Goal: Task Accomplishment & Management: Use online tool/utility

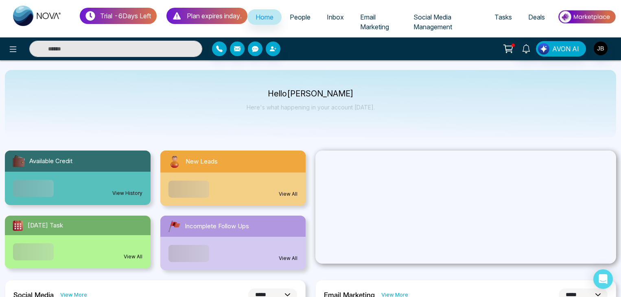
select select "*"
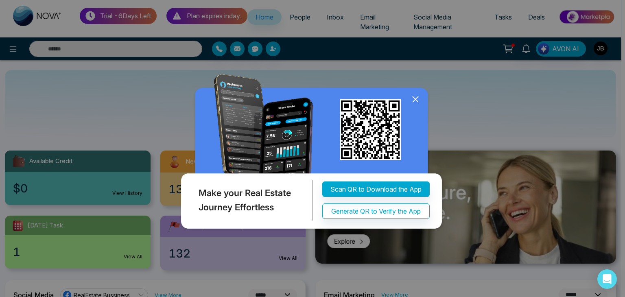
click at [415, 96] on icon at bounding box center [415, 99] width 12 height 12
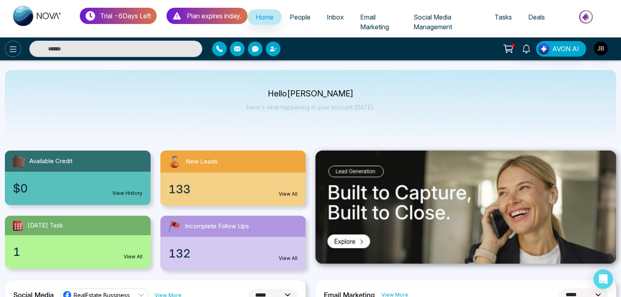
click at [13, 47] on icon at bounding box center [13, 49] width 10 height 10
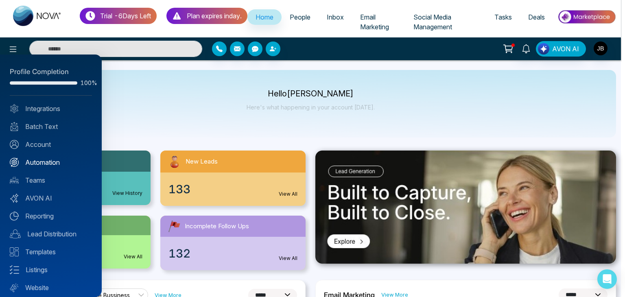
click at [33, 158] on link "Automation" at bounding box center [51, 162] width 82 height 10
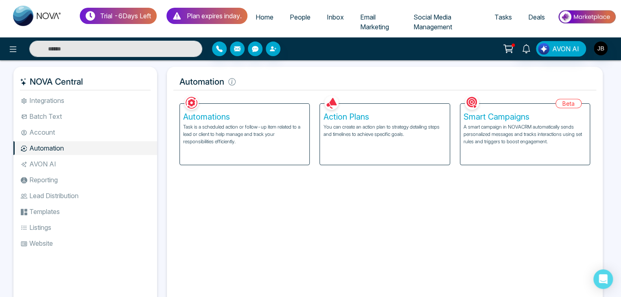
click at [198, 113] on h5 "Automations" at bounding box center [244, 117] width 123 height 10
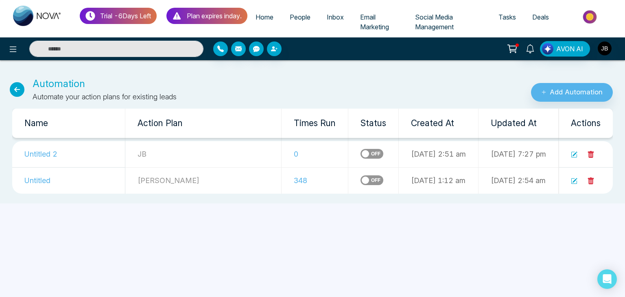
click at [21, 89] on icon at bounding box center [17, 89] width 15 height 15
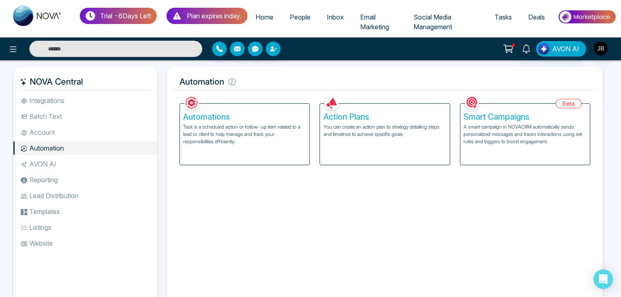
click at [332, 120] on h5 "Action Plans" at bounding box center [384, 117] width 123 height 10
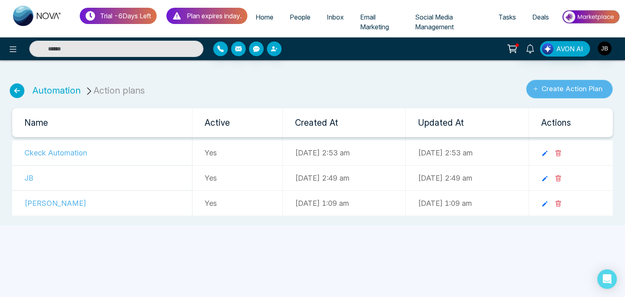
click at [550, 84] on button "Create Action Plan" at bounding box center [569, 89] width 87 height 19
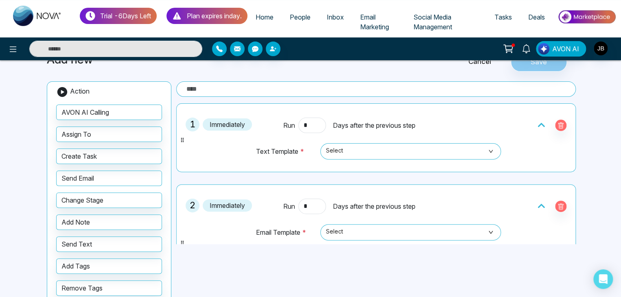
scroll to position [48, 0]
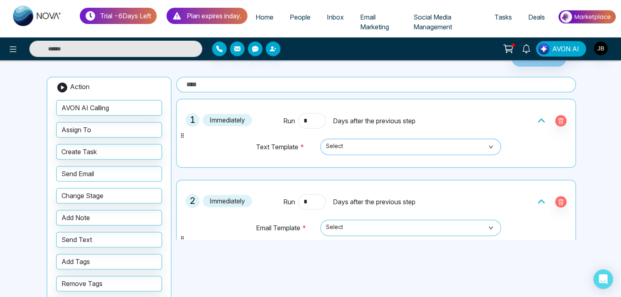
click at [488, 147] on span "Select" at bounding box center [410, 147] width 169 height 14
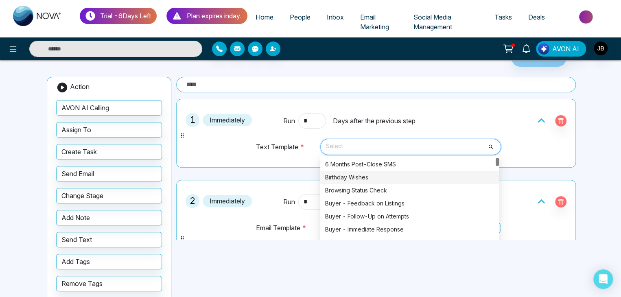
click at [352, 176] on div "Birthday Wishes" at bounding box center [409, 177] width 169 height 9
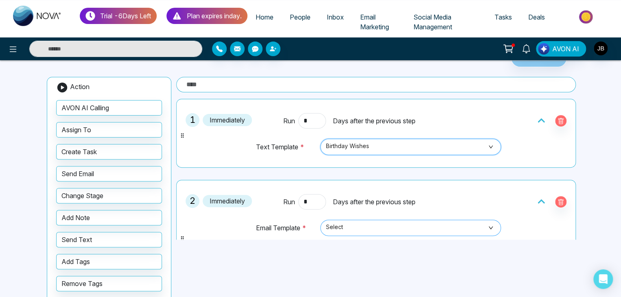
click at [346, 227] on span "Select" at bounding box center [410, 228] width 169 height 14
click at [484, 227] on span "Select" at bounding box center [410, 228] width 169 height 14
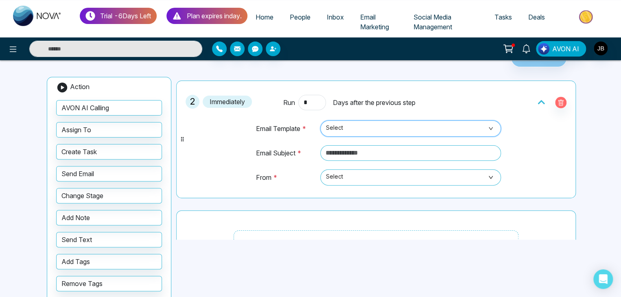
scroll to position [100, 0]
click at [354, 124] on span "Select" at bounding box center [410, 127] width 169 height 14
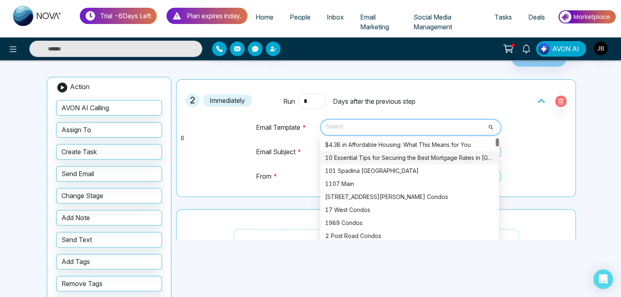
click at [361, 156] on div "10 Essential Tips for Securing the Best Mortgage Rates in Canada" at bounding box center [409, 157] width 169 height 9
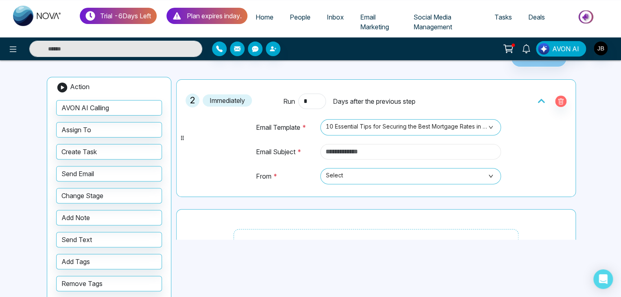
click at [356, 147] on input "text" at bounding box center [410, 151] width 181 height 15
click at [390, 154] on input "text" at bounding box center [410, 151] width 181 height 15
click at [336, 148] on input "text" at bounding box center [410, 151] width 181 height 15
type input "**********"
click at [363, 175] on span "Select" at bounding box center [410, 176] width 169 height 14
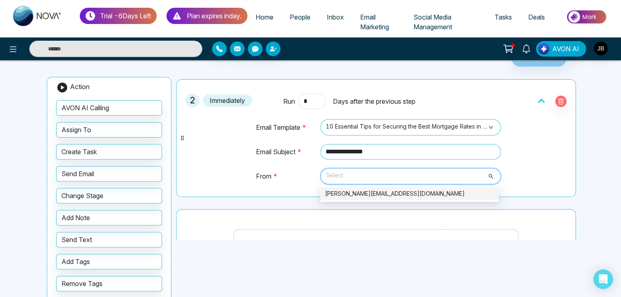
click at [360, 194] on div "[PERSON_NAME][EMAIL_ADDRESS][DOMAIN_NAME]" at bounding box center [409, 193] width 169 height 9
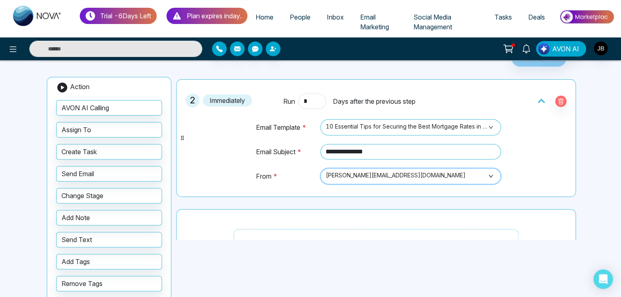
click at [399, 176] on span "[PERSON_NAME][EMAIL_ADDRESS][DOMAIN_NAME]" at bounding box center [410, 176] width 169 height 14
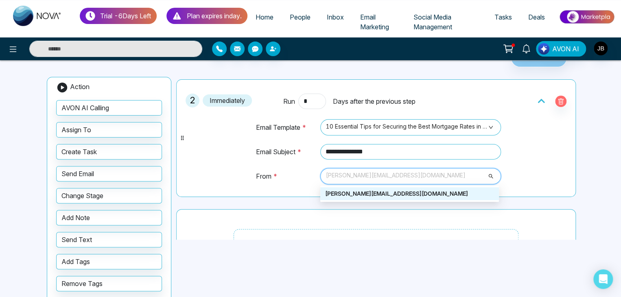
click at [392, 189] on div "[PERSON_NAME][EMAIL_ADDRESS][DOMAIN_NAME]" at bounding box center [409, 193] width 169 height 9
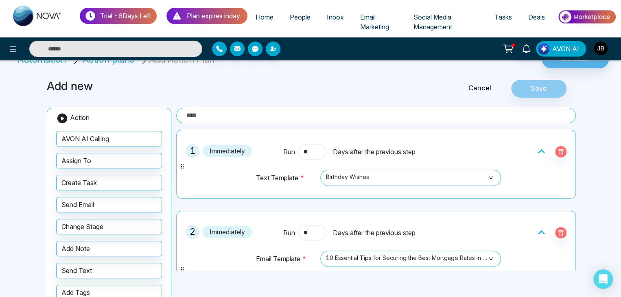
scroll to position [0, 0]
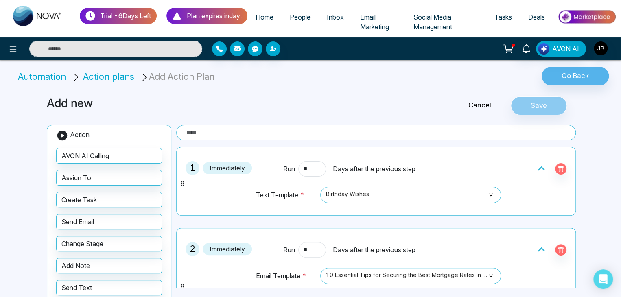
click at [224, 133] on input "text" at bounding box center [375, 132] width 399 height 15
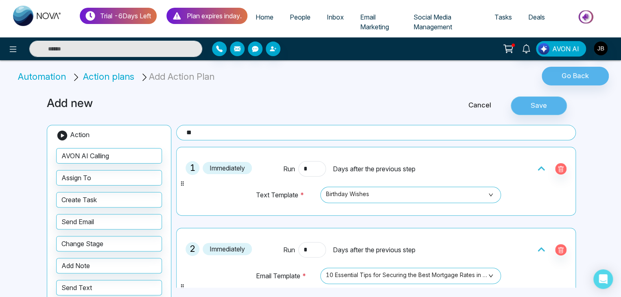
type input "**"
click at [529, 109] on button "Save" at bounding box center [539, 105] width 56 height 19
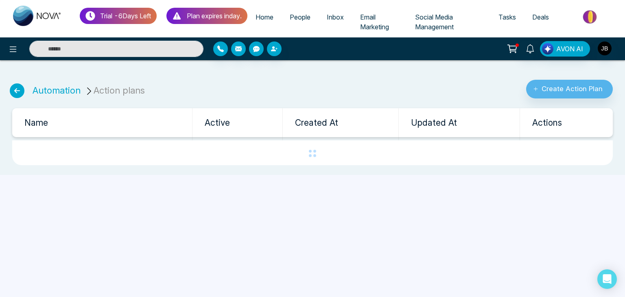
click at [308, 185] on div "Trial - 6 Days Left Plan expires in day . Home People Inbox Email Marketing Soc…" at bounding box center [312, 148] width 625 height 297
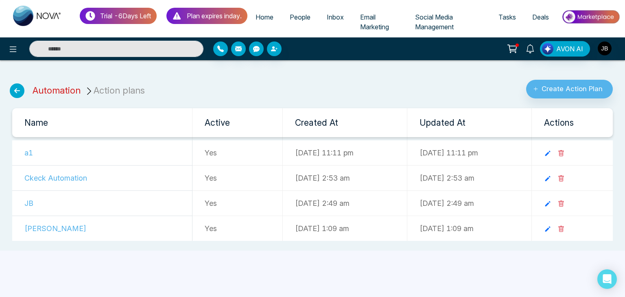
click at [58, 88] on link "Automation" at bounding box center [57, 90] width 48 height 11
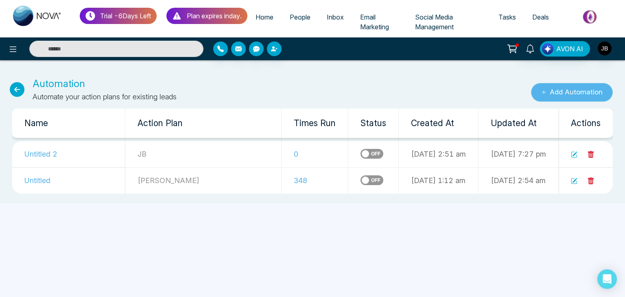
click at [555, 90] on button "Add Automation" at bounding box center [572, 92] width 82 height 19
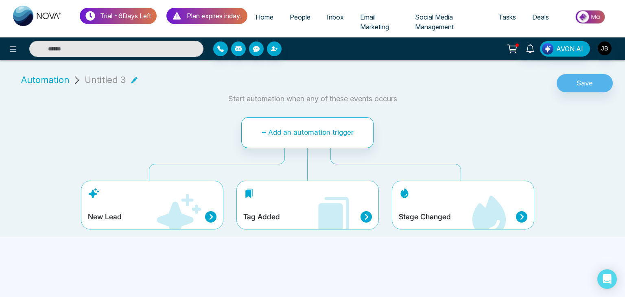
click at [201, 212] on icon at bounding box center [178, 216] width 49 height 49
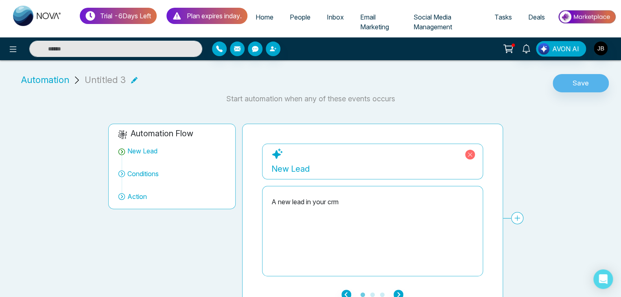
click at [282, 164] on div "New Lead" at bounding box center [372, 169] width 202 height 12
click at [297, 168] on div "New Lead" at bounding box center [372, 169] width 202 height 12
click at [295, 171] on div "New Lead" at bounding box center [372, 169] width 202 height 12
click at [346, 292] on icon "button" at bounding box center [346, 295] width 10 height 10
click at [469, 153] on icon at bounding box center [470, 155] width 10 height 10
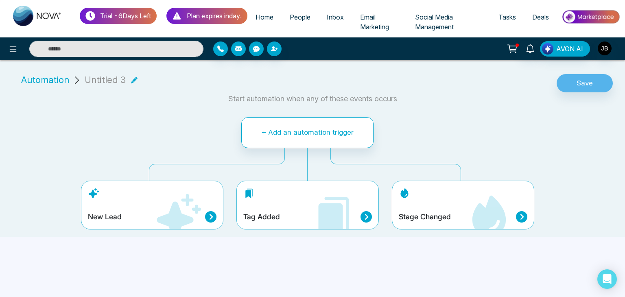
click at [281, 209] on div "Tag Added" at bounding box center [307, 205] width 142 height 49
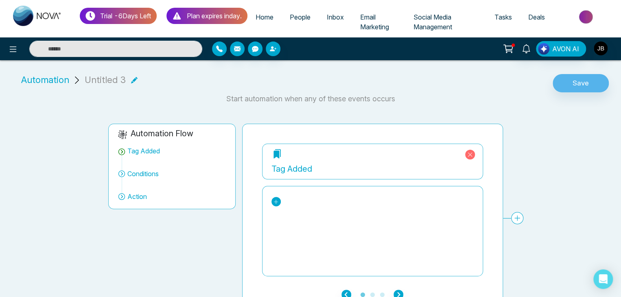
click at [277, 203] on icon at bounding box center [276, 202] width 6 height 6
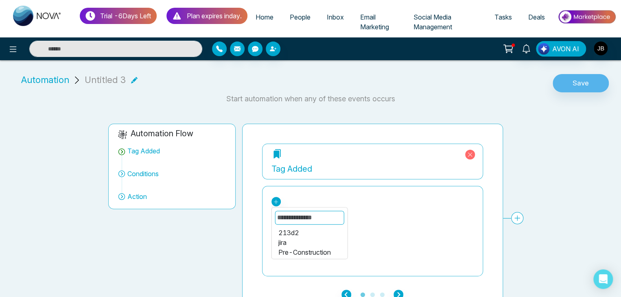
click at [280, 241] on div "jira" at bounding box center [309, 243] width 63 height 10
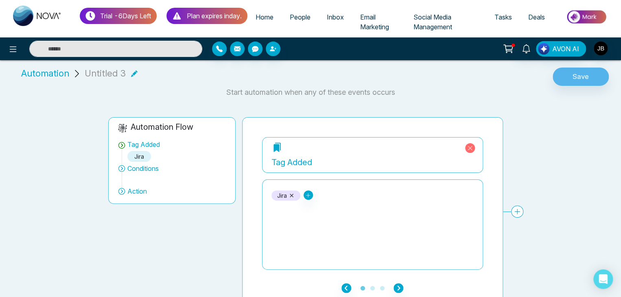
scroll to position [15, 0]
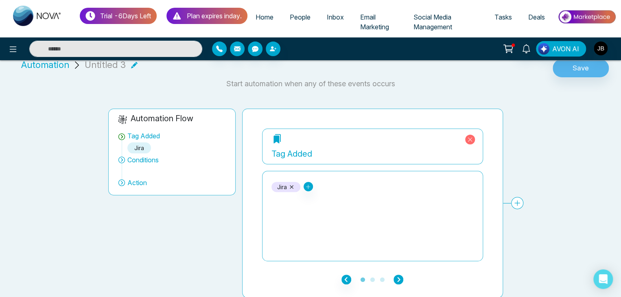
click at [397, 279] on icon "button" at bounding box center [398, 280] width 10 height 10
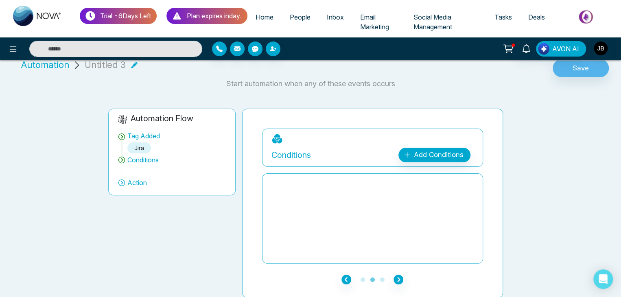
click at [290, 179] on div at bounding box center [372, 218] width 202 height 81
click at [429, 155] on link "Add Conditions" at bounding box center [434, 155] width 72 height 15
click at [420, 179] on select "**********" at bounding box center [433, 178] width 54 height 15
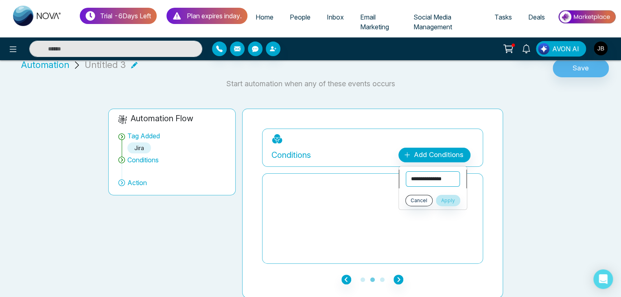
select select "**********"
click at [406, 171] on select "**********" at bounding box center [433, 178] width 54 height 15
click at [416, 192] on select "**********" at bounding box center [433, 197] width 54 height 15
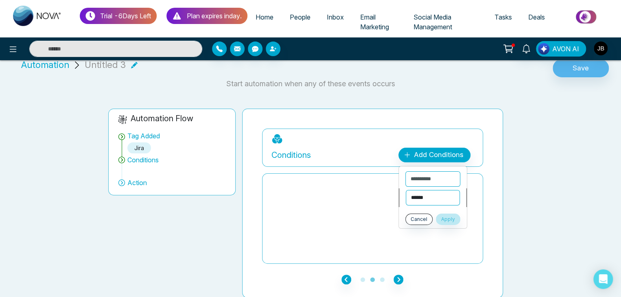
select select "********"
click at [406, 190] on select "**********" at bounding box center [433, 197] width 54 height 15
click at [416, 217] on input "text" at bounding box center [435, 217] width 61 height 15
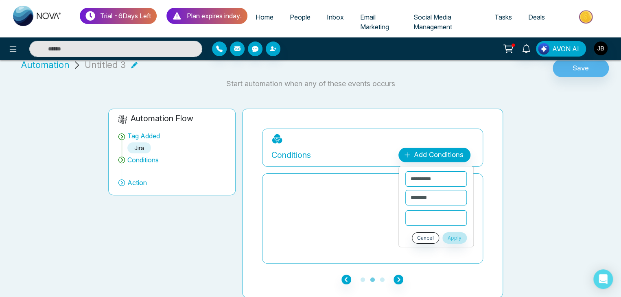
type input "*"
type input "***"
click at [453, 236] on button "Apply" at bounding box center [454, 237] width 24 height 11
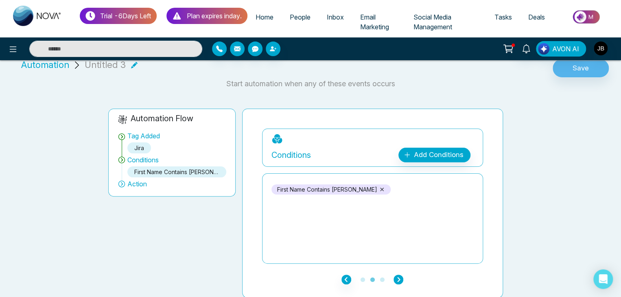
click at [397, 278] on icon "button" at bounding box center [398, 280] width 10 height 10
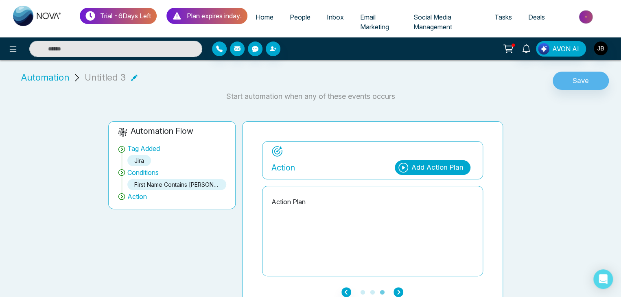
scroll to position [0, 0]
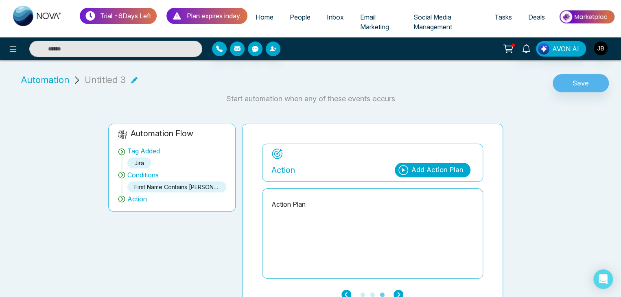
click at [277, 202] on p "Action Plan" at bounding box center [372, 204] width 202 height 10
click at [302, 201] on p "Action Plan" at bounding box center [372, 204] width 202 height 10
click at [428, 170] on div "Add Action Plan" at bounding box center [437, 170] width 52 height 11
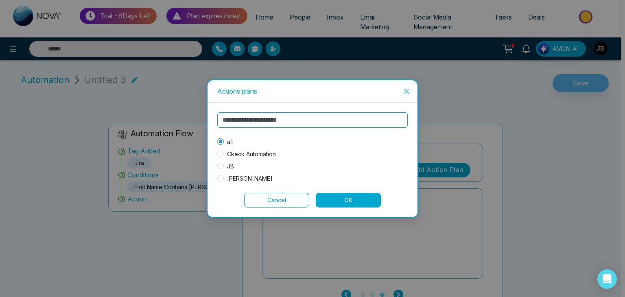
click at [244, 119] on input "text" at bounding box center [312, 119] width 190 height 15
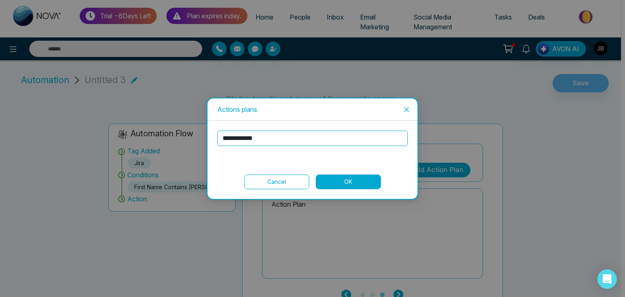
type input "**********"
click at [327, 180] on button "OK" at bounding box center [348, 182] width 65 height 15
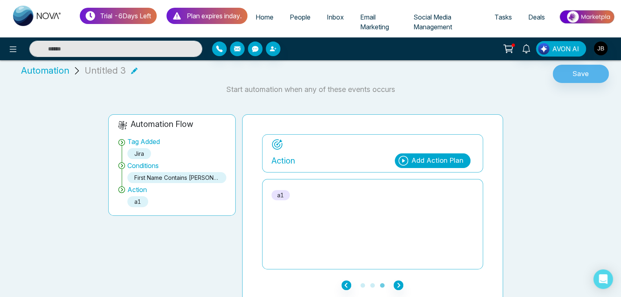
scroll to position [9, 0]
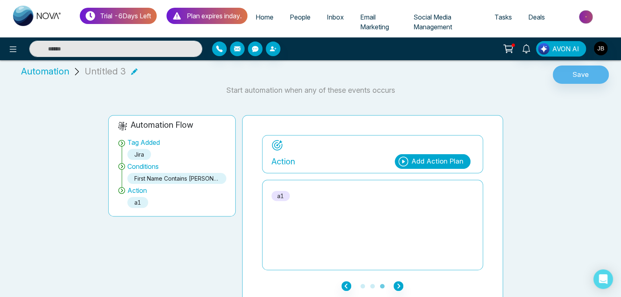
click at [407, 161] on icon at bounding box center [403, 162] width 10 height 10
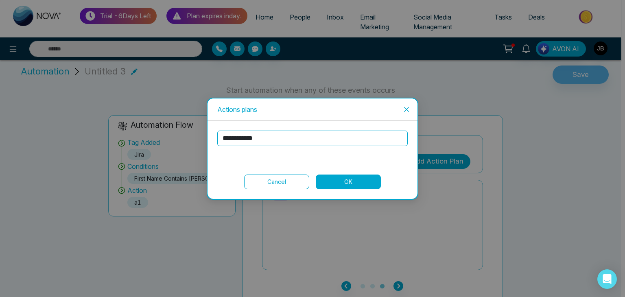
click at [265, 137] on input "**********" at bounding box center [312, 138] width 190 height 15
type input "*"
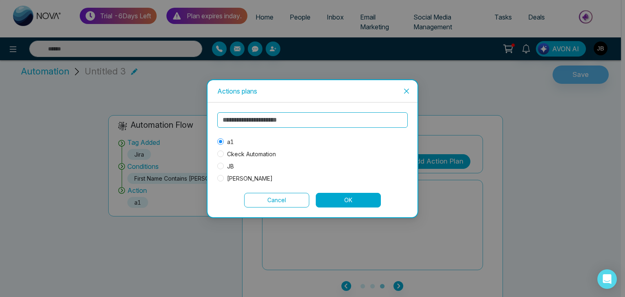
click at [247, 118] on input "text" at bounding box center [312, 119] width 190 height 15
type input "*"
click at [343, 198] on button "OK" at bounding box center [348, 200] width 65 height 15
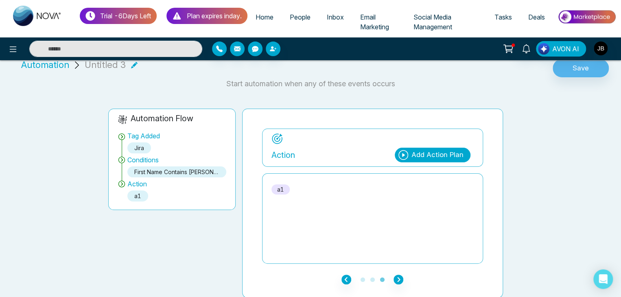
scroll to position [0, 0]
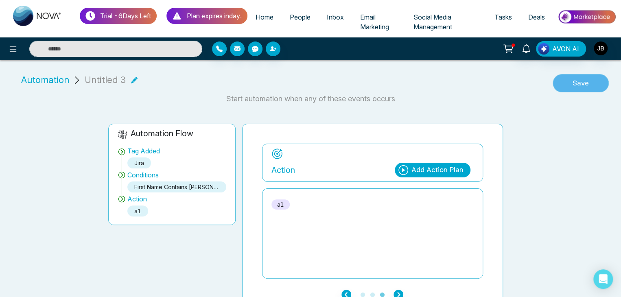
click at [574, 83] on button "Save" at bounding box center [580, 83] width 56 height 19
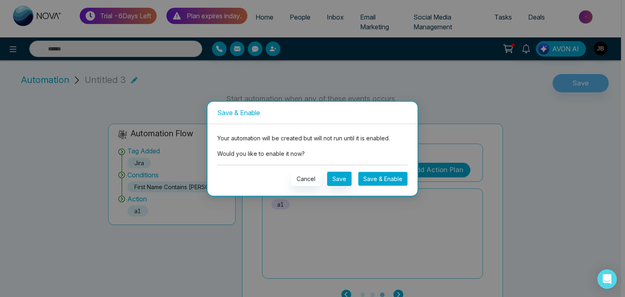
click at [374, 179] on button "Save & Enable" at bounding box center [383, 179] width 50 height 14
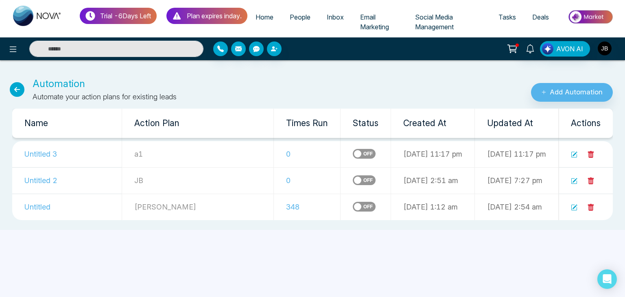
click at [309, 15] on span "People" at bounding box center [300, 17] width 21 height 8
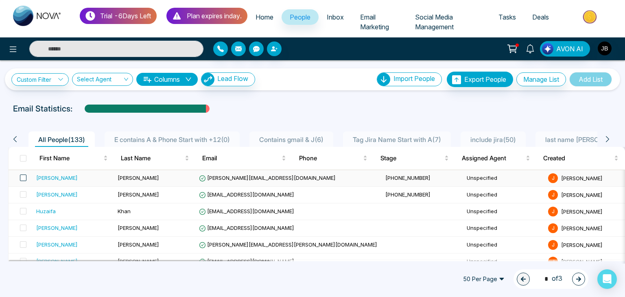
click at [21, 178] on span at bounding box center [23, 178] width 7 height 7
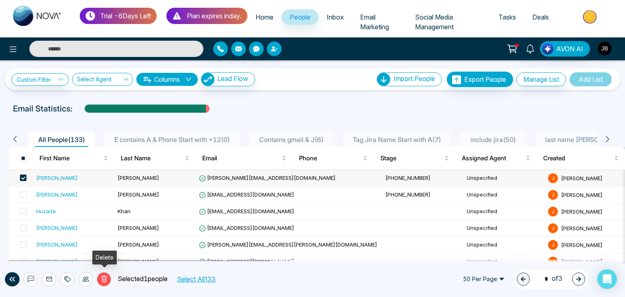
click at [101, 279] on icon at bounding box center [103, 278] width 7 height 7
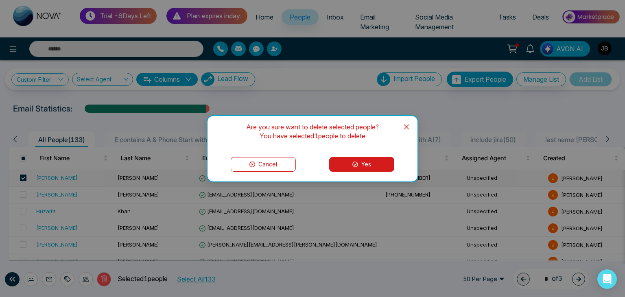
click at [341, 163] on button "Yes" at bounding box center [361, 164] width 65 height 15
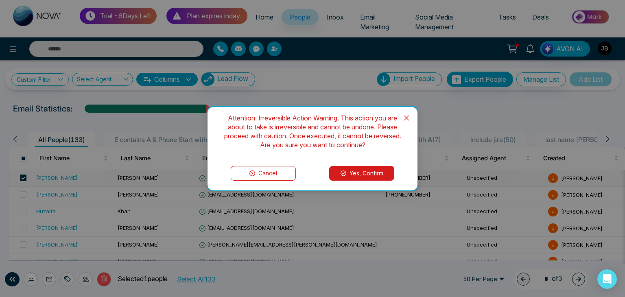
click at [362, 170] on button "Yes, Confirm" at bounding box center [361, 173] width 65 height 15
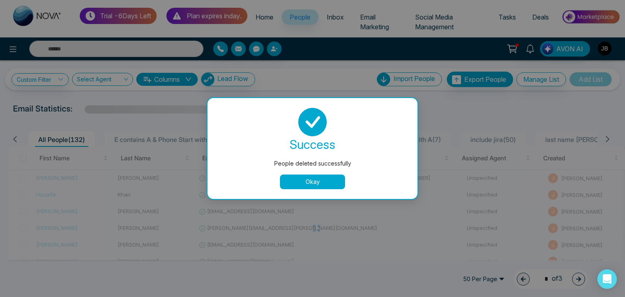
click at [310, 183] on button "Okay" at bounding box center [312, 182] width 65 height 15
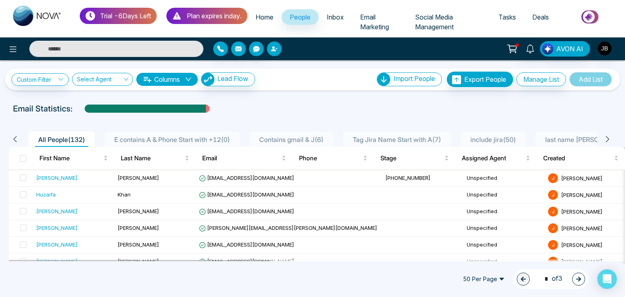
click at [272, 42] on button "button" at bounding box center [274, 48] width 15 height 15
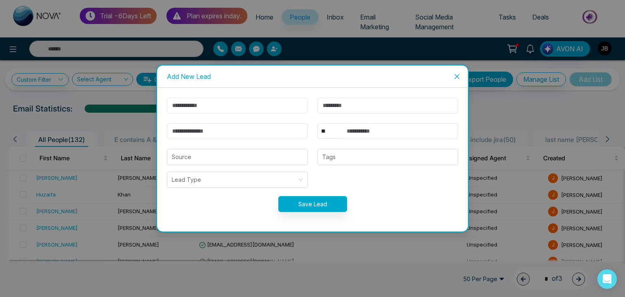
click at [238, 106] on input "text" at bounding box center [237, 106] width 141 height 16
type input "******"
type input "********"
type input "**********"
select select "***"
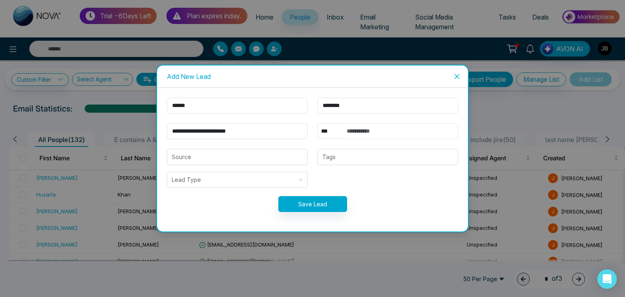
type input "**********"
click at [225, 131] on input "**********" at bounding box center [237, 131] width 141 height 16
click at [238, 131] on input "**********" at bounding box center [237, 131] width 141 height 16
click at [241, 131] on input "**********" at bounding box center [237, 131] width 141 height 16
click at [271, 133] on input "**********" at bounding box center [237, 131] width 141 height 16
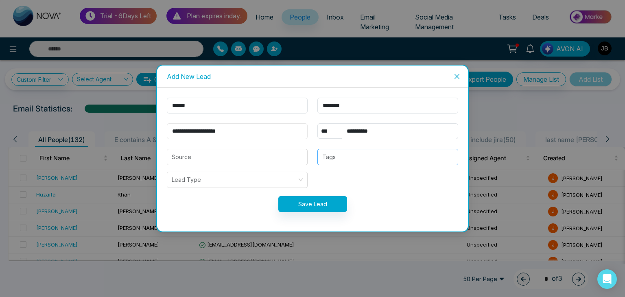
click at [345, 154] on div at bounding box center [388, 157] width 136 height 10
type input "**********"
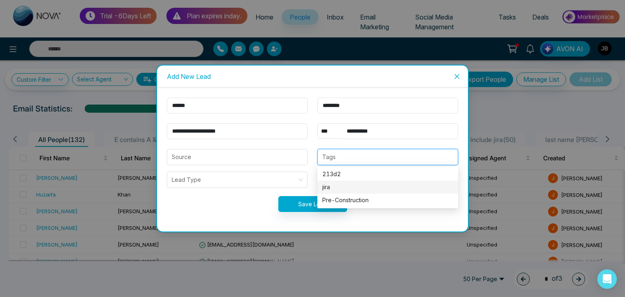
click at [337, 192] on div "jira" at bounding box center [387, 187] width 141 height 13
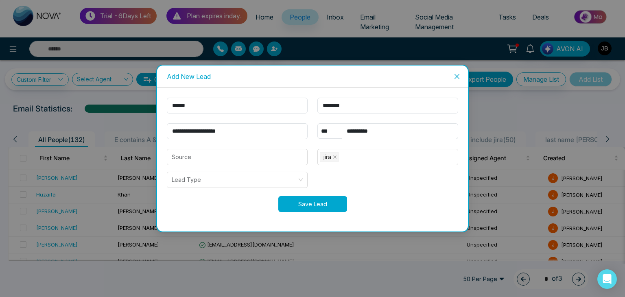
click at [303, 207] on button "Save Lead" at bounding box center [312, 204] width 69 height 16
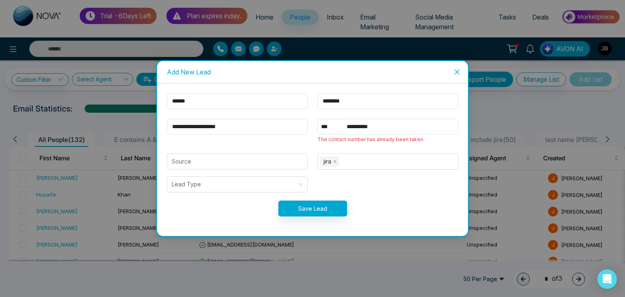
click at [386, 127] on input "**********" at bounding box center [400, 127] width 116 height 16
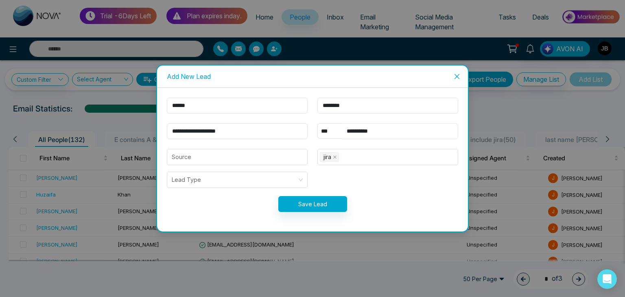
type input "**********"
click at [312, 207] on button "Save Lead" at bounding box center [312, 204] width 69 height 16
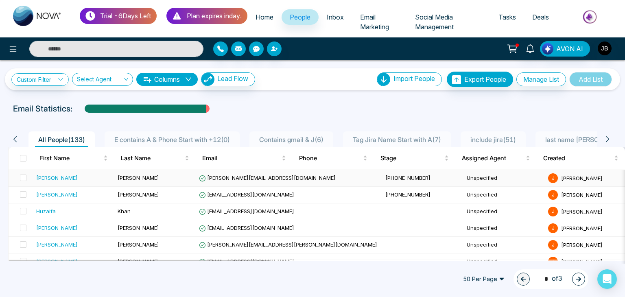
click at [47, 177] on div "[PERSON_NAME]" at bounding box center [56, 178] width 41 height 8
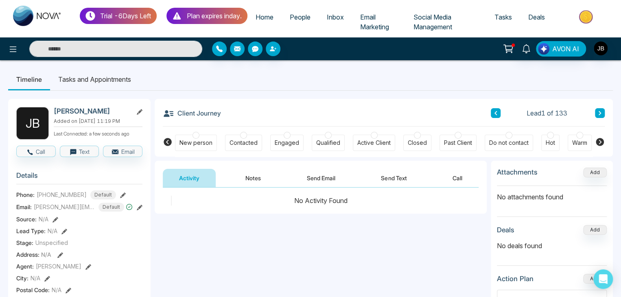
click at [314, 179] on button "Send Email" at bounding box center [320, 178] width 61 height 18
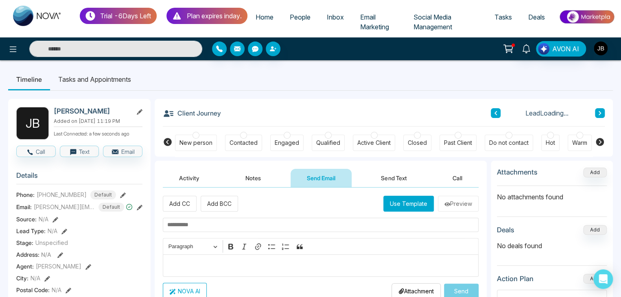
click at [393, 175] on button "Send Text" at bounding box center [393, 178] width 58 height 18
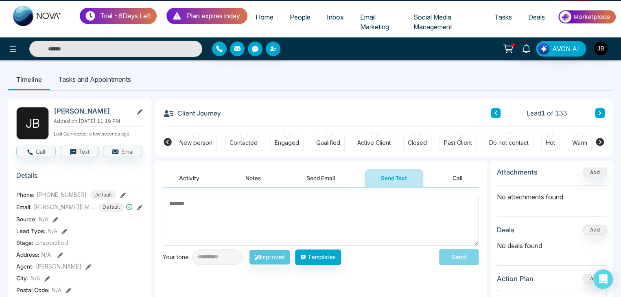
click at [248, 176] on button "Notes" at bounding box center [253, 178] width 48 height 18
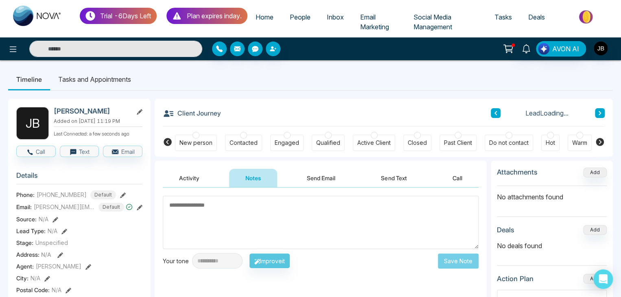
click at [176, 178] on button "Activity" at bounding box center [189, 178] width 53 height 18
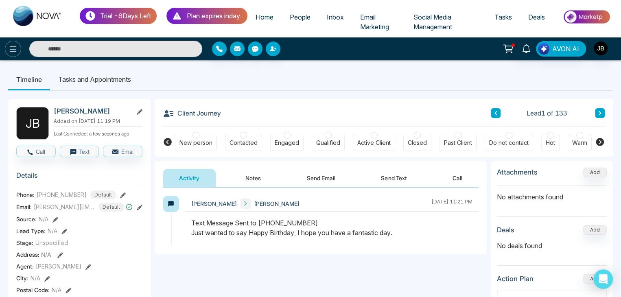
click at [9, 50] on icon at bounding box center [13, 49] width 10 height 10
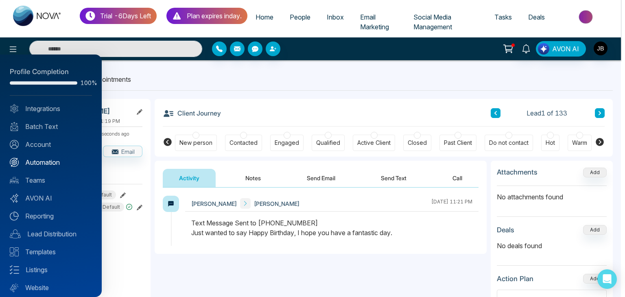
click at [43, 161] on link "Automation" at bounding box center [51, 162] width 82 height 10
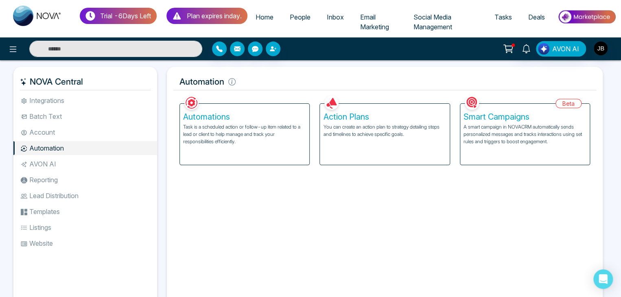
click at [253, 146] on div "Automations Task is a scheduled action or follow-up item related to a lead or c…" at bounding box center [244, 134] width 129 height 61
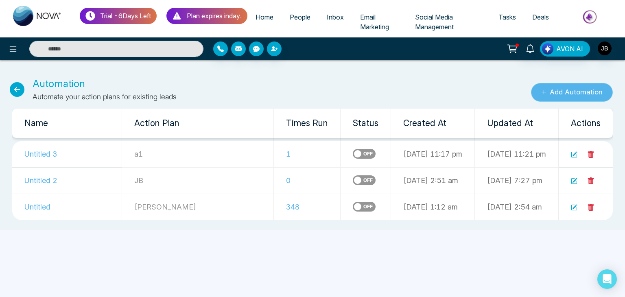
click at [575, 84] on button "Add Automation" at bounding box center [572, 92] width 82 height 19
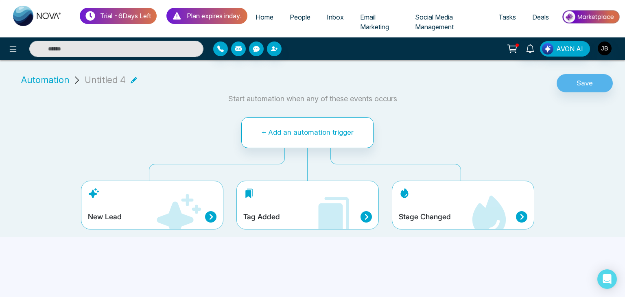
click at [201, 209] on icon at bounding box center [178, 216] width 49 height 49
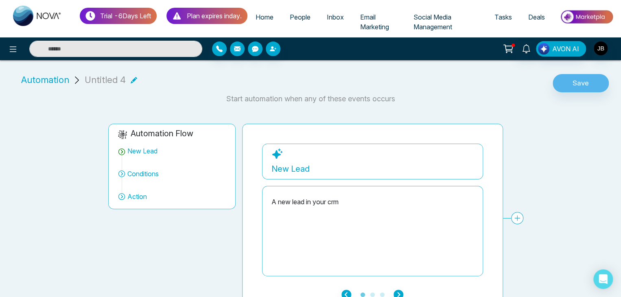
click at [517, 218] on icon at bounding box center [517, 219] width 6 height 6
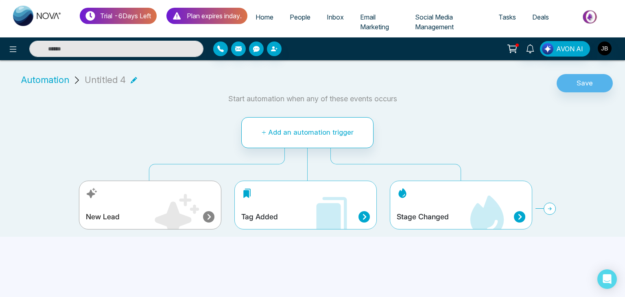
click at [357, 216] on div "Tag Added" at bounding box center [305, 216] width 129 height 11
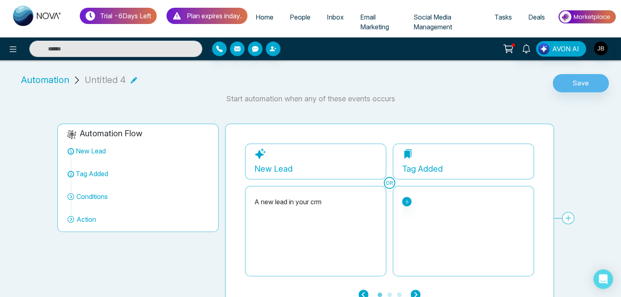
scroll to position [15, 0]
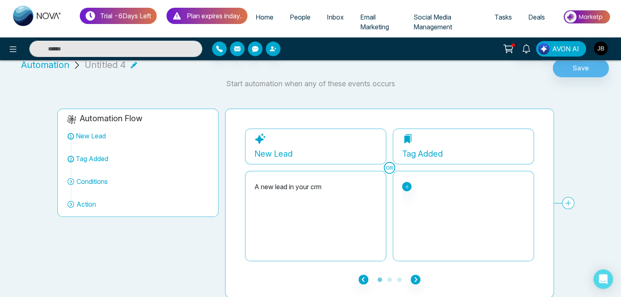
click at [565, 202] on icon at bounding box center [568, 204] width 6 height 6
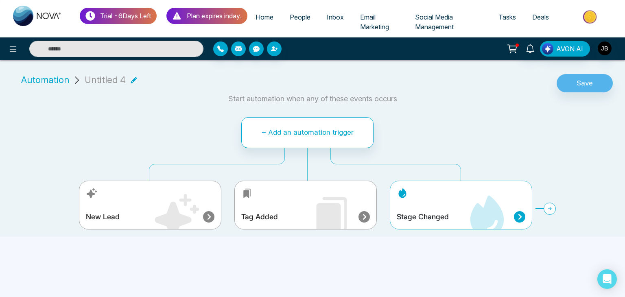
click at [438, 205] on div "Stage Changed" at bounding box center [461, 205] width 142 height 49
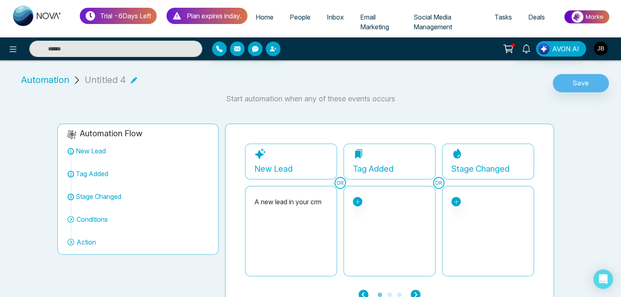
scroll to position [15, 0]
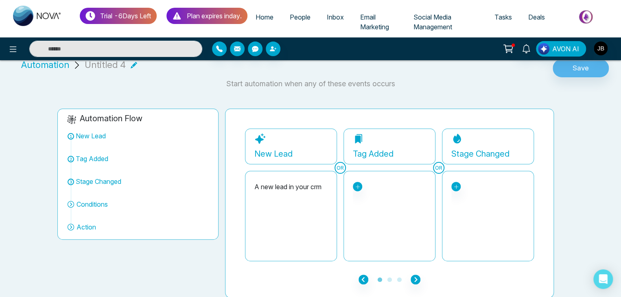
click at [43, 67] on span "Automation" at bounding box center [45, 64] width 48 height 13
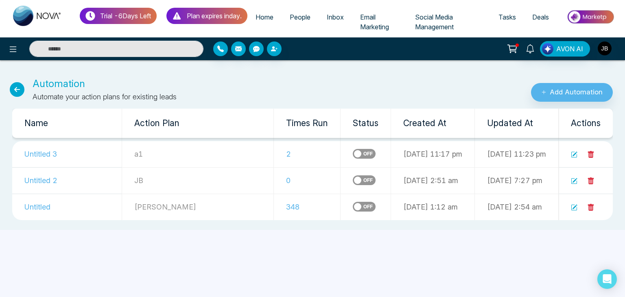
click at [353, 182] on label at bounding box center [364, 180] width 23 height 10
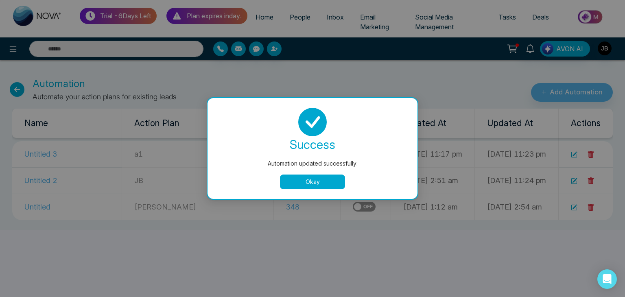
click at [312, 176] on button "Okay" at bounding box center [312, 182] width 65 height 15
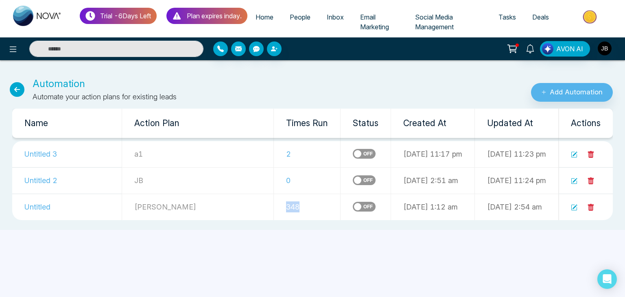
drag, startPoint x: 242, startPoint y: 209, endPoint x: 258, endPoint y: 210, distance: 15.9
click at [274, 210] on td "348" at bounding box center [307, 207] width 67 height 26
click at [255, 247] on div "Trial - 6 Days Left Plan expires in day . Home People Inbox Email Marketing Soc…" at bounding box center [312, 148] width 625 height 297
click at [301, 17] on span "People" at bounding box center [300, 17] width 21 height 8
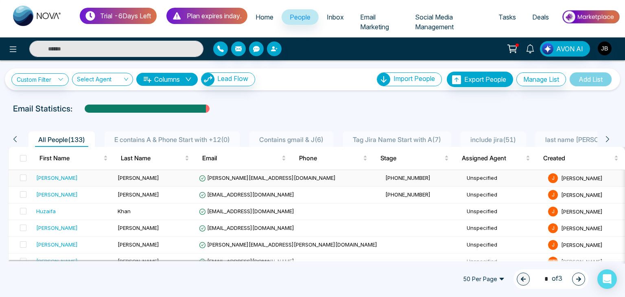
click at [220, 177] on span "[PERSON_NAME][EMAIL_ADDRESS][DOMAIN_NAME]" at bounding box center [267, 178] width 137 height 7
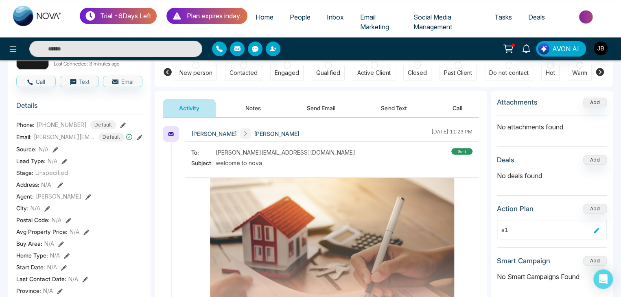
scroll to position [59, 0]
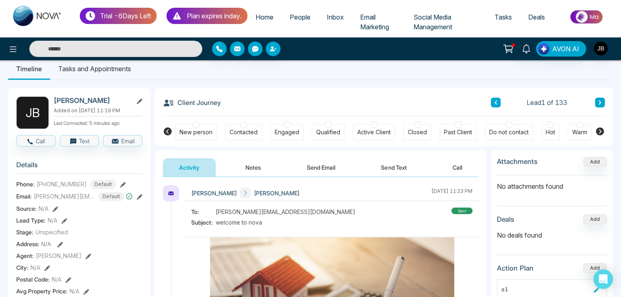
scroll to position [0, 0]
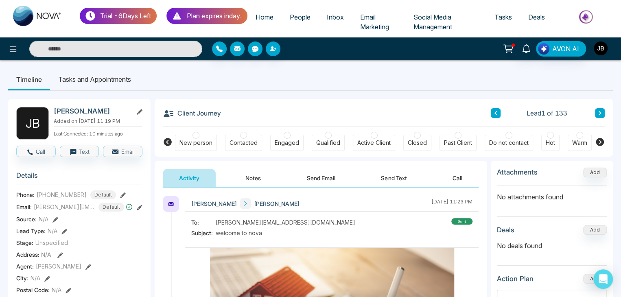
click at [596, 49] on img "button" at bounding box center [601, 48] width 14 height 14
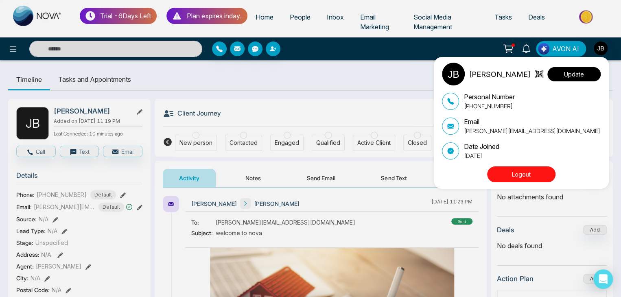
click at [567, 73] on button "Update" at bounding box center [573, 74] width 53 height 14
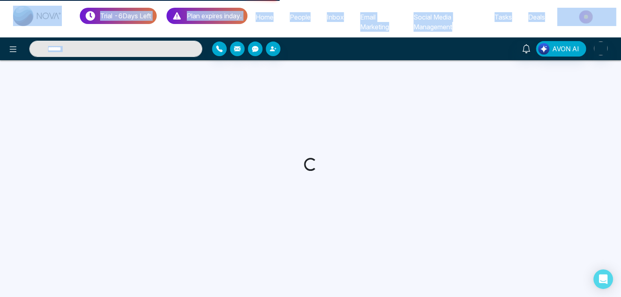
select select "***"
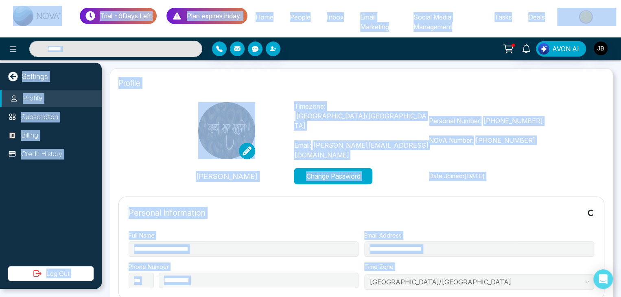
click at [169, 131] on div at bounding box center [226, 130] width 135 height 57
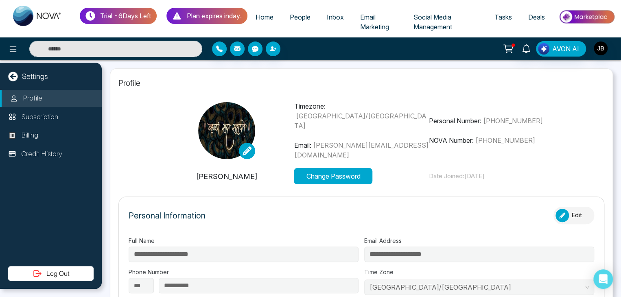
type input "*******"
type input "**********"
click at [59, 119] on li "Subscription" at bounding box center [51, 117] width 102 height 17
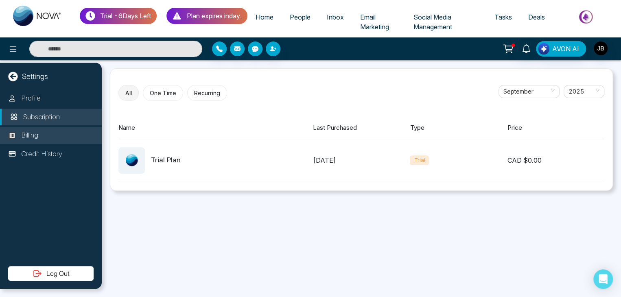
click at [31, 141] on li "Billing" at bounding box center [51, 135] width 102 height 17
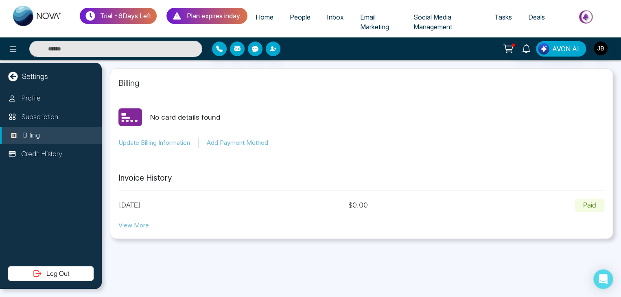
click at [127, 225] on button "View More" at bounding box center [133, 225] width 31 height 9
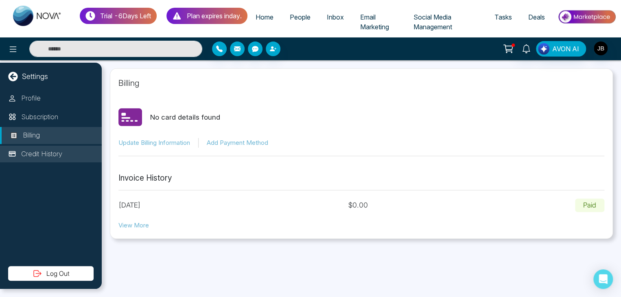
click at [32, 153] on p "Credit History" at bounding box center [41, 154] width 41 height 11
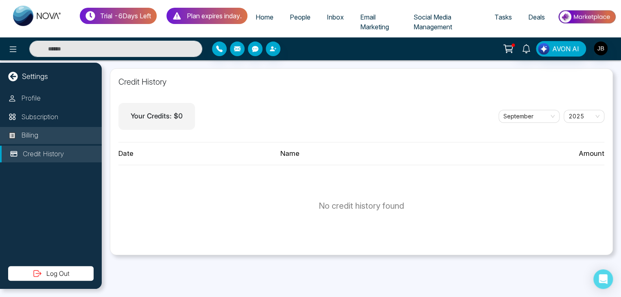
click at [48, 135] on li "Billing" at bounding box center [51, 135] width 102 height 17
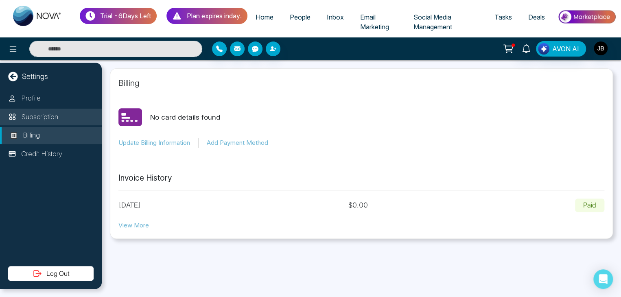
click at [47, 117] on p "Subscription" at bounding box center [39, 117] width 37 height 11
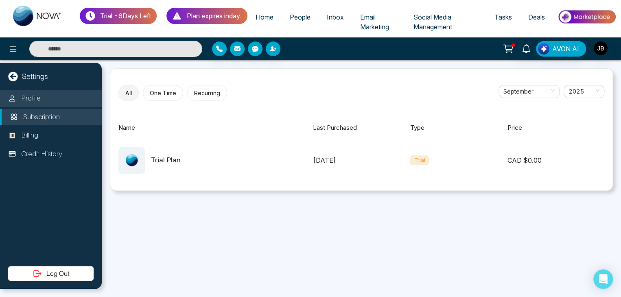
click at [34, 100] on p "Profile" at bounding box center [31, 98] width 20 height 11
select select "***"
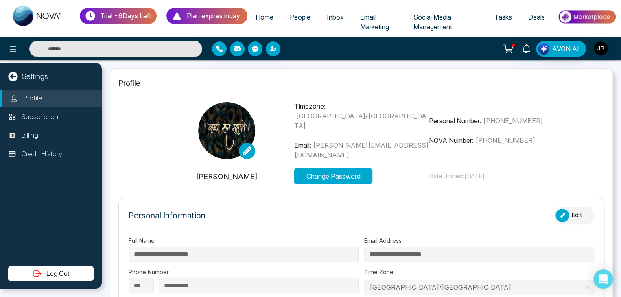
type input "*******"
type input "**********"
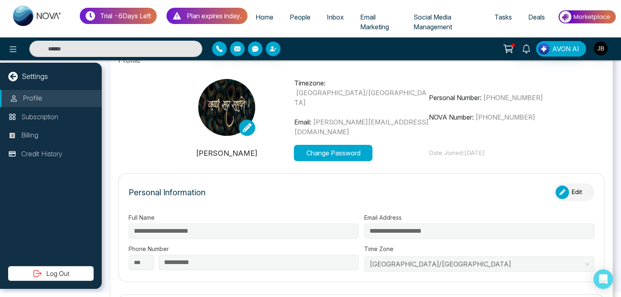
scroll to position [6, 0]
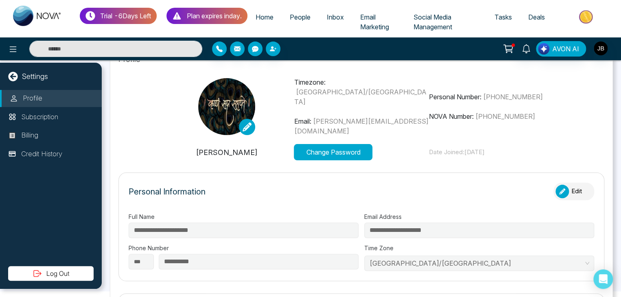
click at [220, 15] on p "Plan expires in day ." at bounding box center [214, 16] width 55 height 10
click at [135, 13] on p "Trial - 6 Days Left" at bounding box center [125, 16] width 51 height 10
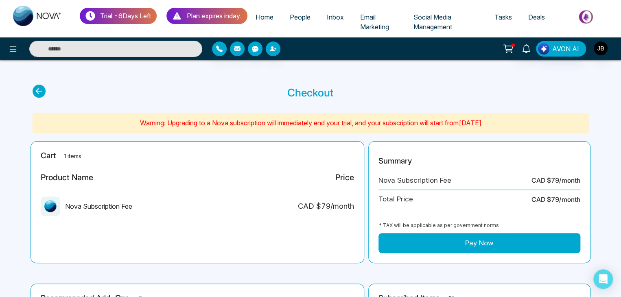
click at [137, 13] on p "Trial - 6 Days Left" at bounding box center [125, 16] width 51 height 10
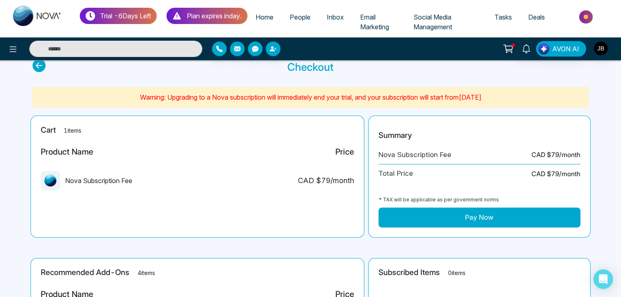
scroll to position [27, 0]
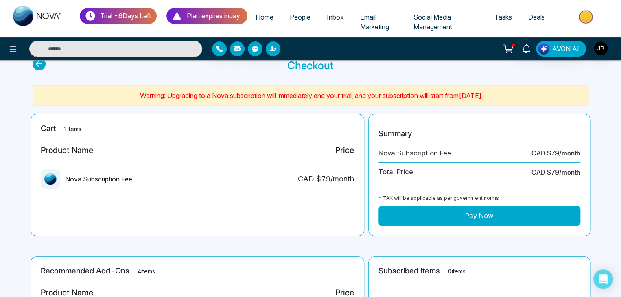
click at [272, 17] on span "Home" at bounding box center [264, 17] width 18 height 8
select select "*"
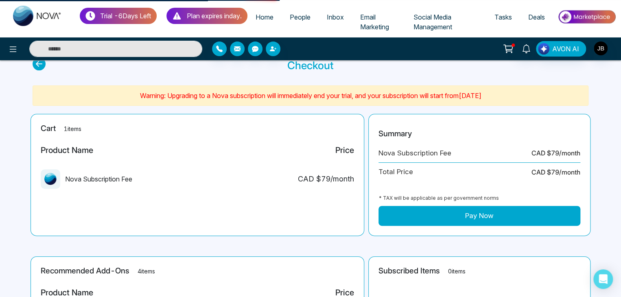
select select "*"
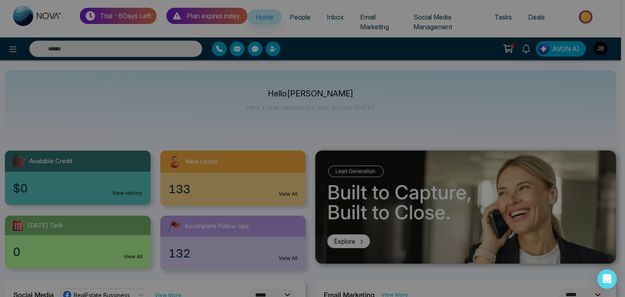
drag, startPoint x: 620, startPoint y: 89, endPoint x: 622, endPoint y: 75, distance: 14.4
click at [621, 75] on body "**********" at bounding box center [310, 148] width 621 height 297
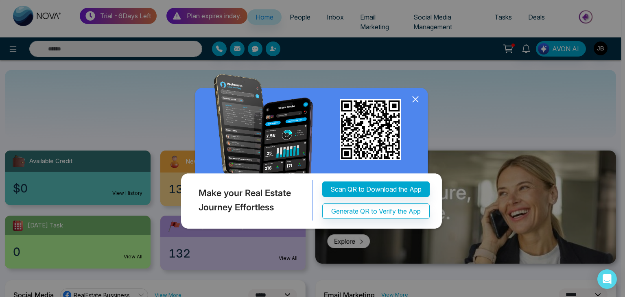
click at [412, 172] on img at bounding box center [312, 153] width 267 height 158
click at [417, 98] on icon at bounding box center [414, 99] width 5 height 5
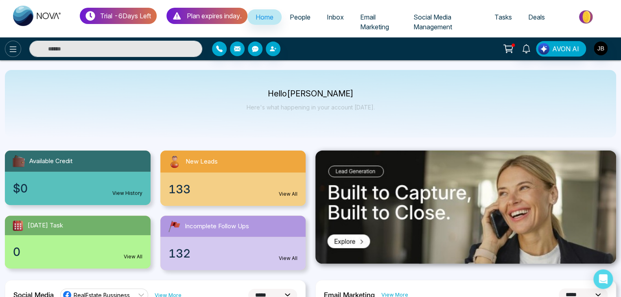
click at [11, 51] on icon at bounding box center [13, 49] width 7 height 6
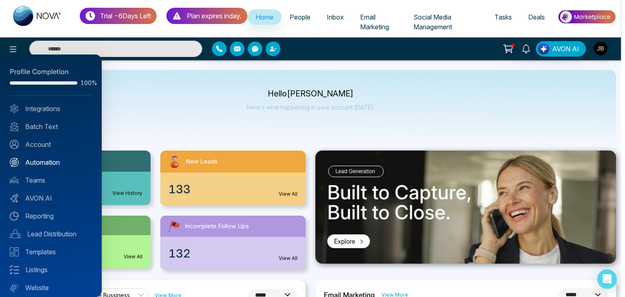
click at [39, 160] on link "Automation" at bounding box center [51, 162] width 82 height 10
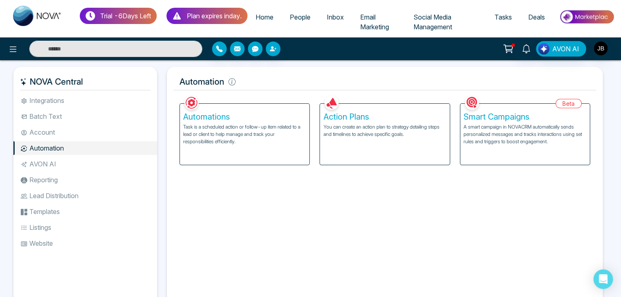
click at [330, 134] on p "You can create an action plan to strategy detailing steps and timelines to achi…" at bounding box center [384, 130] width 123 height 15
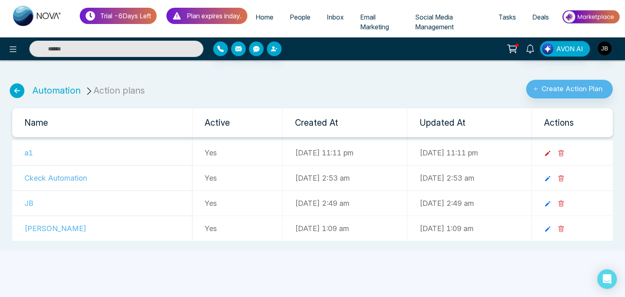
click at [551, 153] on icon at bounding box center [547, 153] width 7 height 7
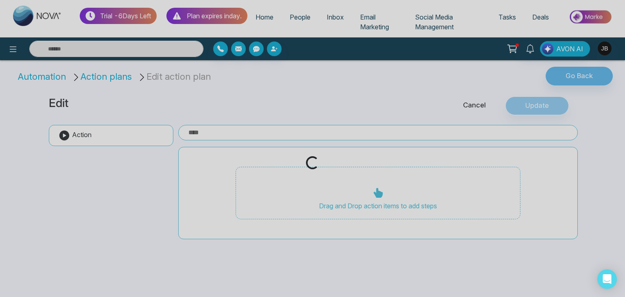
type input "**"
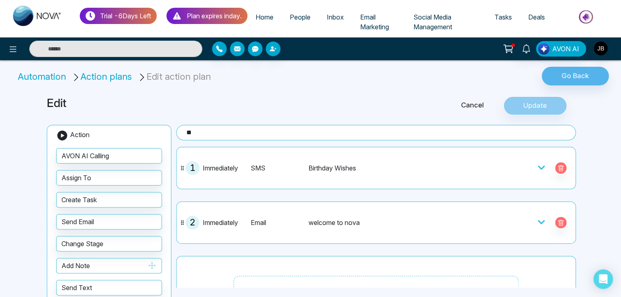
click at [98, 266] on button "Add Note" at bounding box center [109, 265] width 106 height 15
click at [154, 264] on icon "button" at bounding box center [151, 265] width 7 height 7
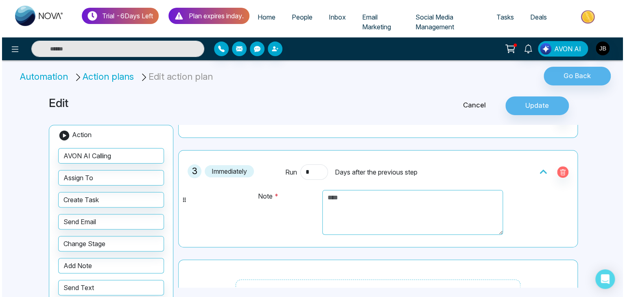
scroll to position [120, 0]
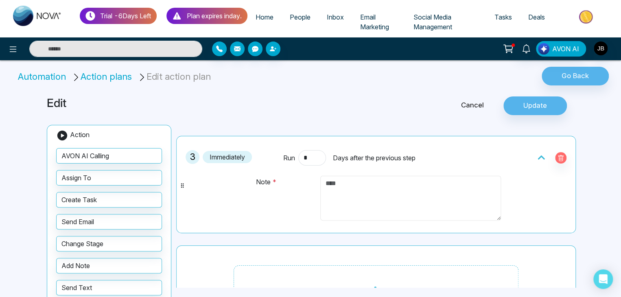
click at [381, 194] on textarea at bounding box center [410, 198] width 181 height 45
type textarea "**********"
click at [541, 106] on button "Update" at bounding box center [534, 105] width 63 height 19
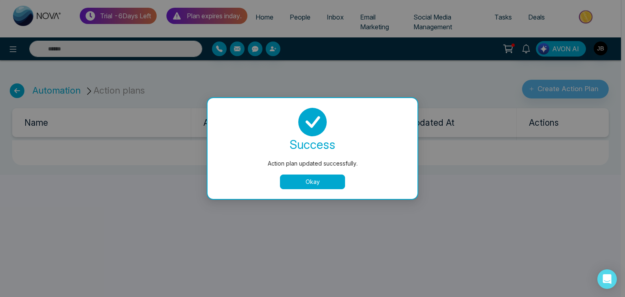
click at [322, 182] on button "Okay" at bounding box center [312, 182] width 65 height 15
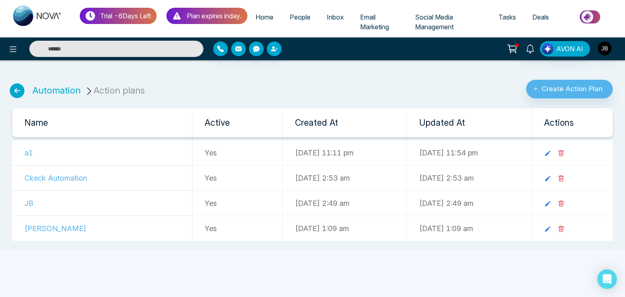
click at [308, 19] on span "People" at bounding box center [300, 17] width 21 height 8
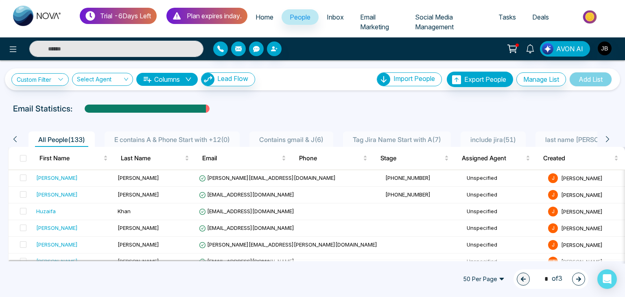
click at [159, 138] on span "E contains A & Phone Start with +12 ( 0 )" at bounding box center [172, 139] width 122 height 8
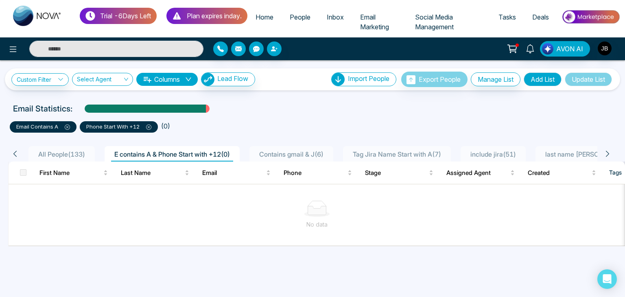
click at [149, 126] on icon at bounding box center [148, 126] width 5 height 5
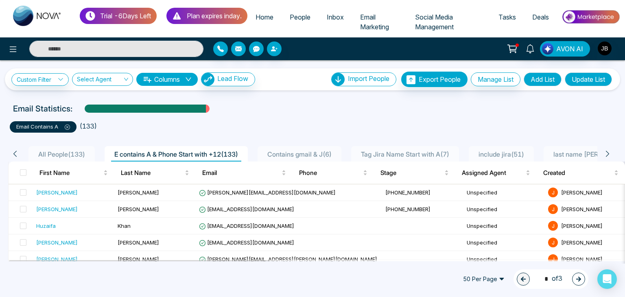
click at [299, 177] on div "Phone" at bounding box center [333, 173] width 68 height 10
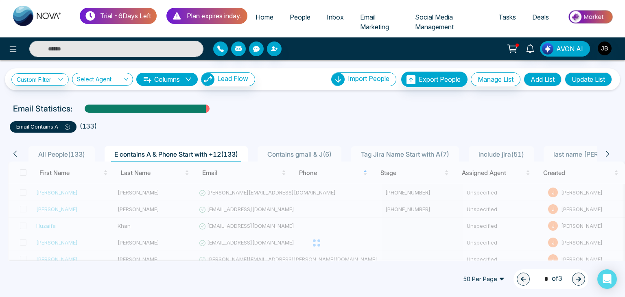
click at [67, 126] on icon at bounding box center [67, 126] width 5 height 5
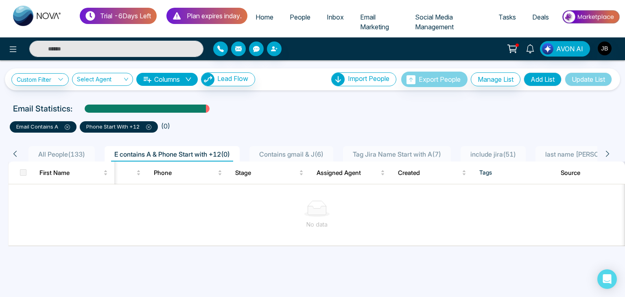
scroll to position [0, 131]
click at [68, 126] on icon at bounding box center [67, 127] width 2 height 2
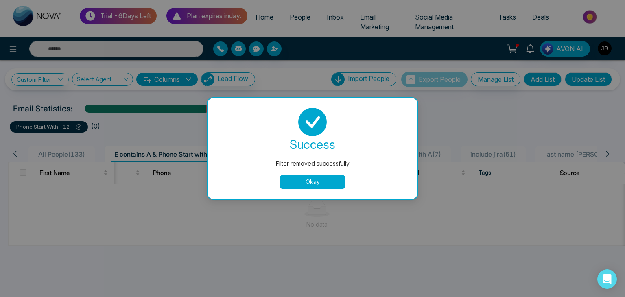
click at [324, 182] on button "Okay" at bounding box center [312, 182] width 65 height 15
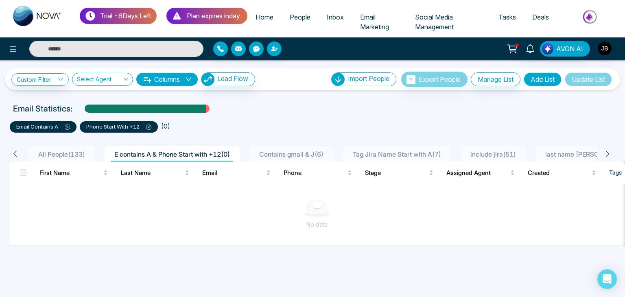
click at [149, 127] on icon at bounding box center [148, 126] width 5 height 5
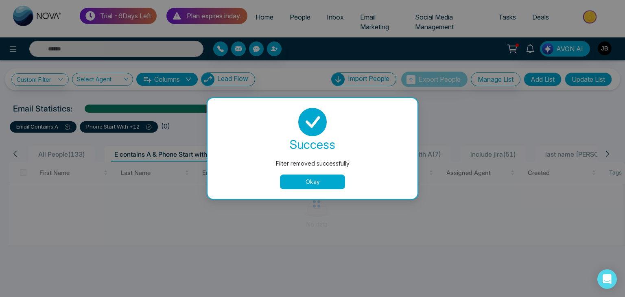
click at [311, 184] on button "Okay" at bounding box center [312, 182] width 65 height 15
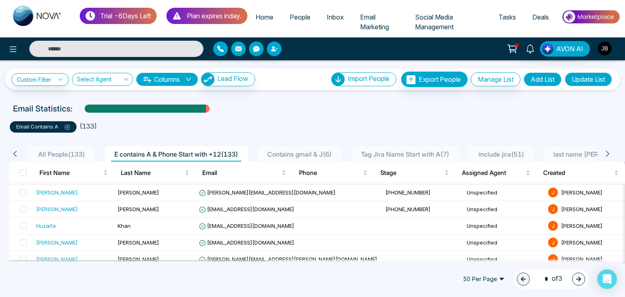
click at [607, 152] on icon at bounding box center [607, 153] width 7 height 7
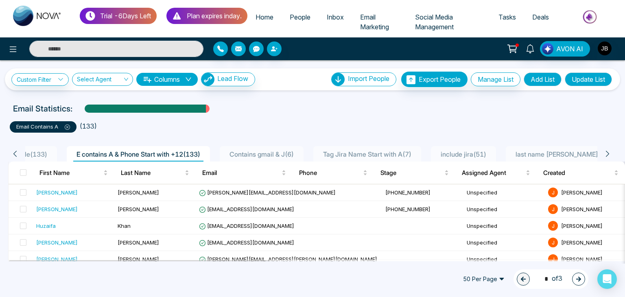
click at [607, 152] on icon at bounding box center [607, 153] width 7 height 7
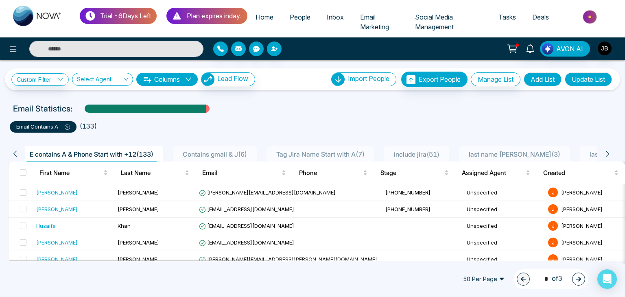
click at [607, 152] on icon at bounding box center [607, 153] width 7 height 7
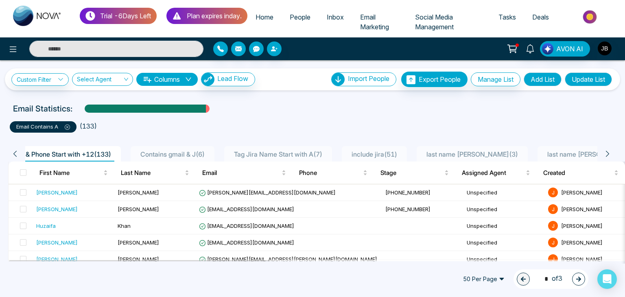
click at [607, 152] on icon at bounding box center [607, 153] width 7 height 7
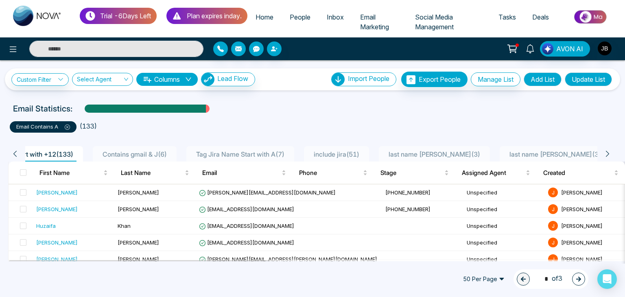
click at [607, 152] on icon at bounding box center [607, 153] width 7 height 7
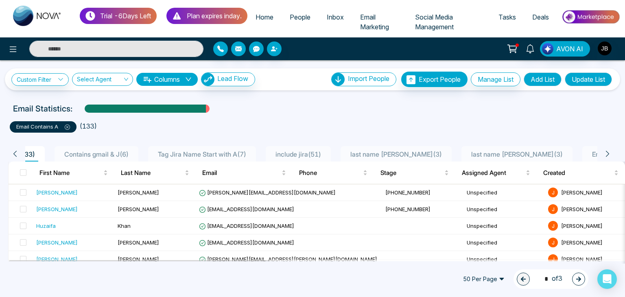
click at [607, 152] on icon at bounding box center [607, 153] width 7 height 7
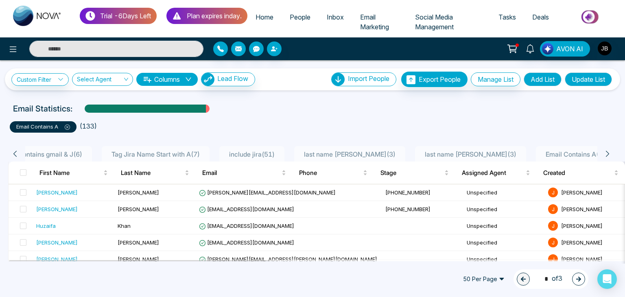
click at [607, 152] on icon at bounding box center [607, 153] width 7 height 7
click at [13, 154] on icon at bounding box center [14, 153] width 7 height 7
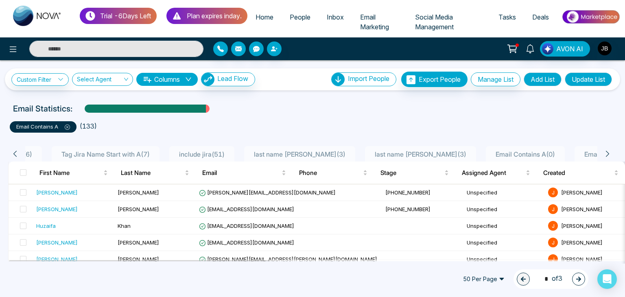
click at [13, 154] on icon at bounding box center [14, 153] width 7 height 7
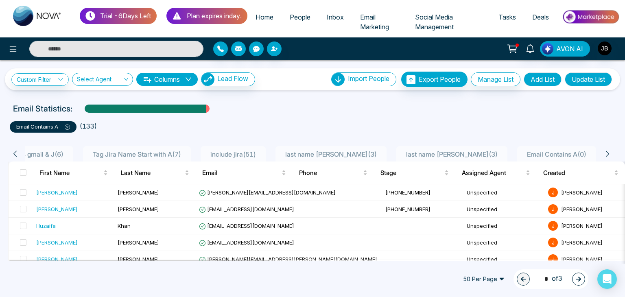
click at [13, 154] on icon at bounding box center [14, 153] width 7 height 7
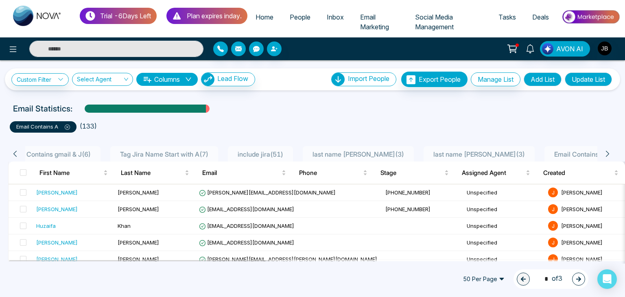
scroll to position [0, 221]
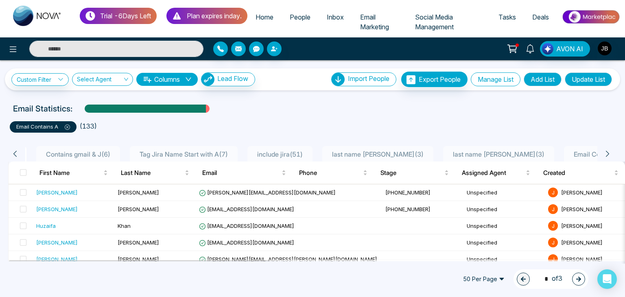
click at [489, 79] on button "Manage List" at bounding box center [496, 79] width 50 height 14
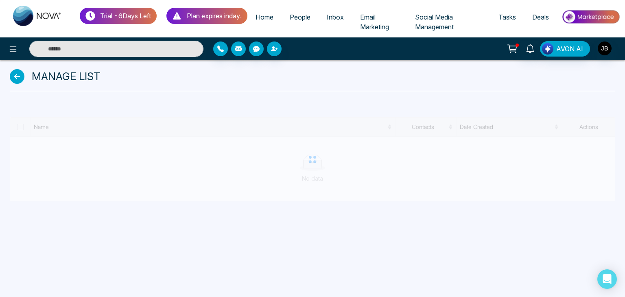
click at [20, 70] on icon at bounding box center [17, 76] width 15 height 15
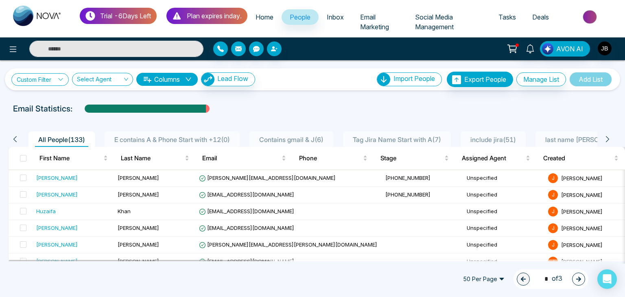
click at [38, 79] on link "Custom Filter" at bounding box center [39, 79] width 57 height 13
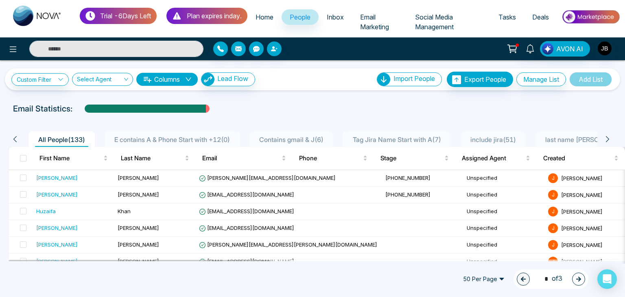
click at [187, 140] on span "E contains A & Phone Start with +12 ( 0 )" at bounding box center [172, 139] width 122 height 8
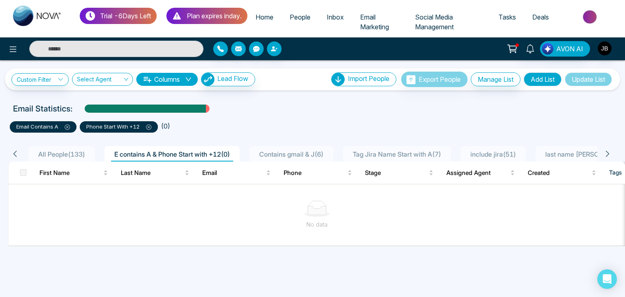
click at [148, 127] on icon at bounding box center [149, 127] width 2 height 2
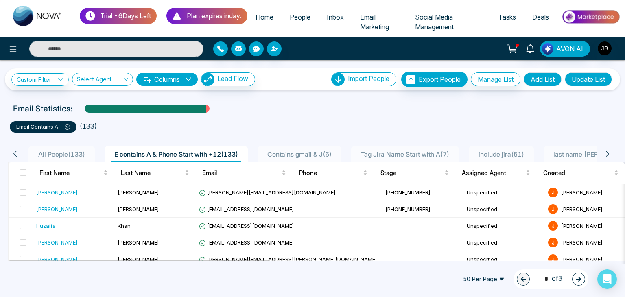
click at [576, 77] on button "Update List" at bounding box center [588, 79] width 47 height 14
click at [122, 125] on ul "email contains a ( 133 )" at bounding box center [312, 125] width 605 height 15
click at [96, 127] on li "( 133 )" at bounding box center [88, 126] width 17 height 10
click at [157, 120] on ul "email contains a ( 133 )" at bounding box center [312, 125] width 605 height 15
click at [124, 126] on ul "email contains a ( 133 )" at bounding box center [312, 125] width 605 height 15
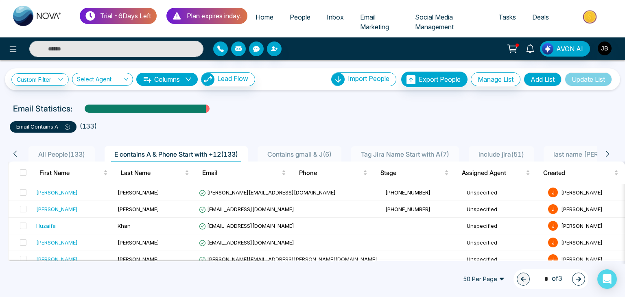
click at [67, 127] on icon at bounding box center [67, 126] width 5 height 5
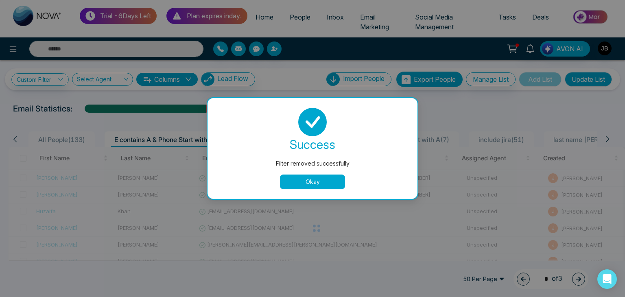
click at [306, 181] on button "Okay" at bounding box center [312, 182] width 65 height 15
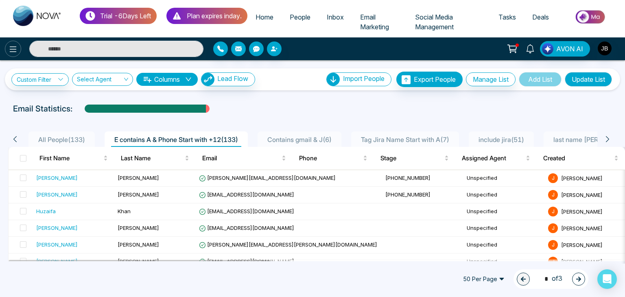
click at [11, 48] on icon at bounding box center [13, 49] width 10 height 10
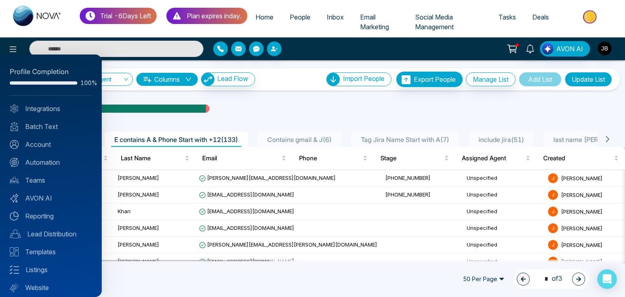
click at [45, 157] on div "Profile Completion 100% Integrations Batch Text Account Automation Teams AVON A…" at bounding box center [51, 176] width 102 height 242
click at [44, 161] on link "Automation" at bounding box center [51, 162] width 82 height 10
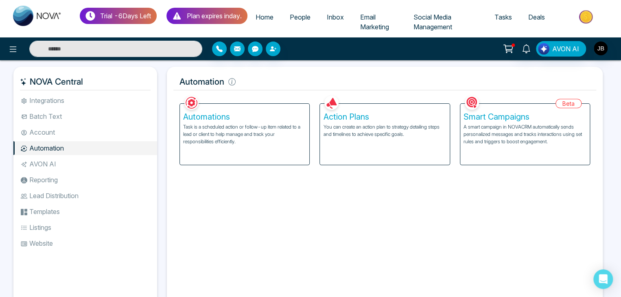
click at [340, 138] on div "Action Plans You can create an action plan to strategy detailing steps and time…" at bounding box center [384, 134] width 129 height 61
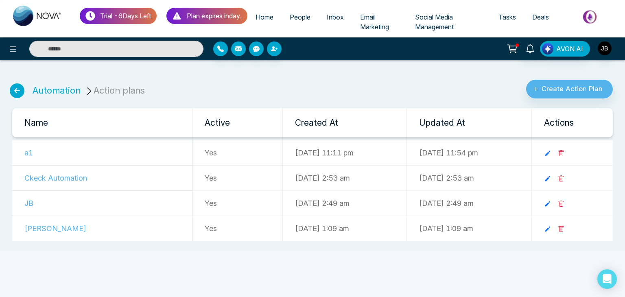
click at [564, 229] on icon at bounding box center [561, 229] width 7 height 7
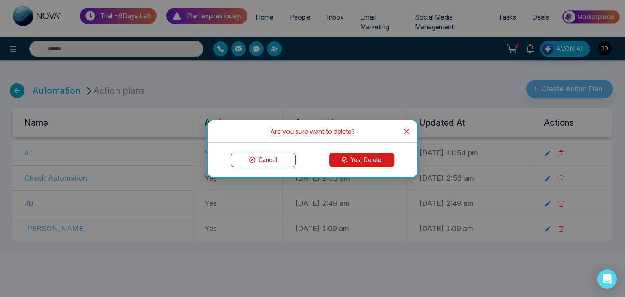
click at [360, 159] on button "Yes, Delete" at bounding box center [361, 160] width 65 height 15
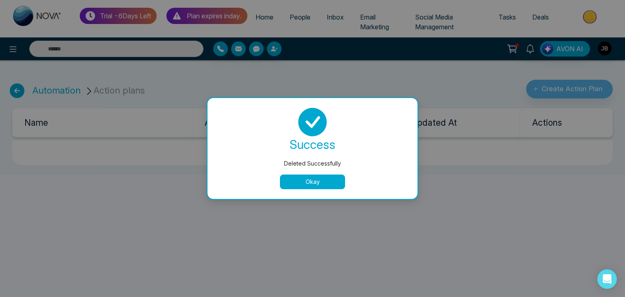
click at [327, 178] on button "Okay" at bounding box center [312, 182] width 65 height 15
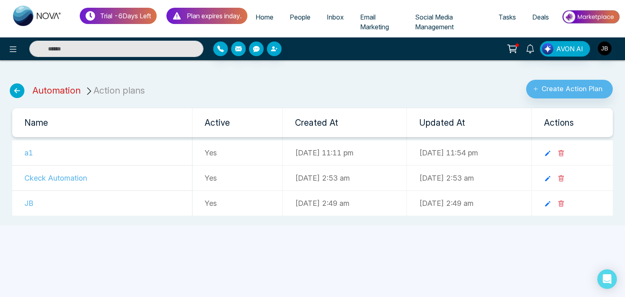
click at [61, 89] on link "Automation" at bounding box center [57, 90] width 48 height 11
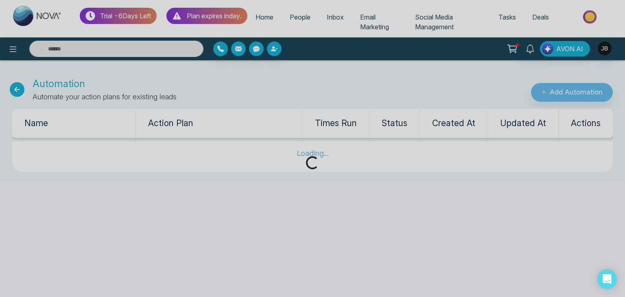
click at [20, 87] on div "Loading..." at bounding box center [312, 148] width 625 height 297
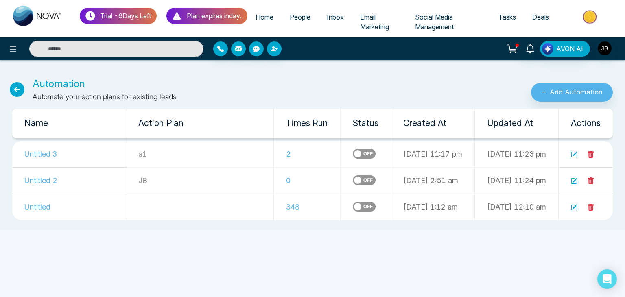
click at [15, 90] on icon at bounding box center [17, 89] width 15 height 15
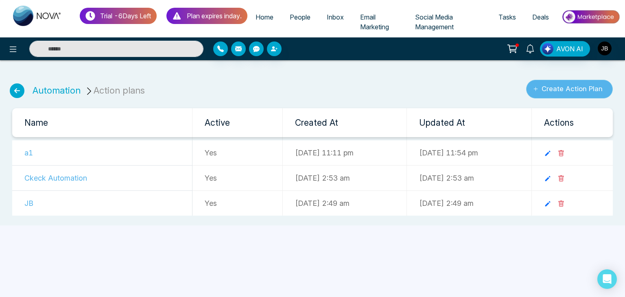
click at [537, 87] on icon "submit" at bounding box center [535, 88] width 5 height 5
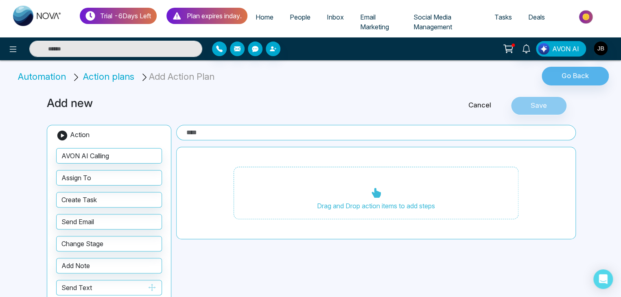
click at [73, 289] on button "Send Text" at bounding box center [109, 287] width 106 height 15
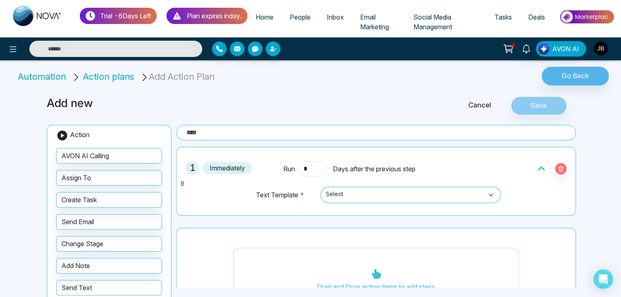
click at [362, 192] on span "Select" at bounding box center [410, 195] width 169 height 14
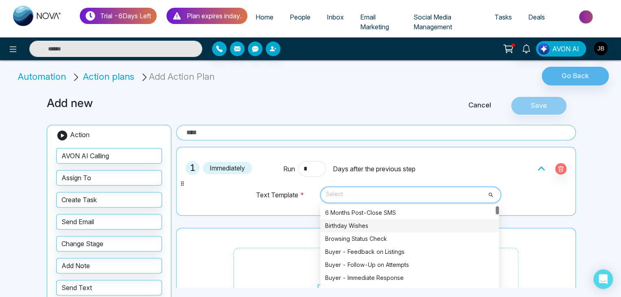
click at [347, 228] on div "Birthday Wishes" at bounding box center [409, 225] width 169 height 9
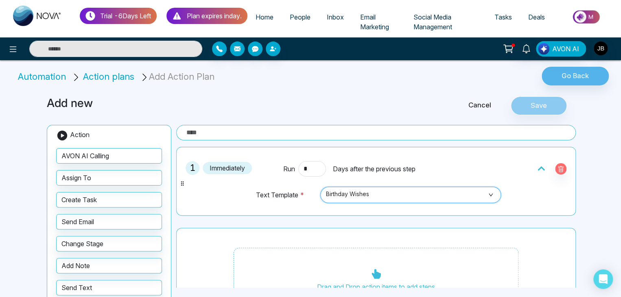
click at [532, 103] on div "Cancel Save" at bounding box center [489, 105] width 179 height 19
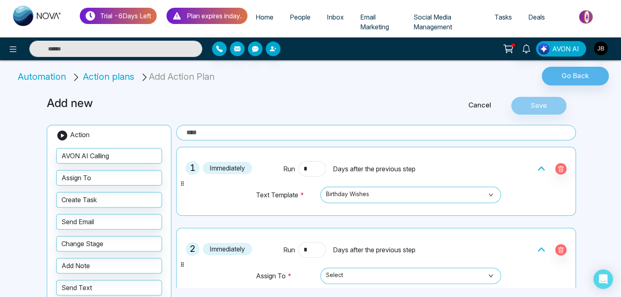
click at [530, 99] on div "Cancel Save" at bounding box center [489, 105] width 179 height 19
click at [559, 251] on icon "button" at bounding box center [560, 250] width 2 height 3
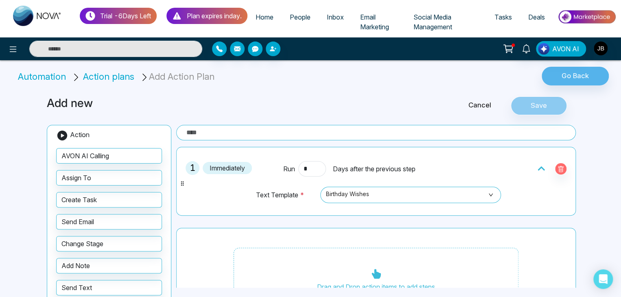
click at [299, 131] on input "text" at bounding box center [375, 132] width 399 height 15
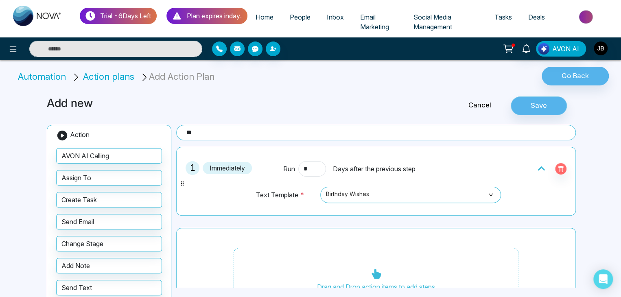
type input "**"
click at [541, 109] on button "Save" at bounding box center [539, 105] width 56 height 19
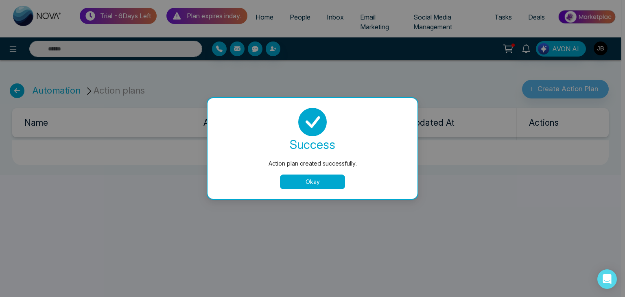
click at [307, 186] on button "Okay" at bounding box center [312, 182] width 65 height 15
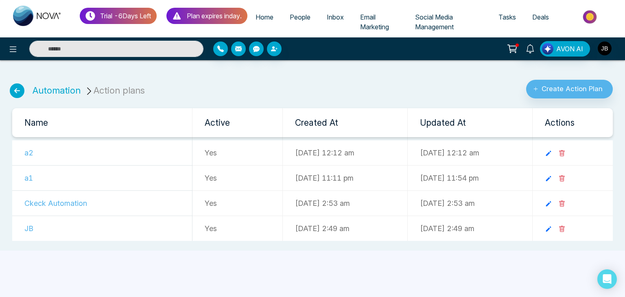
click at [113, 89] on li "Action plans" at bounding box center [116, 90] width 63 height 13
click at [66, 88] on link "Automation" at bounding box center [57, 90] width 48 height 11
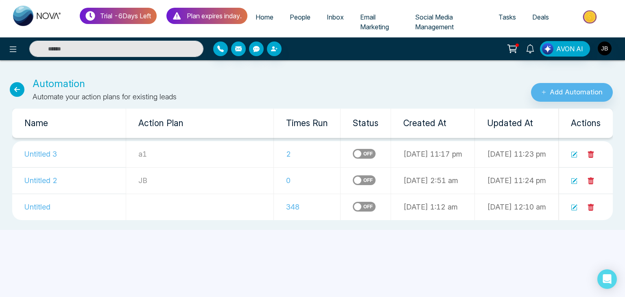
click at [353, 153] on label at bounding box center [364, 154] width 23 height 10
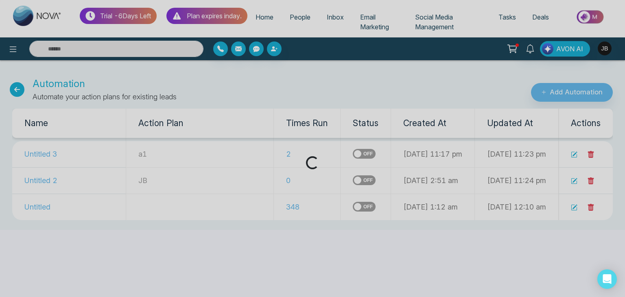
click at [314, 151] on div "Loading..." at bounding box center [312, 148] width 625 height 297
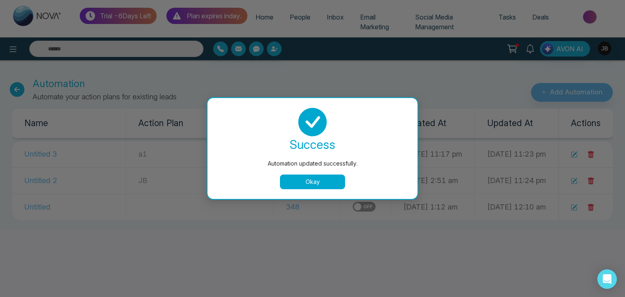
click at [309, 187] on button "Okay" at bounding box center [312, 182] width 65 height 15
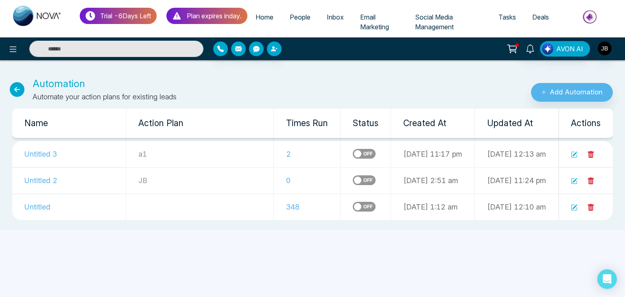
click at [353, 150] on label at bounding box center [364, 154] width 23 height 10
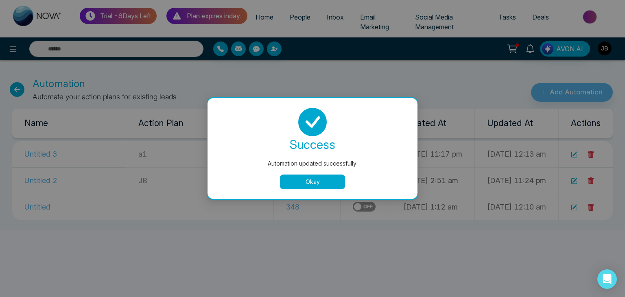
click at [321, 181] on button "Okay" at bounding box center [312, 182] width 65 height 15
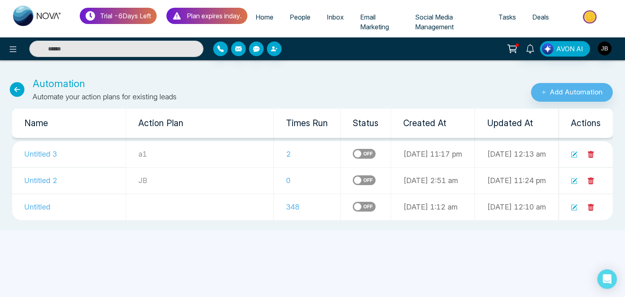
click at [579, 122] on th "Actions" at bounding box center [586, 123] width 55 height 29
click at [18, 92] on icon at bounding box center [17, 89] width 15 height 15
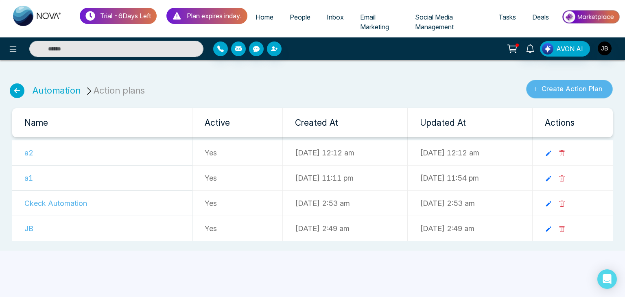
click at [545, 89] on button "Create Action Plan" at bounding box center [569, 89] width 87 height 19
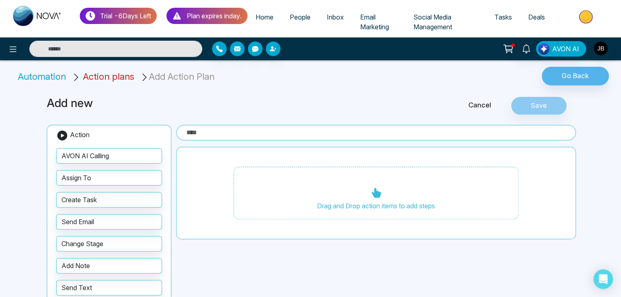
click at [109, 75] on span "Action plans" at bounding box center [108, 76] width 51 height 11
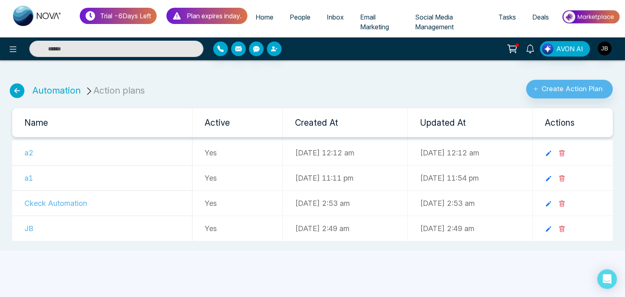
click at [28, 150] on td "a2" at bounding box center [102, 152] width 180 height 25
click at [48, 88] on link "Automation" at bounding box center [57, 90] width 48 height 11
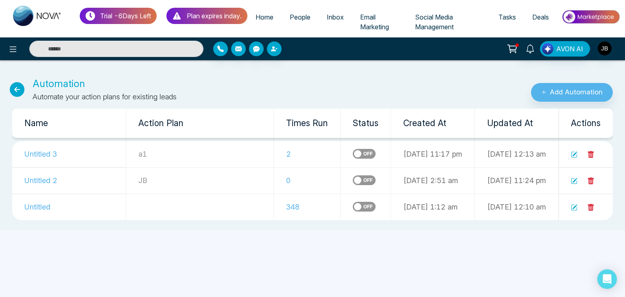
click at [16, 85] on icon at bounding box center [17, 89] width 15 height 15
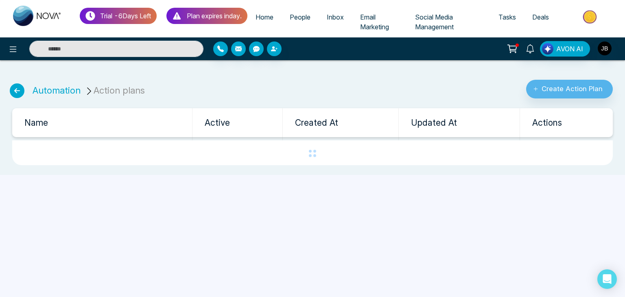
click at [16, 91] on icon at bounding box center [17, 90] width 15 height 15
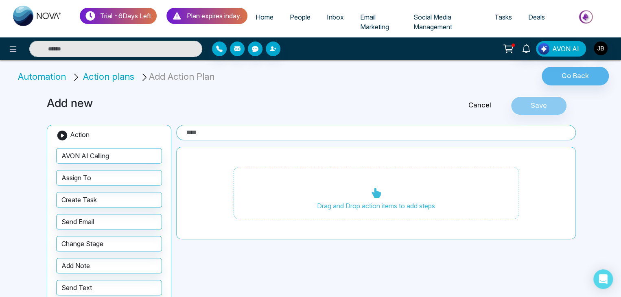
click at [162, 78] on li "Add Action Plan" at bounding box center [178, 76] width 77 height 13
click at [483, 100] on link "Cancel" at bounding box center [480, 105] width 62 height 11
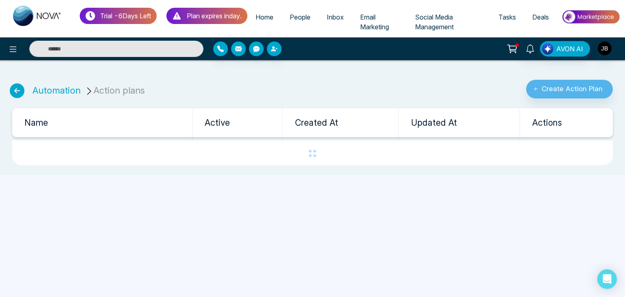
click at [12, 92] on icon at bounding box center [17, 90] width 15 height 15
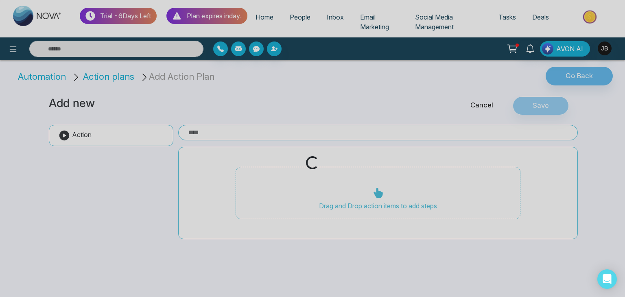
click at [575, 73] on div "Loading..." at bounding box center [312, 148] width 625 height 297
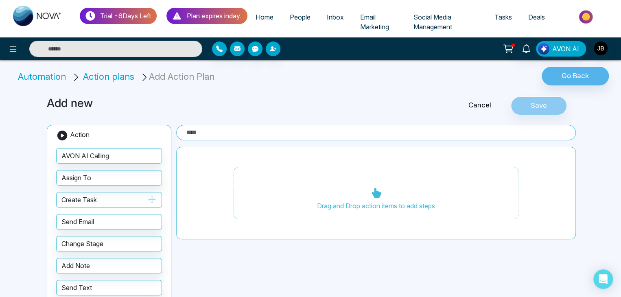
click at [83, 198] on button "Create Task" at bounding box center [109, 199] width 106 height 15
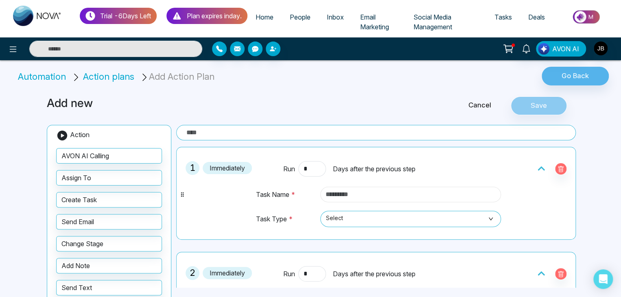
click at [363, 194] on input "text" at bounding box center [410, 194] width 181 height 15
click at [358, 187] on input "text" at bounding box center [410, 194] width 181 height 15
click at [352, 193] on input "text" at bounding box center [410, 194] width 181 height 15
click at [346, 215] on span "Select" at bounding box center [410, 219] width 169 height 14
type input "***"
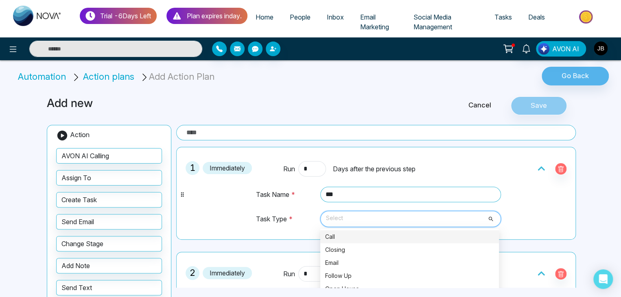
click at [338, 235] on div "Call" at bounding box center [409, 236] width 169 height 9
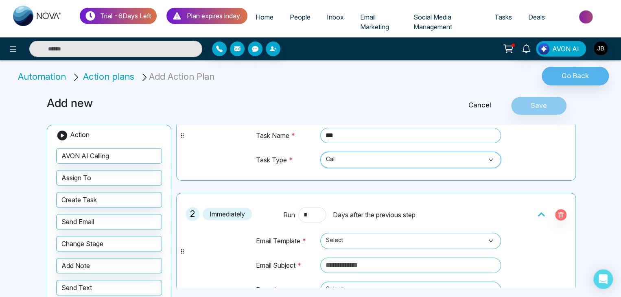
scroll to position [136, 0]
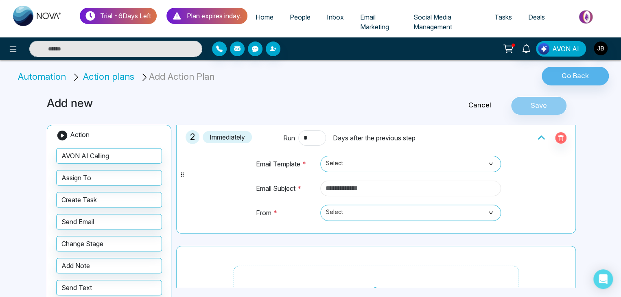
click at [336, 187] on input "text" at bounding box center [410, 188] width 181 height 15
type input "*"
type input "**********"
click at [342, 210] on span "Select" at bounding box center [410, 213] width 169 height 14
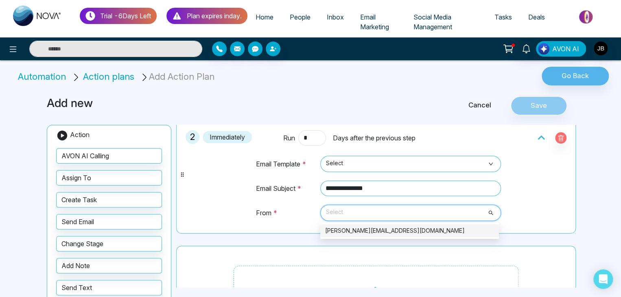
click at [352, 230] on div "[PERSON_NAME][EMAIL_ADDRESS][DOMAIN_NAME]" at bounding box center [409, 230] width 169 height 9
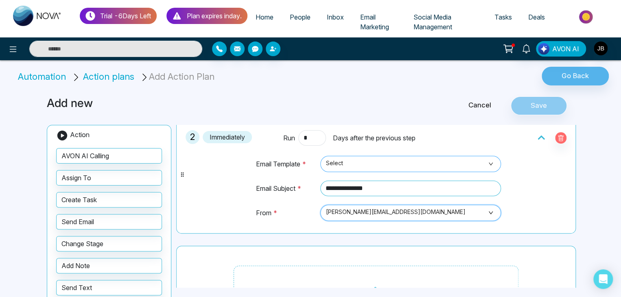
click at [348, 156] on div "Select" at bounding box center [410, 164] width 181 height 16
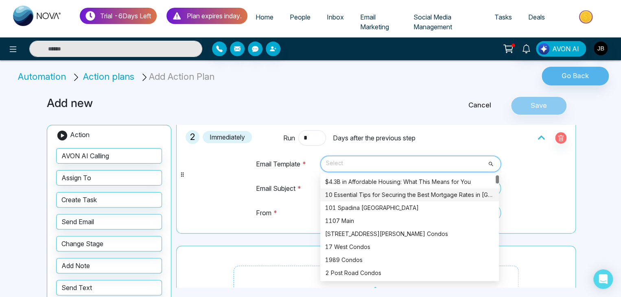
click at [355, 196] on div "10 Essential Tips for Securing the Best Mortgage Rates in Canada" at bounding box center [409, 194] width 169 height 9
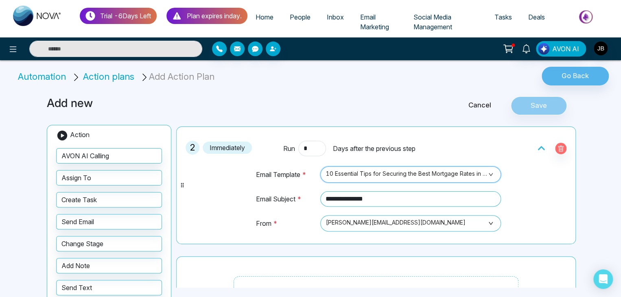
scroll to position [185, 0]
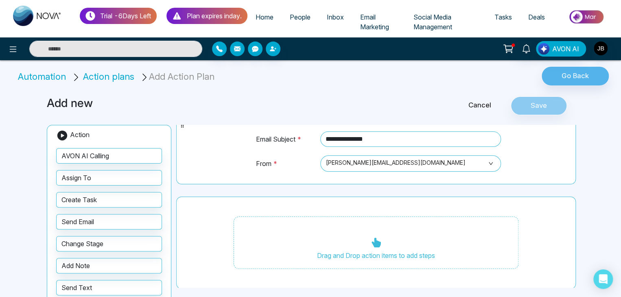
click at [170, 75] on li "Add Action Plan" at bounding box center [178, 76] width 77 height 13
click at [116, 75] on span "Action plans" at bounding box center [108, 76] width 51 height 11
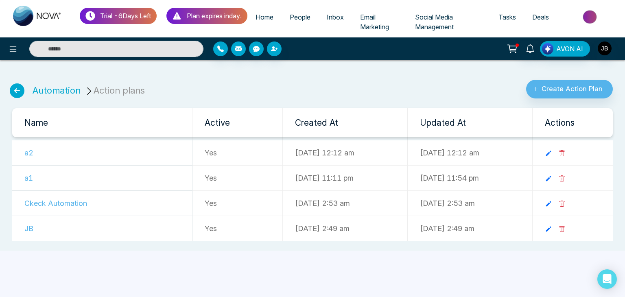
click at [28, 153] on td "a2" at bounding box center [102, 152] width 180 height 25
click at [30, 153] on td "a2" at bounding box center [102, 152] width 180 height 25
click at [324, 156] on td "19-09-2025 12:12 am" at bounding box center [344, 152] width 125 height 25
click at [57, 88] on link "Automation" at bounding box center [57, 90] width 48 height 11
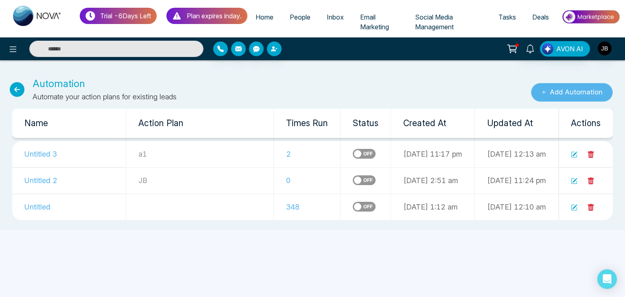
click at [570, 95] on button "Add Automation" at bounding box center [572, 92] width 82 height 19
click at [20, 86] on icon at bounding box center [17, 89] width 15 height 15
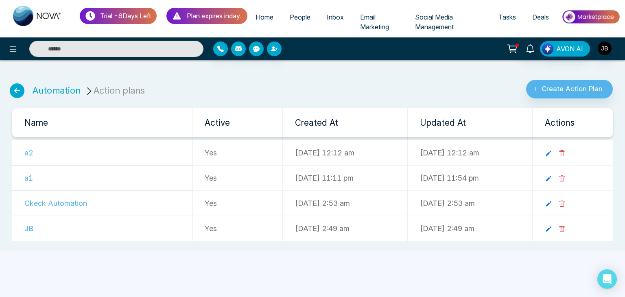
click at [435, 158] on td "19-09-2025 12:12 am" at bounding box center [469, 152] width 125 height 25
click at [564, 89] on button "Create Action Plan" at bounding box center [569, 89] width 87 height 19
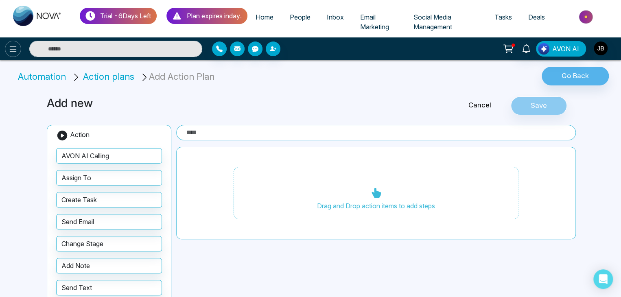
click at [13, 44] on icon at bounding box center [13, 49] width 10 height 10
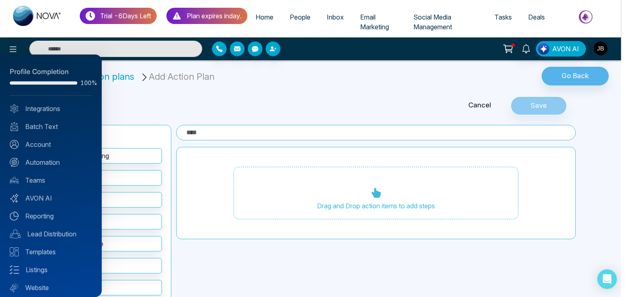
click at [152, 104] on div at bounding box center [312, 148] width 625 height 297
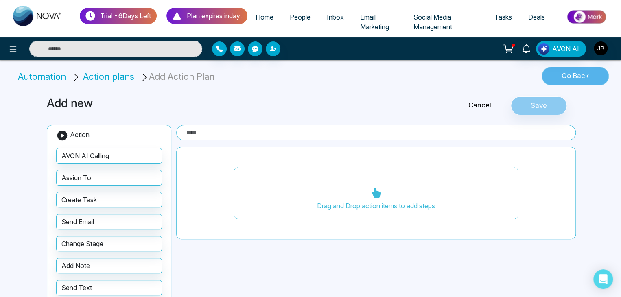
click at [581, 72] on button "Go Back" at bounding box center [574, 76] width 67 height 19
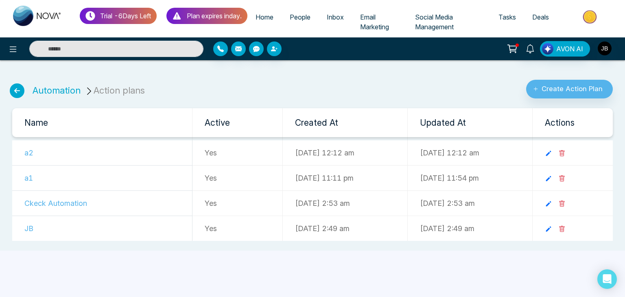
click at [102, 88] on li "Action plans" at bounding box center [116, 90] width 63 height 13
click at [57, 92] on link "Automation" at bounding box center [57, 90] width 48 height 11
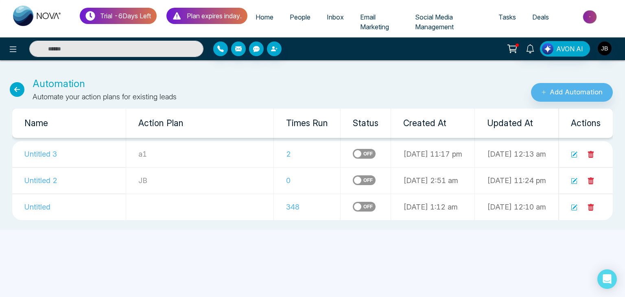
click at [13, 88] on icon at bounding box center [17, 89] width 15 height 15
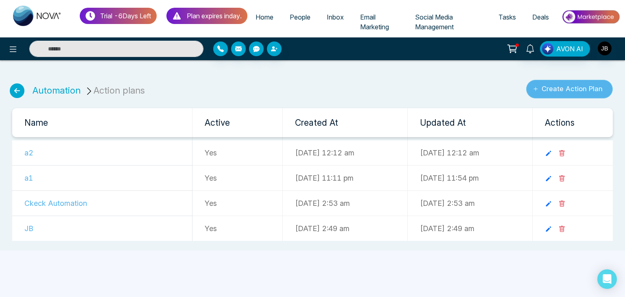
click at [576, 88] on button "Create Action Plan" at bounding box center [569, 89] width 87 height 19
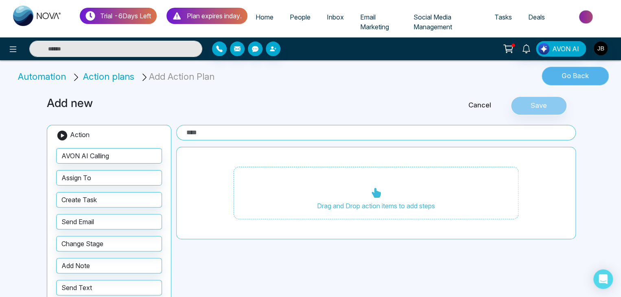
click at [565, 75] on button "Go Back" at bounding box center [574, 76] width 67 height 19
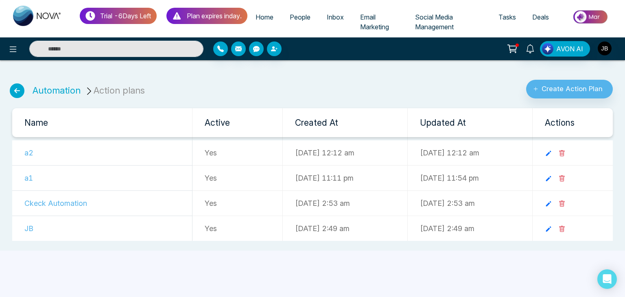
click at [106, 93] on li "Action plans" at bounding box center [116, 90] width 63 height 13
click at [59, 84] on li "Automation" at bounding box center [57, 90] width 48 height 13
click at [58, 89] on link "Automation" at bounding box center [57, 90] width 48 height 11
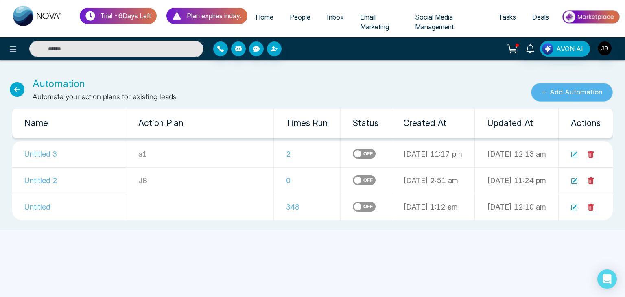
click at [577, 94] on button "Add Automation" at bounding box center [572, 92] width 82 height 19
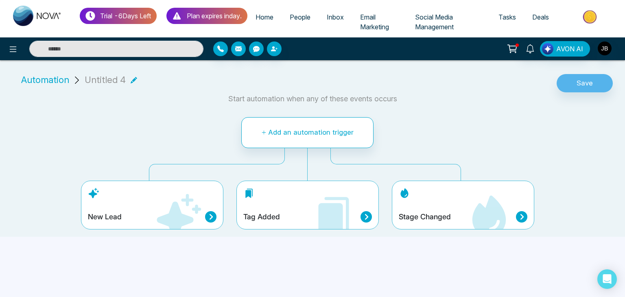
click at [175, 217] on icon at bounding box center [179, 216] width 44 height 44
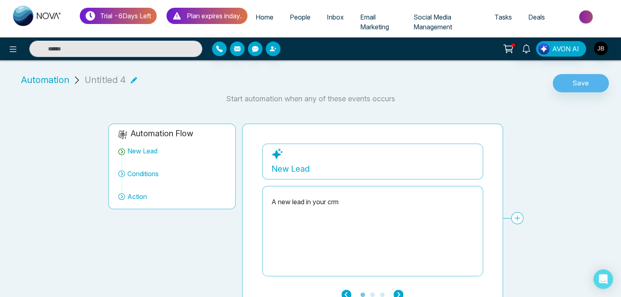
click at [133, 241] on div "Automation Flow New Lead Conditions Action" at bounding box center [171, 218] width 133 height 189
click at [132, 78] on icon at bounding box center [134, 80] width 7 height 7
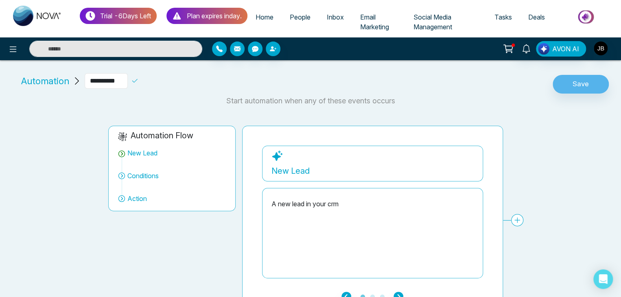
click at [126, 81] on input "**********" at bounding box center [106, 80] width 43 height 15
type input "*"
type input "**"
click at [152, 172] on span "Conditions" at bounding box center [142, 176] width 31 height 10
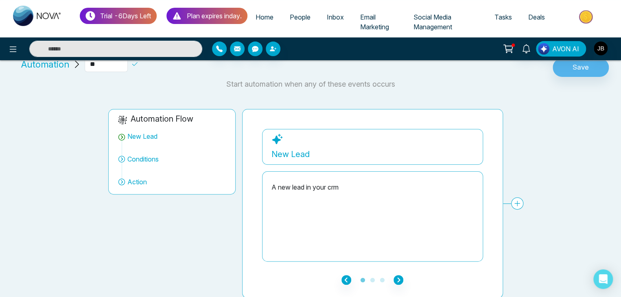
click at [518, 204] on icon at bounding box center [517, 203] width 12 height 12
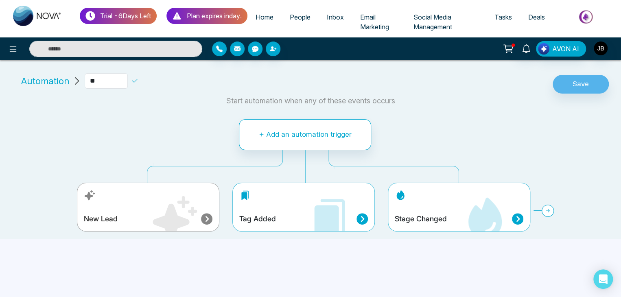
scroll to position [0, 0]
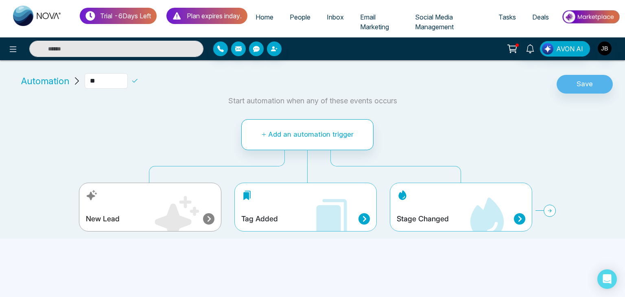
click at [326, 199] on icon at bounding box center [335, 216] width 24 height 34
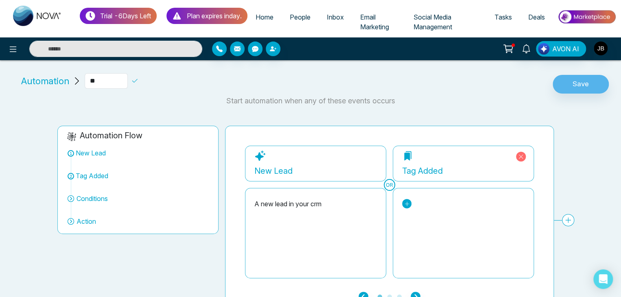
click at [406, 201] on icon at bounding box center [406, 203] width 4 height 4
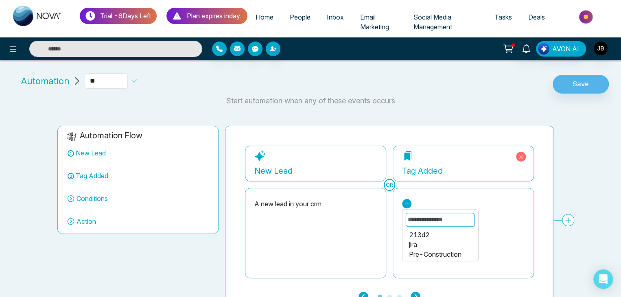
click at [413, 246] on div "jira" at bounding box center [440, 245] width 63 height 10
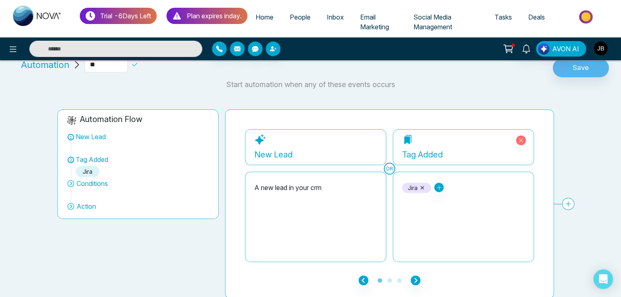
scroll to position [17, 0]
click at [568, 201] on icon at bounding box center [568, 203] width 12 height 12
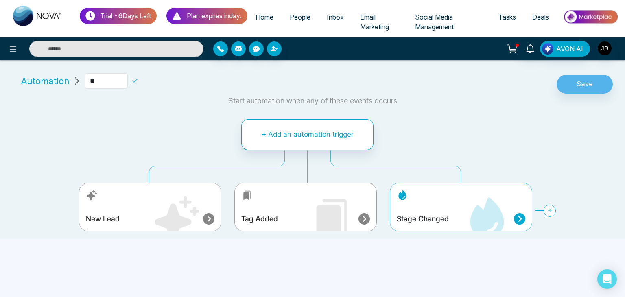
click at [442, 199] on div "Stage Changed" at bounding box center [461, 207] width 142 height 49
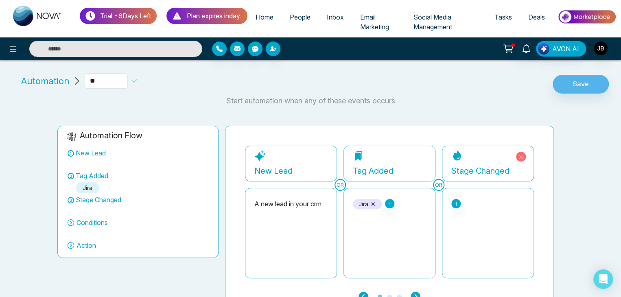
click at [450, 202] on div "New person Contacted Engaged Qualified Active Client Closed Past Client Do not …" at bounding box center [488, 233] width 92 height 90
click at [457, 203] on icon at bounding box center [456, 203] width 4 height 4
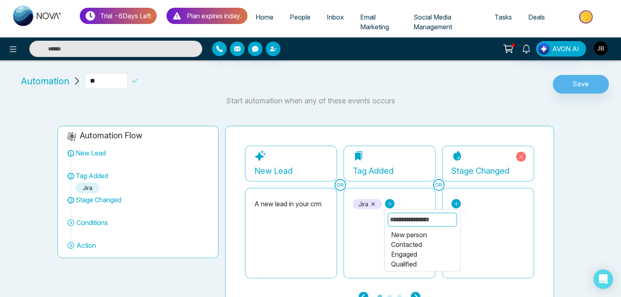
click at [391, 233] on div "New person" at bounding box center [422, 235] width 63 height 10
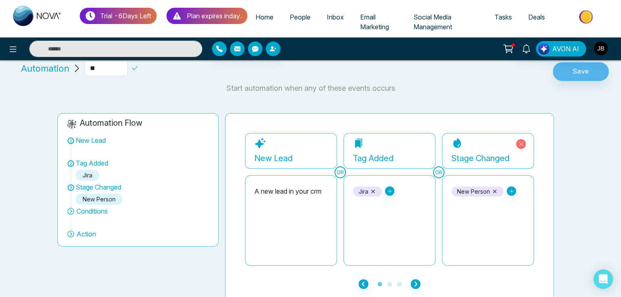
scroll to position [17, 0]
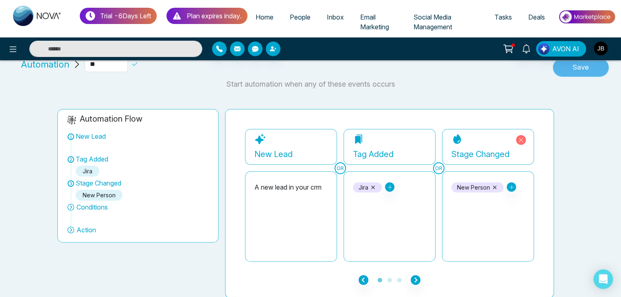
click at [573, 66] on button "Save" at bounding box center [580, 67] width 56 height 19
click at [573, 63] on button "Save" at bounding box center [580, 67] width 56 height 19
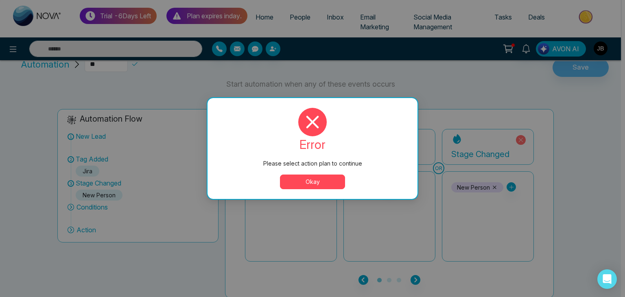
click at [292, 178] on button "Okay" at bounding box center [312, 182] width 65 height 15
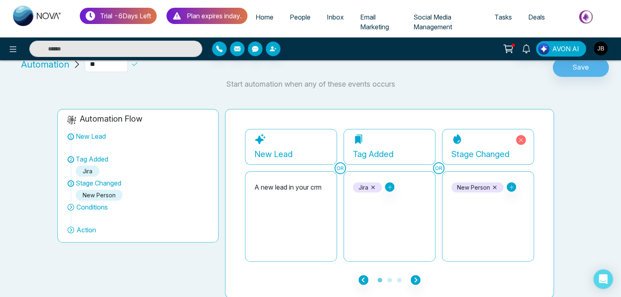
scroll to position [0, 0]
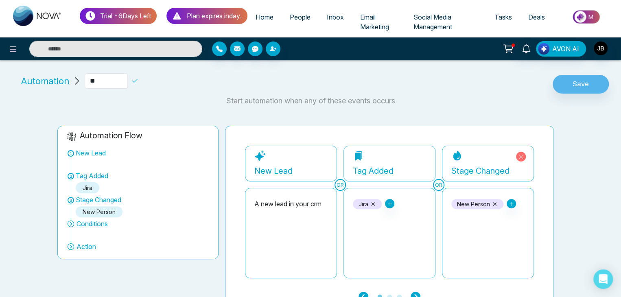
click at [40, 79] on span "Automation" at bounding box center [45, 80] width 48 height 13
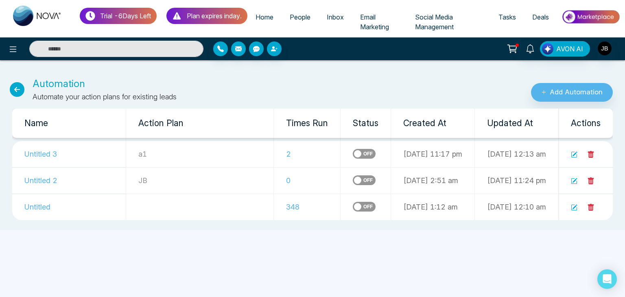
click at [138, 150] on p "a1" at bounding box center [199, 153] width 123 height 11
click at [138, 153] on p "a1" at bounding box center [199, 153] width 123 height 11
click at [14, 88] on icon at bounding box center [17, 89] width 15 height 15
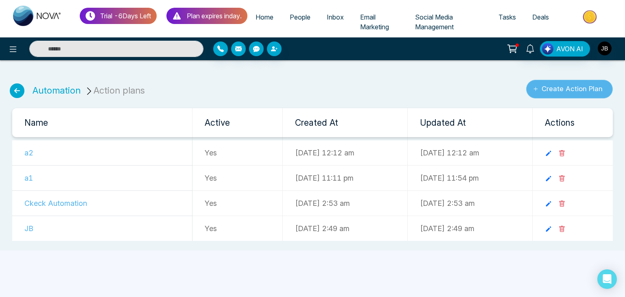
click at [553, 86] on button "Create Action Plan" at bounding box center [569, 89] width 87 height 19
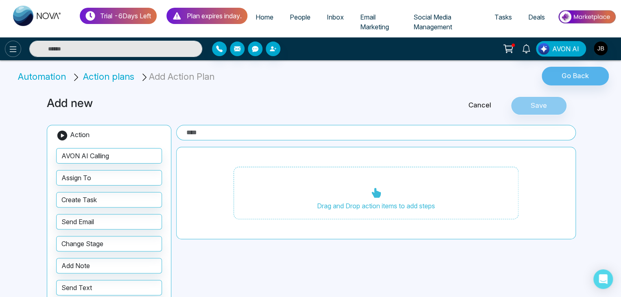
click at [7, 51] on button at bounding box center [13, 49] width 16 height 16
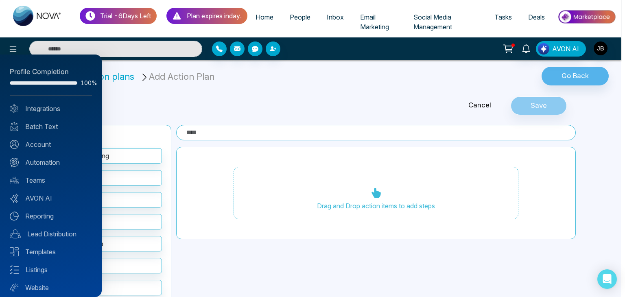
click at [175, 102] on div at bounding box center [312, 148] width 625 height 297
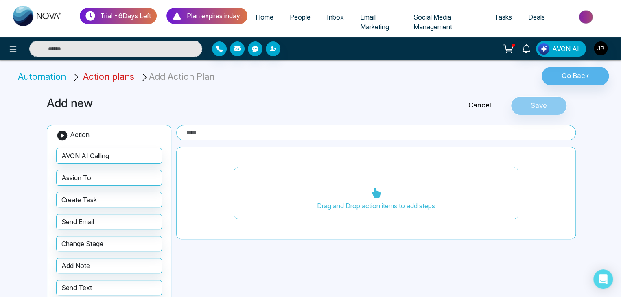
click at [104, 75] on span "Action plans" at bounding box center [108, 76] width 51 height 11
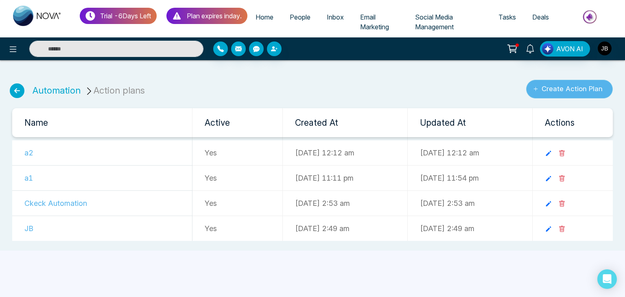
click at [546, 93] on button "Create Action Plan" at bounding box center [569, 89] width 87 height 19
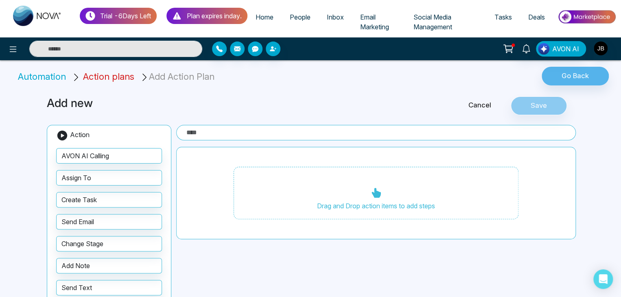
click at [107, 79] on span "Action plans" at bounding box center [108, 76] width 51 height 11
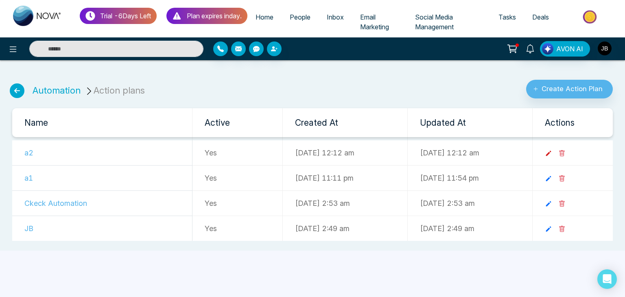
click at [552, 153] on icon at bounding box center [548, 153] width 7 height 7
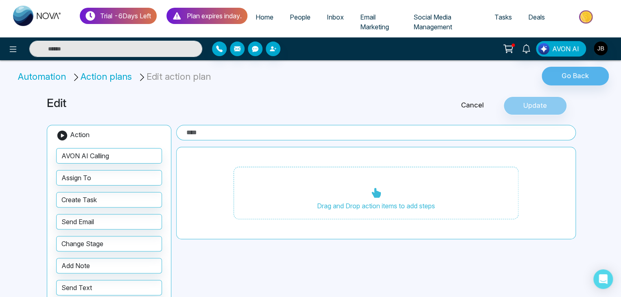
type input "**"
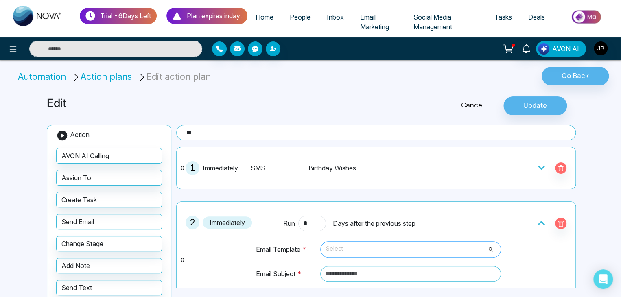
click at [341, 246] on span "Select" at bounding box center [410, 249] width 169 height 14
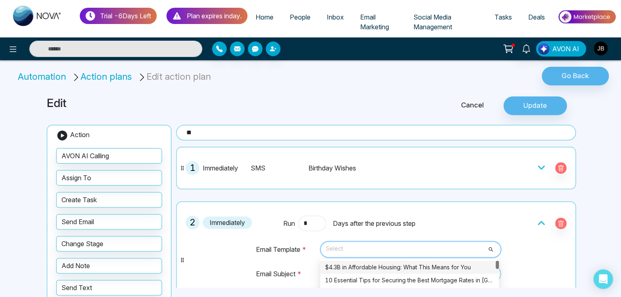
click at [360, 267] on div "$4.3B in Affordable Housing: What This Means for You" at bounding box center [409, 267] width 169 height 9
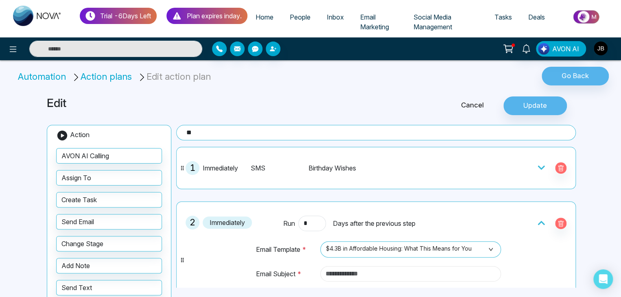
click at [380, 271] on input "text" at bounding box center [410, 273] width 181 height 15
click at [352, 276] on input "text" at bounding box center [410, 273] width 181 height 15
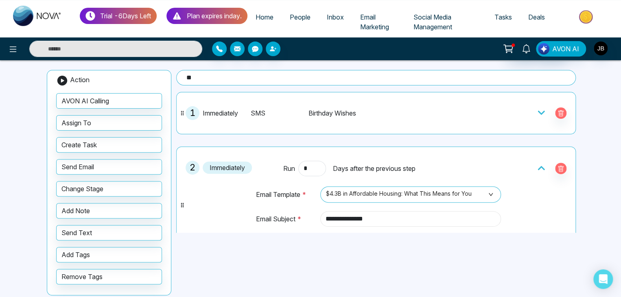
scroll to position [63, 0]
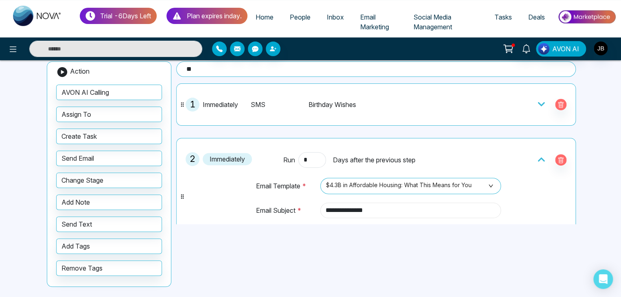
type input "**********"
click at [521, 241] on div "**********" at bounding box center [310, 161] width 537 height 276
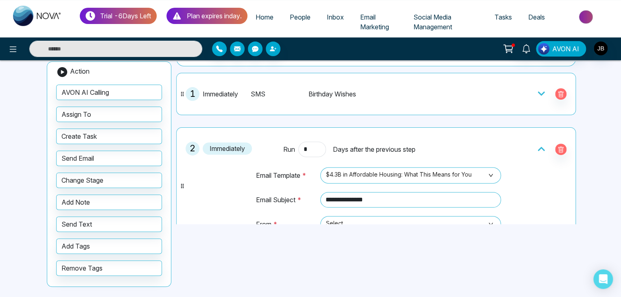
scroll to position [0, 0]
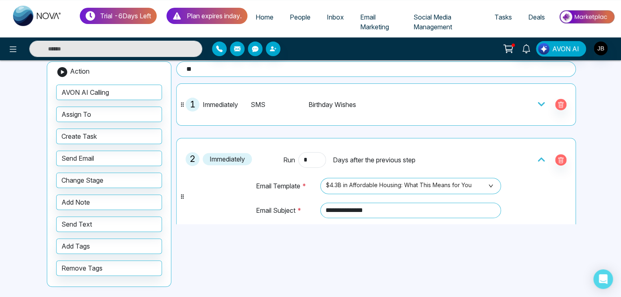
click at [537, 105] on icon at bounding box center [541, 104] width 8 height 8
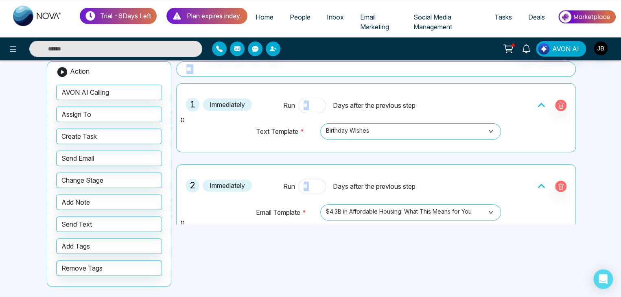
drag, startPoint x: 619, startPoint y: 134, endPoint x: 621, endPoint y: 65, distance: 69.2
click at [621, 65] on html "**********" at bounding box center [310, 85] width 621 height 297
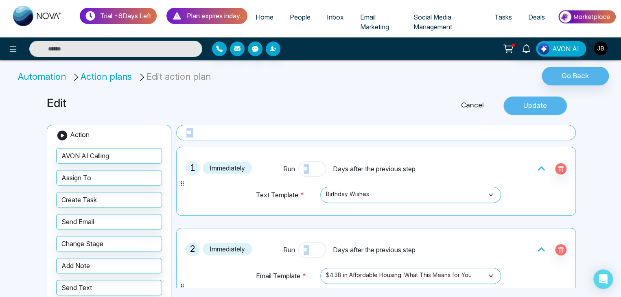
click at [528, 107] on button "Update" at bounding box center [534, 105] width 63 height 19
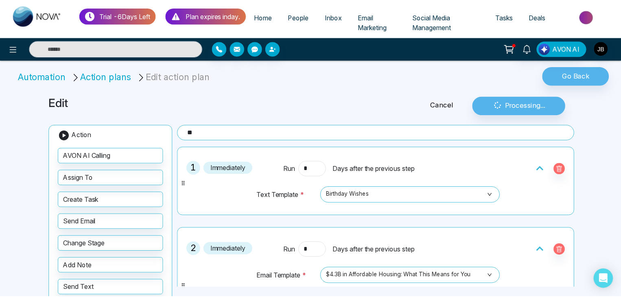
scroll to position [116, 0]
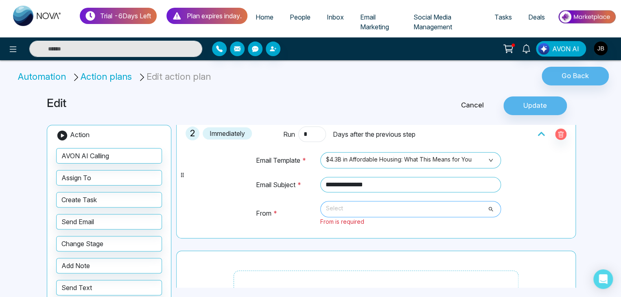
click at [336, 203] on span "Select" at bounding box center [410, 209] width 169 height 14
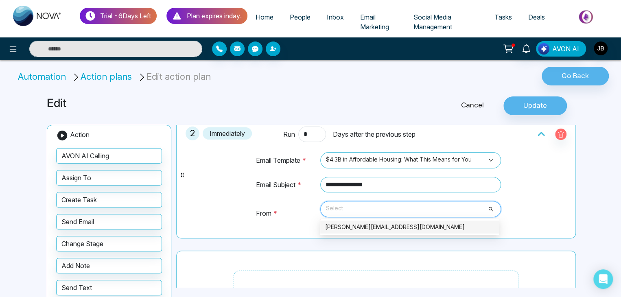
click at [334, 228] on div "[PERSON_NAME][EMAIL_ADDRESS][DOMAIN_NAME]" at bounding box center [409, 227] width 169 height 9
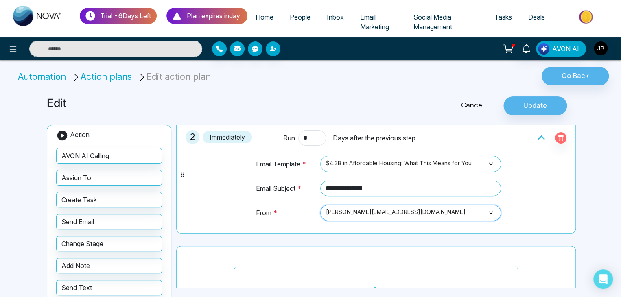
click at [531, 93] on div "**********" at bounding box center [310, 225] width 537 height 276
click at [523, 114] on button "Update" at bounding box center [534, 105] width 63 height 19
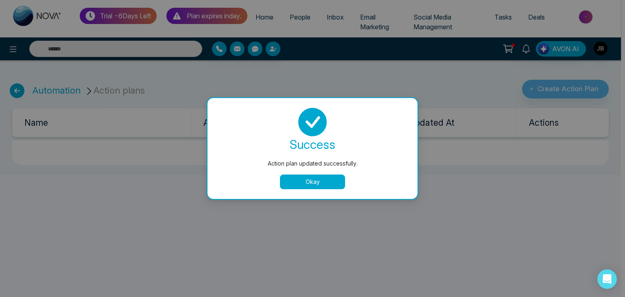
click at [296, 183] on button "Okay" at bounding box center [312, 182] width 65 height 15
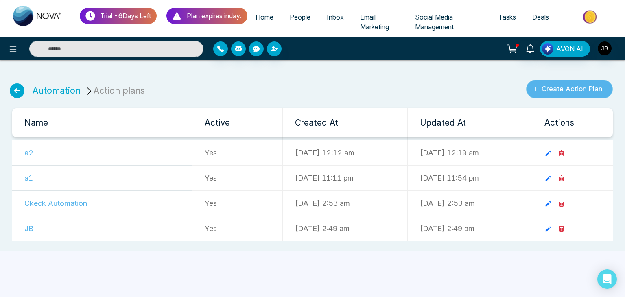
click at [535, 90] on icon "submit" at bounding box center [535, 88] width 5 height 5
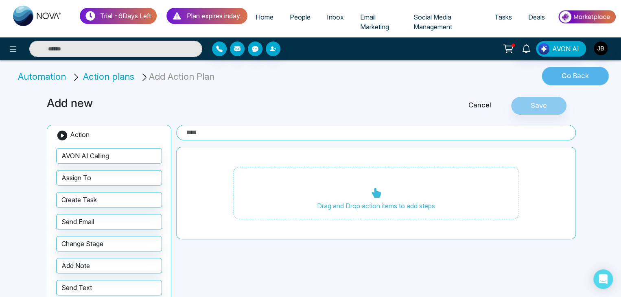
click at [576, 76] on button "Go Back" at bounding box center [574, 76] width 67 height 19
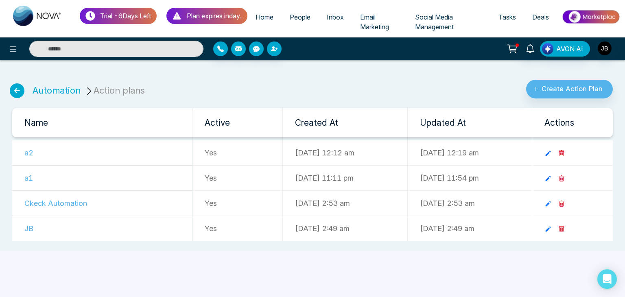
click at [49, 155] on td "a2" at bounding box center [102, 152] width 180 height 25
click at [24, 151] on td "a2" at bounding box center [102, 152] width 180 height 25
click at [208, 157] on td "Yes" at bounding box center [237, 152] width 90 height 25
click at [101, 92] on li "Action plans" at bounding box center [116, 90] width 63 height 13
click at [62, 90] on link "Automation" at bounding box center [57, 90] width 48 height 11
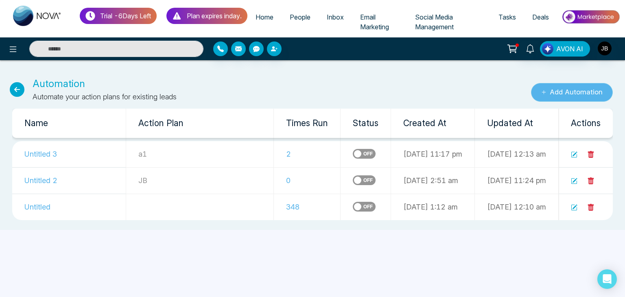
click at [542, 91] on icon "submit" at bounding box center [543, 91] width 5 height 5
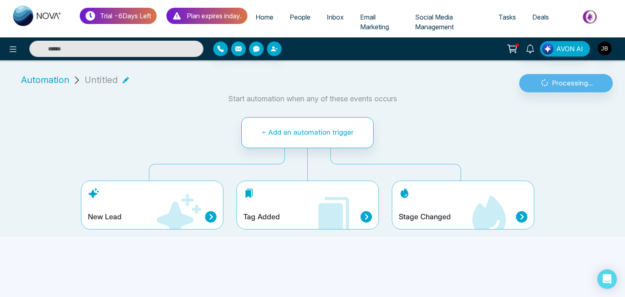
click at [290, 205] on div "Tag Added" at bounding box center [307, 205] width 142 height 49
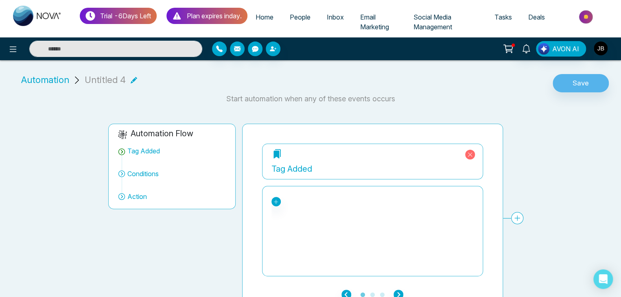
click at [285, 159] on p "Tag Added" at bounding box center [372, 166] width 202 height 15
click at [285, 168] on div "Tag Added" at bounding box center [372, 169] width 202 height 12
click at [272, 158] on icon at bounding box center [276, 153] width 11 height 11
click at [276, 199] on icon at bounding box center [276, 202] width 6 height 6
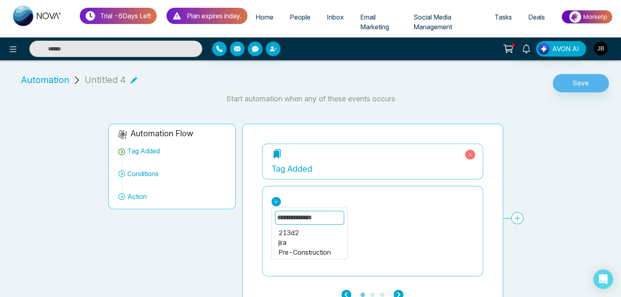
click at [286, 244] on div "jira" at bounding box center [309, 243] width 63 height 10
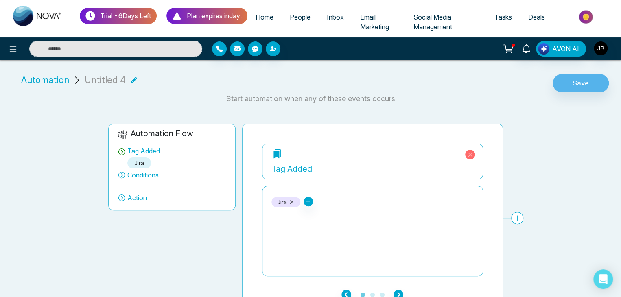
scroll to position [15, 0]
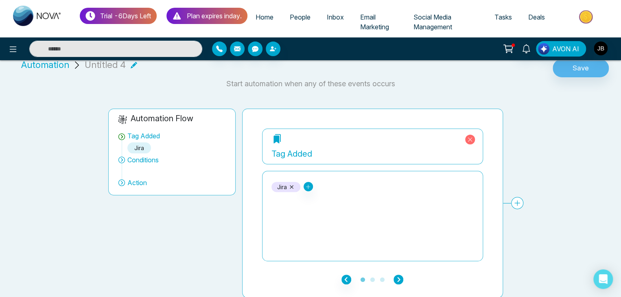
click at [397, 277] on icon "button" at bounding box center [398, 280] width 10 height 10
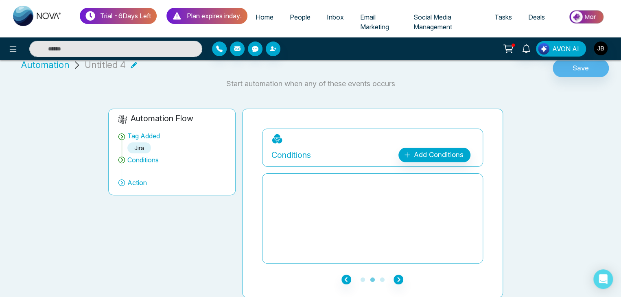
drag, startPoint x: 350, startPoint y: 184, endPoint x: 381, endPoint y: 173, distance: 32.4
click at [351, 184] on div at bounding box center [372, 218] width 202 height 81
click at [417, 155] on link "Add Conditions" at bounding box center [434, 155] width 72 height 15
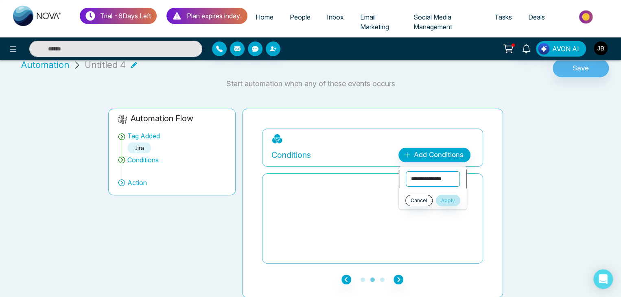
click at [428, 178] on select "**********" at bounding box center [433, 178] width 54 height 15
select select "**********"
click at [406, 171] on select "**********" at bounding box center [433, 178] width 54 height 15
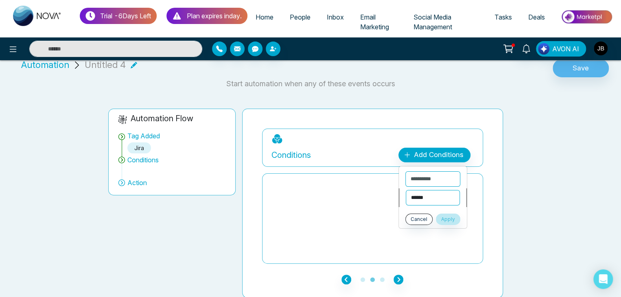
click at [417, 195] on select "**********" at bounding box center [433, 197] width 54 height 15
select select "********"
click at [406, 190] on select "**********" at bounding box center [433, 197] width 54 height 15
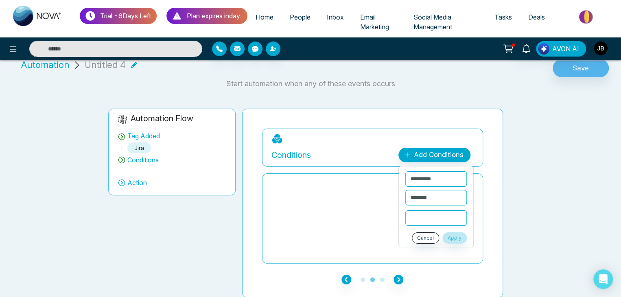
click at [417, 221] on input "text" at bounding box center [435, 217] width 61 height 15
type input "**"
click at [452, 236] on button "Apply" at bounding box center [454, 237] width 24 height 11
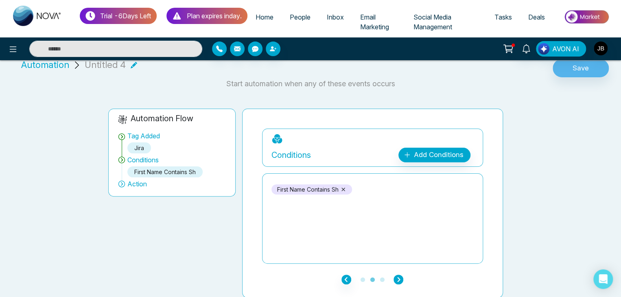
click at [398, 276] on icon "button" at bounding box center [398, 280] width 10 height 10
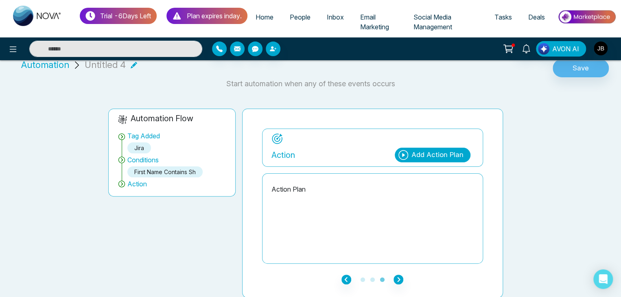
click at [409, 153] on div "Add Action Plan" at bounding box center [433, 155] width 76 height 15
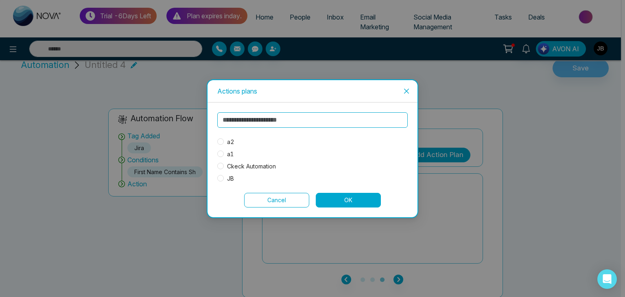
click at [188, 226] on div "Actions plans a2 a1 Ckeck Automation JB Cancel OK" at bounding box center [312, 148] width 625 height 297
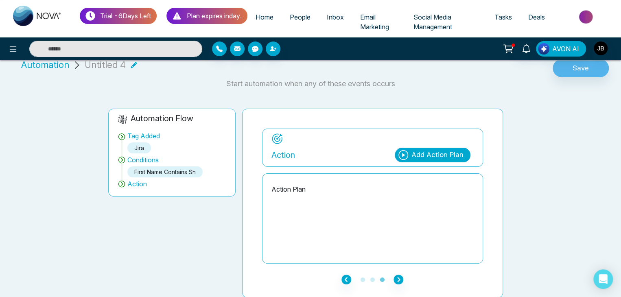
click at [428, 151] on div "Add Action Plan" at bounding box center [437, 155] width 52 height 11
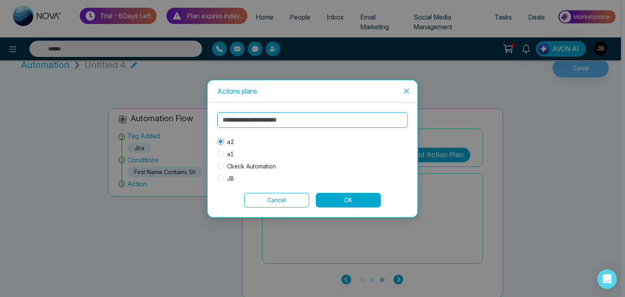
click at [334, 201] on button "OK" at bounding box center [348, 200] width 65 height 15
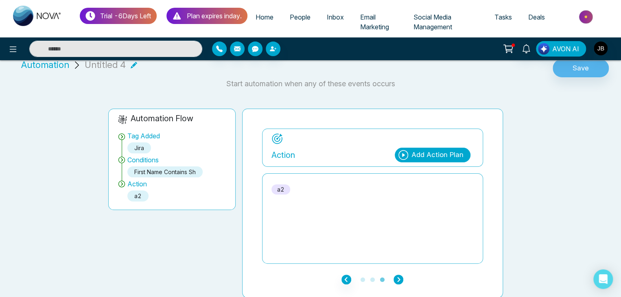
click at [395, 277] on icon "button" at bounding box center [398, 280] width 10 height 10
click at [154, 168] on div "first name contains sh" at bounding box center [164, 171] width 75 height 11
click at [342, 277] on icon "button" at bounding box center [346, 280] width 10 height 10
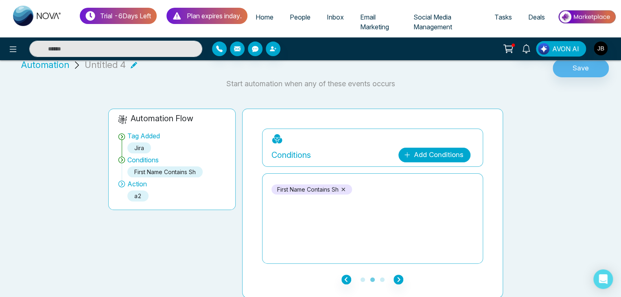
click at [412, 153] on link "Add Conditions" at bounding box center [434, 155] width 72 height 15
click at [417, 177] on select "**********" at bounding box center [433, 178] width 54 height 15
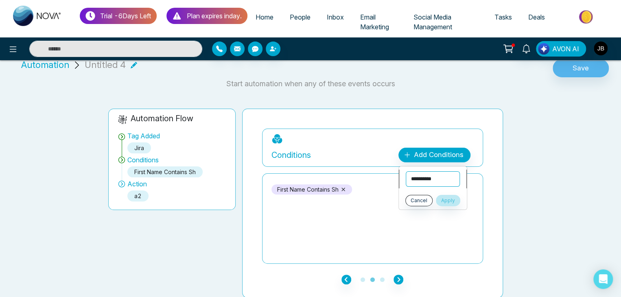
select select "**********"
click at [406, 171] on select "**********" at bounding box center [433, 178] width 54 height 15
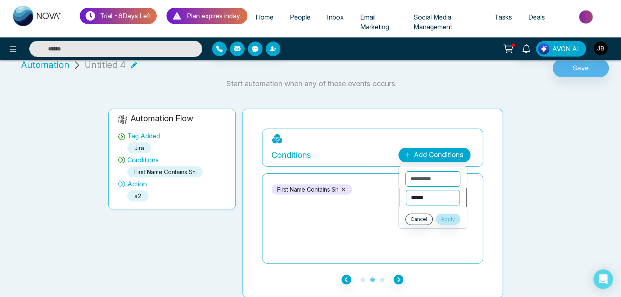
click at [412, 193] on select "**********" at bounding box center [433, 197] width 54 height 15
select select "**********"
click at [406, 190] on select "**********" at bounding box center [433, 197] width 54 height 15
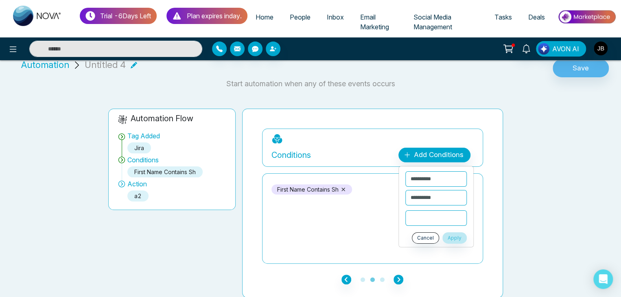
click at [420, 217] on input "text" at bounding box center [435, 217] width 61 height 15
type input "***"
click at [454, 238] on button "Apply" at bounding box center [454, 237] width 24 height 11
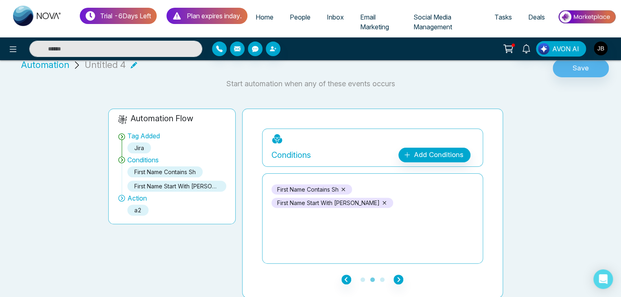
click at [344, 187] on icon at bounding box center [343, 189] width 6 height 6
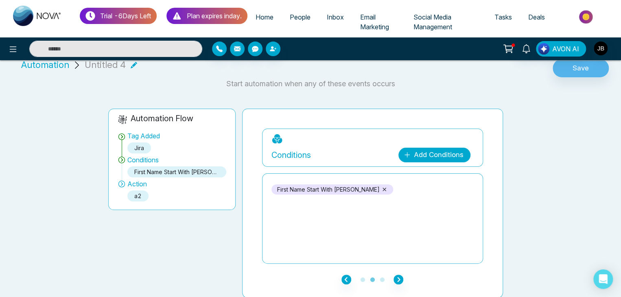
click at [415, 153] on link "Add Conditions" at bounding box center [434, 155] width 72 height 15
click at [417, 174] on select "**********" at bounding box center [433, 178] width 54 height 15
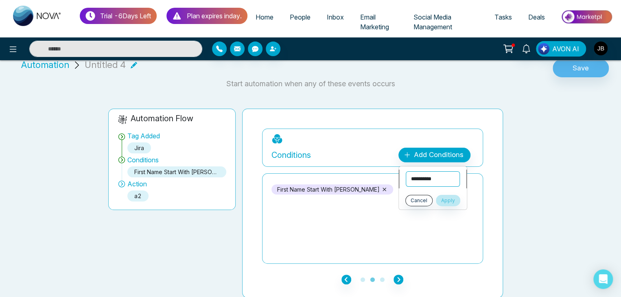
select select "**********"
click at [406, 171] on select "**********" at bounding box center [433, 178] width 54 height 15
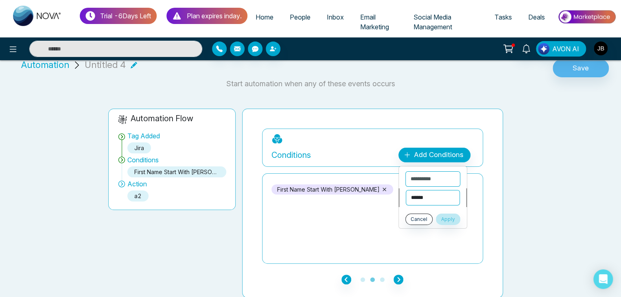
click at [415, 196] on select "**********" at bounding box center [433, 197] width 54 height 15
select select "**********"
click at [406, 190] on select "**********" at bounding box center [433, 197] width 54 height 15
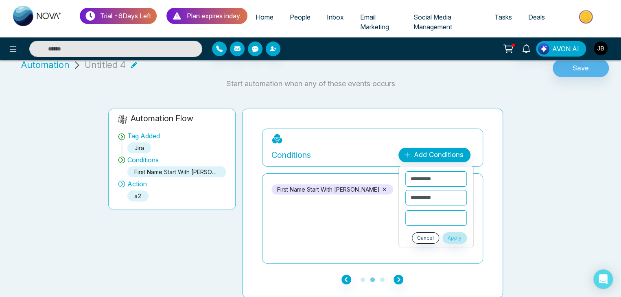
click at [417, 215] on input "text" at bounding box center [435, 217] width 61 height 15
type input "****"
click at [459, 235] on button "Apply" at bounding box center [454, 237] width 24 height 11
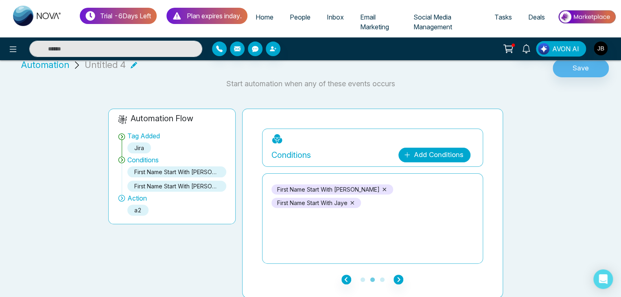
click at [439, 156] on link "Add Conditions" at bounding box center [434, 155] width 72 height 15
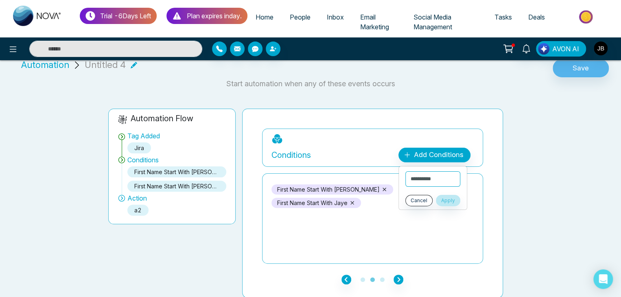
click at [387, 234] on div "first name start with Ani first name start with Jaye" at bounding box center [372, 218] width 202 height 81
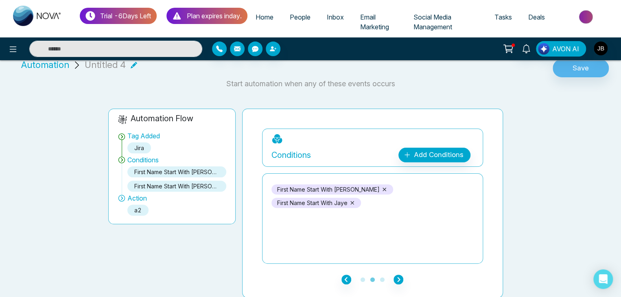
click at [381, 186] on icon at bounding box center [384, 189] width 6 height 6
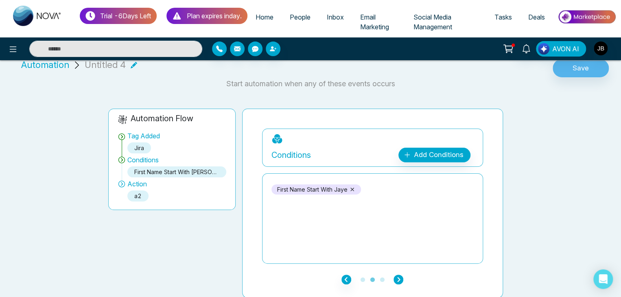
click at [400, 278] on icon "button" at bounding box center [398, 280] width 10 height 10
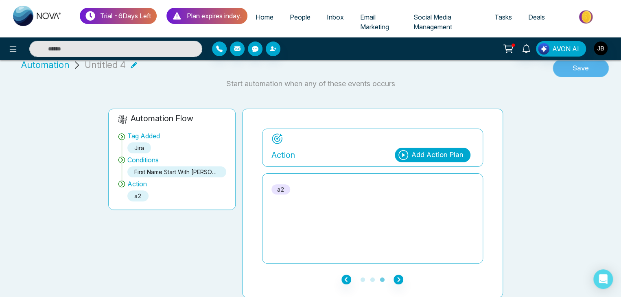
click at [584, 68] on button "Save" at bounding box center [580, 68] width 56 height 19
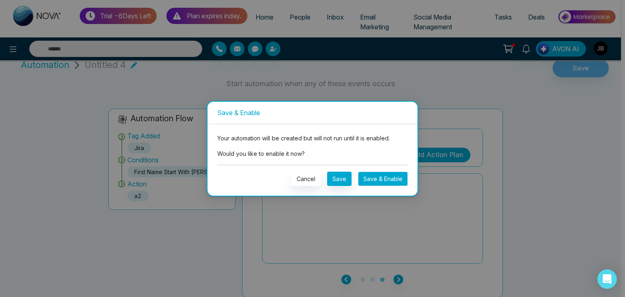
click at [379, 177] on button "Save & Enable" at bounding box center [383, 179] width 50 height 14
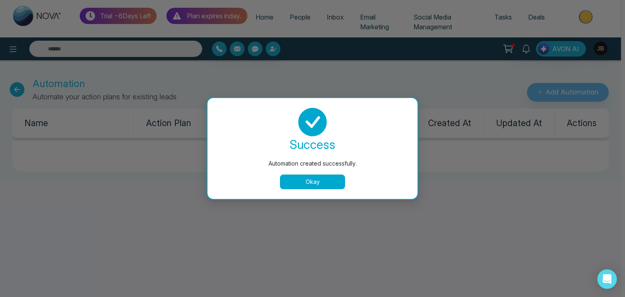
click at [319, 179] on button "Okay" at bounding box center [312, 182] width 65 height 15
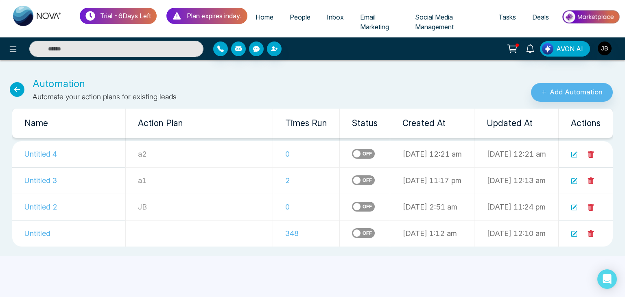
click at [310, 14] on span "People" at bounding box center [300, 17] width 21 height 8
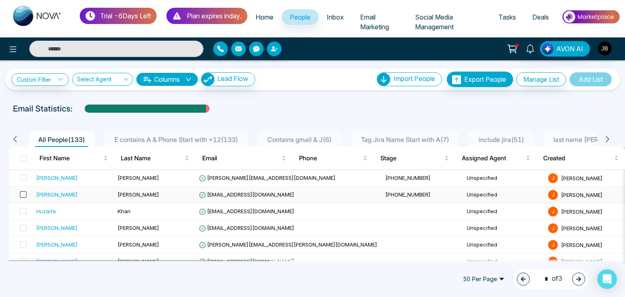
click at [22, 195] on span at bounding box center [23, 194] width 7 height 7
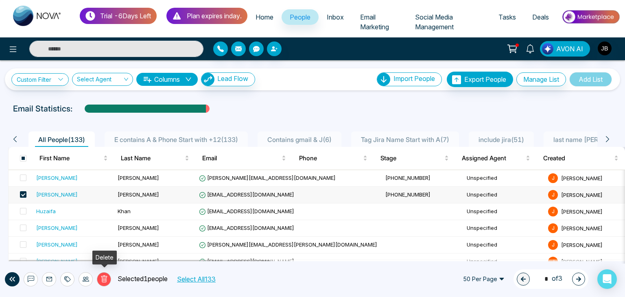
click at [104, 279] on icon at bounding box center [104, 279] width 3 height 3
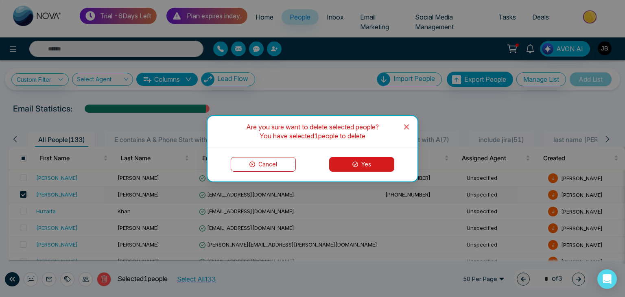
click at [346, 164] on button "Yes" at bounding box center [361, 164] width 65 height 15
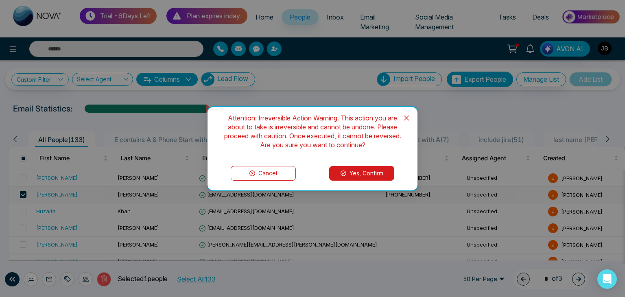
click at [343, 170] on icon at bounding box center [343, 173] width 6 height 6
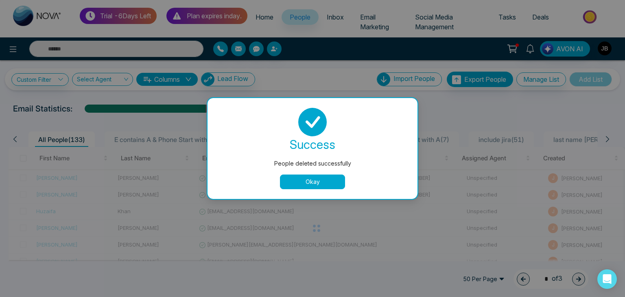
click at [301, 181] on button "Okay" at bounding box center [312, 182] width 65 height 15
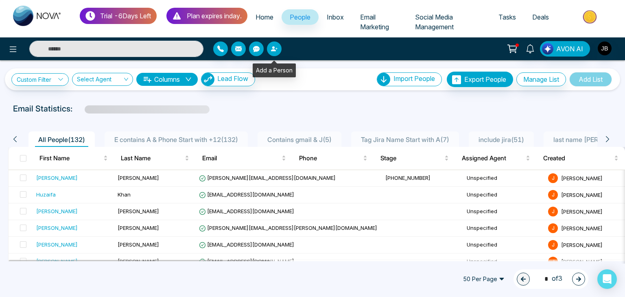
click at [275, 52] on button "button" at bounding box center [274, 48] width 15 height 15
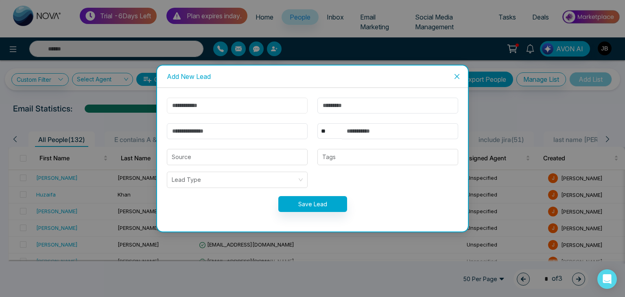
click at [253, 111] on input "text" at bounding box center [237, 106] width 141 height 16
type input "******"
type input "********"
type input "**********"
select select "***"
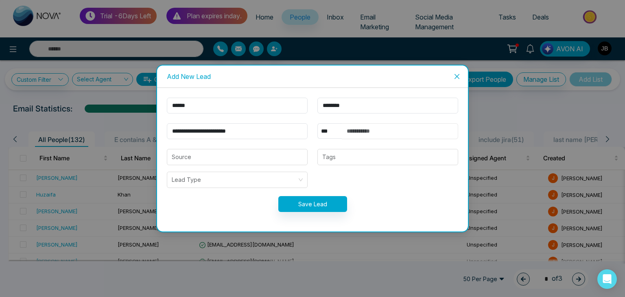
type input "**********"
click at [329, 159] on div at bounding box center [388, 157] width 136 height 10
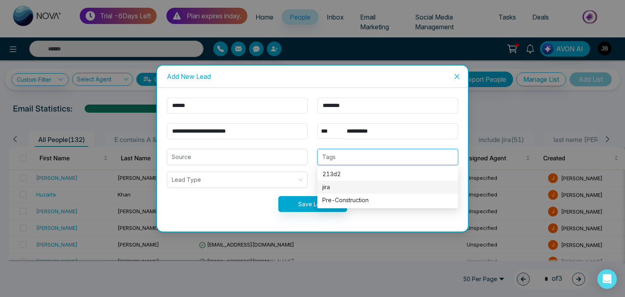
click at [334, 184] on div "jira" at bounding box center [387, 187] width 131 height 9
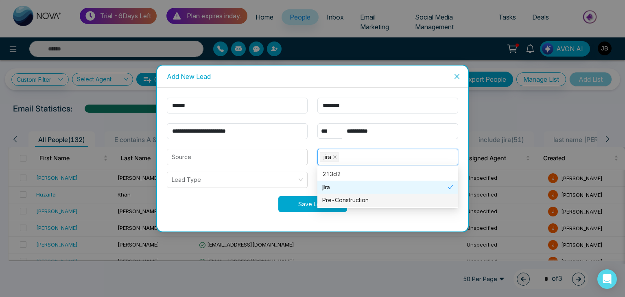
click at [299, 206] on button "Save Lead" at bounding box center [312, 204] width 69 height 16
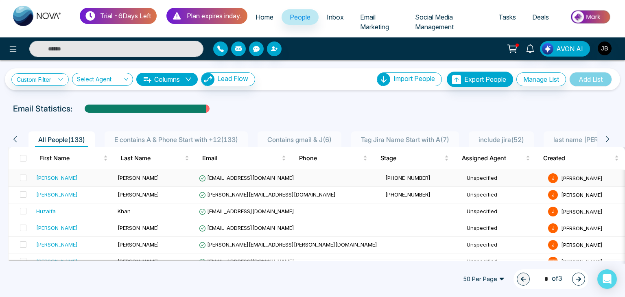
click at [47, 179] on div "[PERSON_NAME]" at bounding box center [56, 178] width 41 height 8
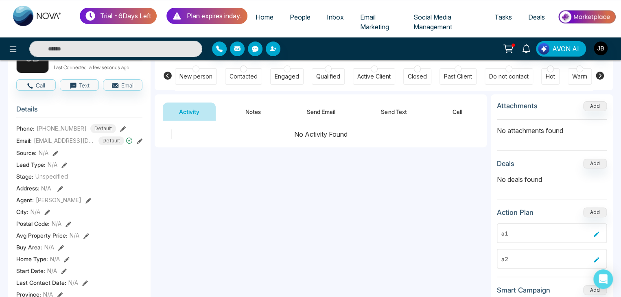
scroll to position [65, 0]
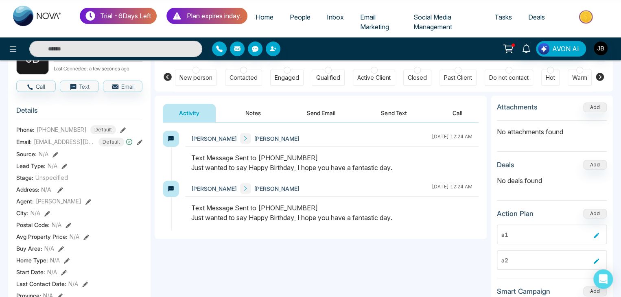
click at [593, 260] on icon at bounding box center [596, 261] width 7 height 7
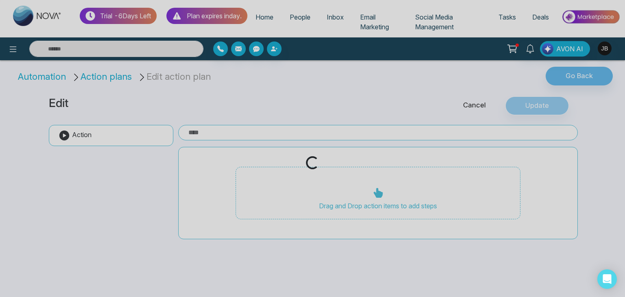
type input "**"
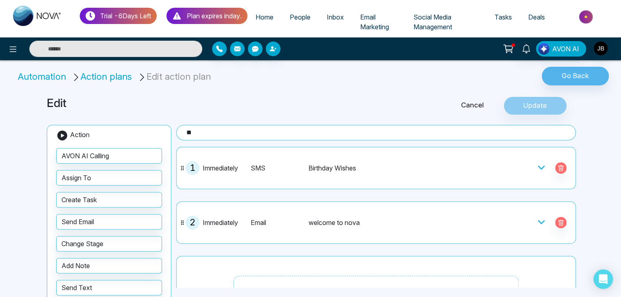
click at [543, 222] on div at bounding box center [551, 222] width 29 height 11
click at [540, 222] on icon at bounding box center [541, 222] width 8 height 8
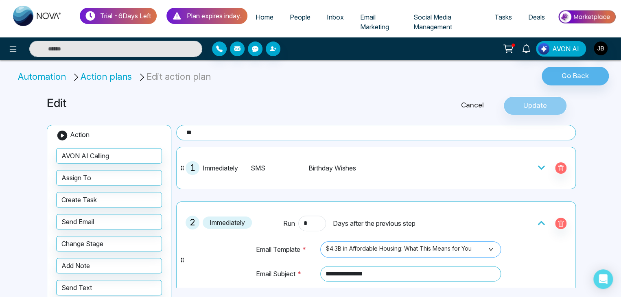
click at [487, 249] on span "$4.3B in Affordable Housing: What This Means for You" at bounding box center [410, 249] width 169 height 14
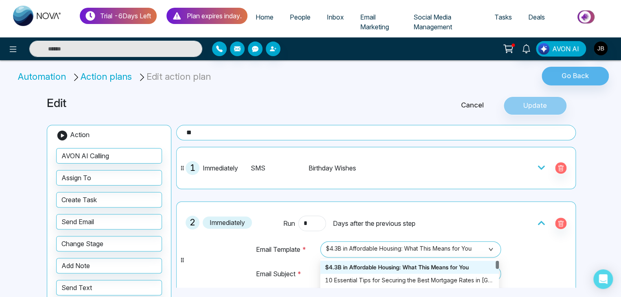
click at [522, 249] on div "**********" at bounding box center [376, 260] width 391 height 109
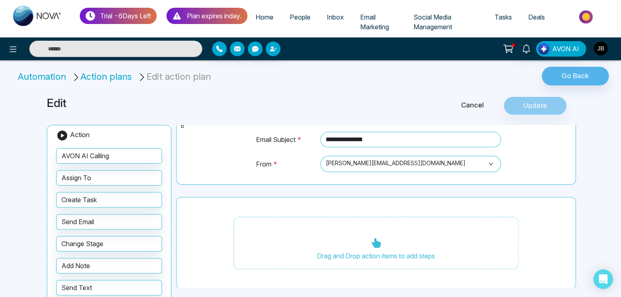
scroll to position [135, 0]
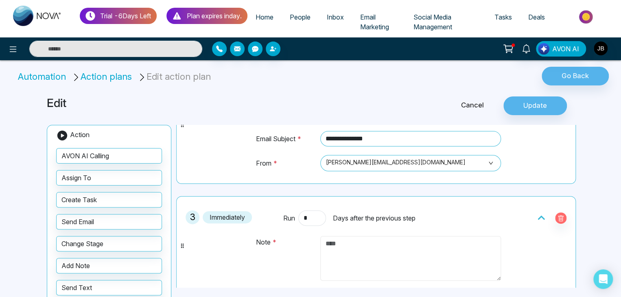
click at [340, 242] on textarea at bounding box center [410, 258] width 181 height 45
click at [343, 242] on textarea "**********" at bounding box center [409, 258] width 179 height 45
type textarea "**********"
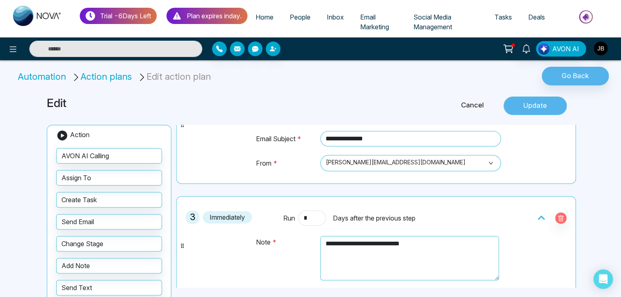
click at [536, 104] on button "Update" at bounding box center [534, 105] width 63 height 19
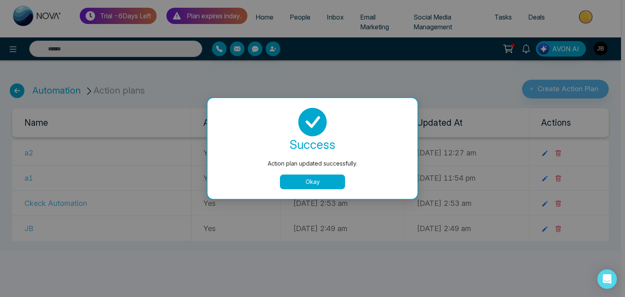
click at [309, 177] on button "Okay" at bounding box center [312, 182] width 65 height 15
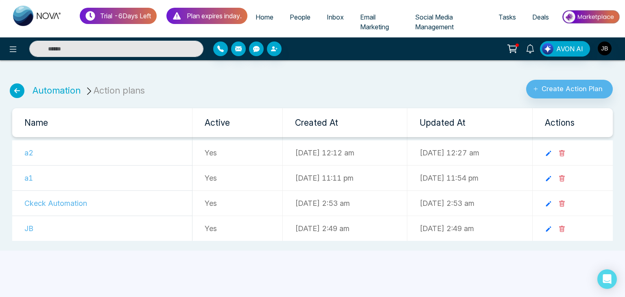
click at [30, 152] on td "a2" at bounding box center [102, 152] width 180 height 25
click at [552, 154] on icon at bounding box center [548, 153] width 7 height 7
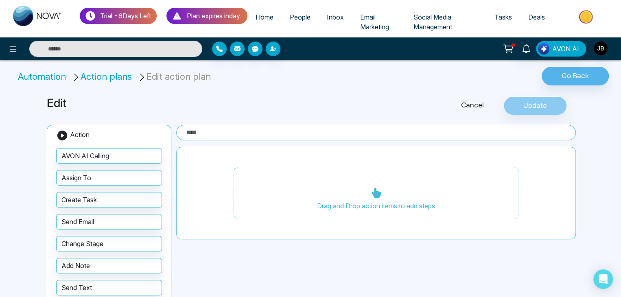
type input "**"
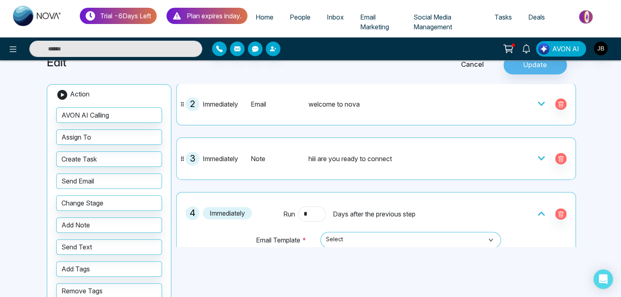
scroll to position [55, 0]
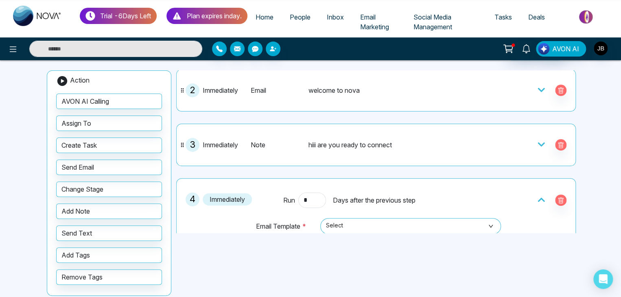
drag, startPoint x: 575, startPoint y: 205, endPoint x: 576, endPoint y: 219, distance: 13.5
click at [576, 219] on div "** 1 Immediately SMS Birthday Wishes 2 Immediately Email welcome to nova 3 Imme…" at bounding box center [377, 151] width 403 height 163
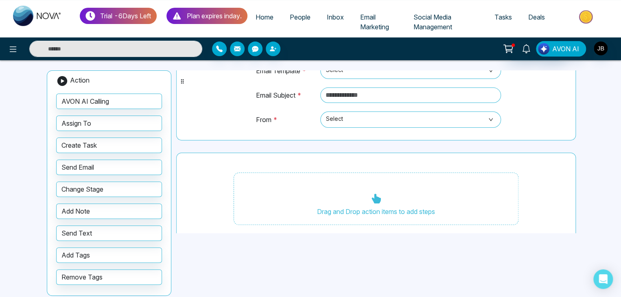
scroll to position [244, 0]
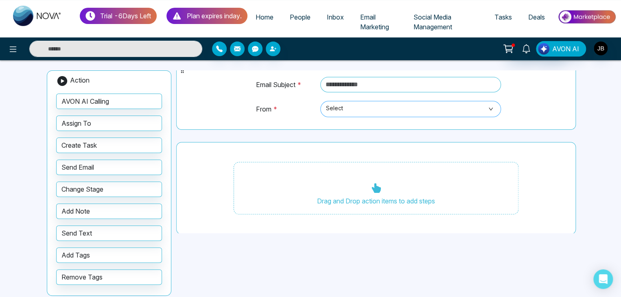
click at [344, 109] on span "Select" at bounding box center [410, 109] width 169 height 14
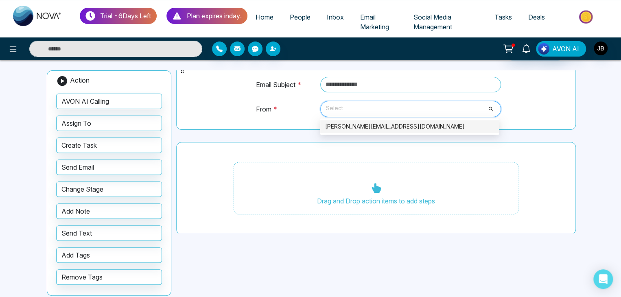
click at [343, 127] on div "[PERSON_NAME][EMAIL_ADDRESS][DOMAIN_NAME]" at bounding box center [409, 126] width 169 height 9
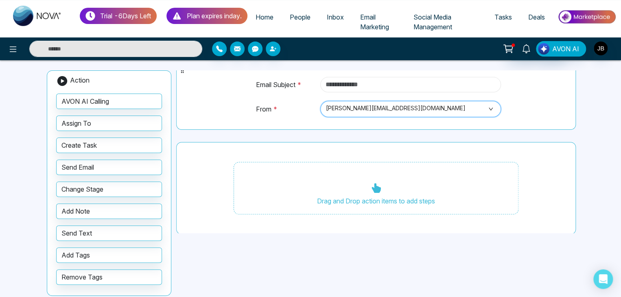
click at [383, 79] on input "text" at bounding box center [410, 84] width 181 height 15
click at [395, 82] on input "text" at bounding box center [410, 84] width 181 height 15
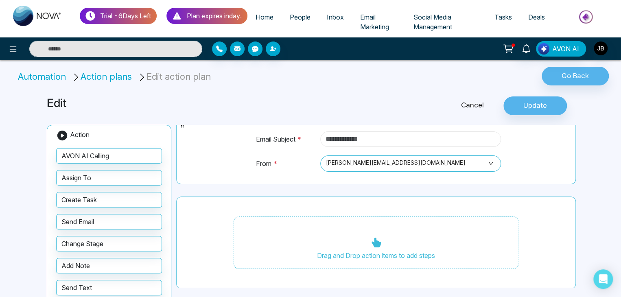
scroll to position [0, 0]
click at [576, 124] on div "Edit Cancel Update Action AVON AI Calling Assign To Create Task Send Email Chan…" at bounding box center [310, 225] width 537 height 276
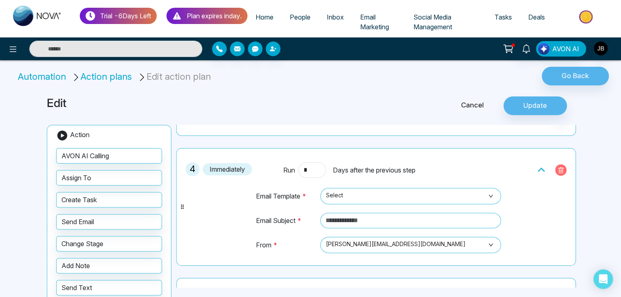
click at [558, 171] on icon "button" at bounding box center [560, 170] width 5 height 6
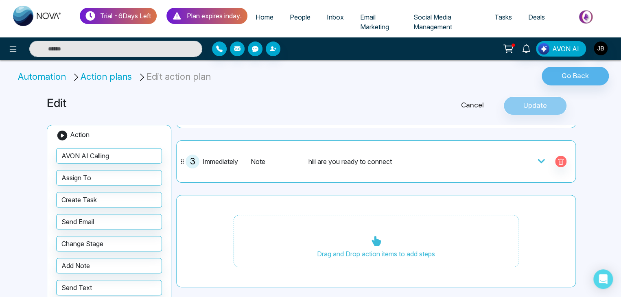
scroll to position [114, 0]
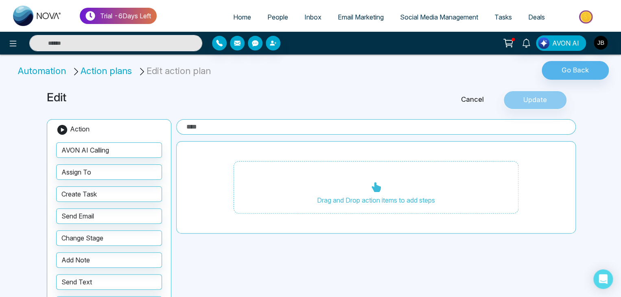
type input "**"
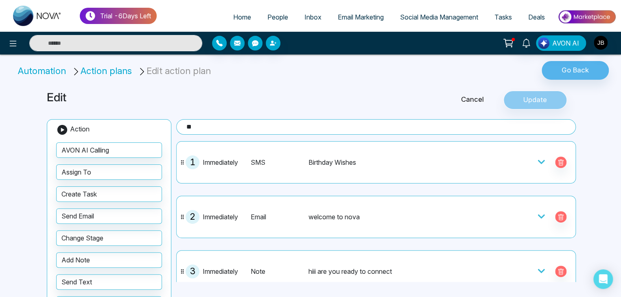
click at [269, 16] on span "People" at bounding box center [277, 17] width 21 height 8
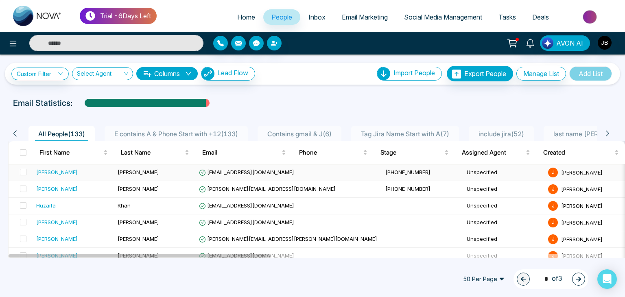
click at [50, 172] on div "[PERSON_NAME]" at bounding box center [56, 172] width 41 height 8
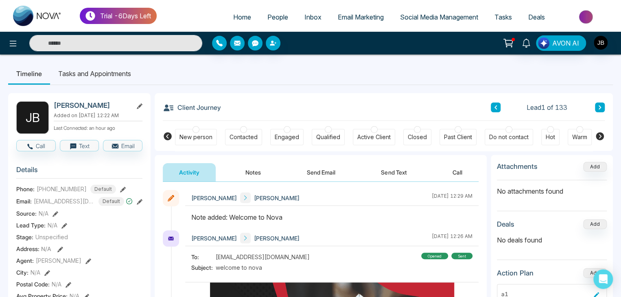
click at [406, 14] on span "Social Media Management" at bounding box center [439, 17] width 78 height 8
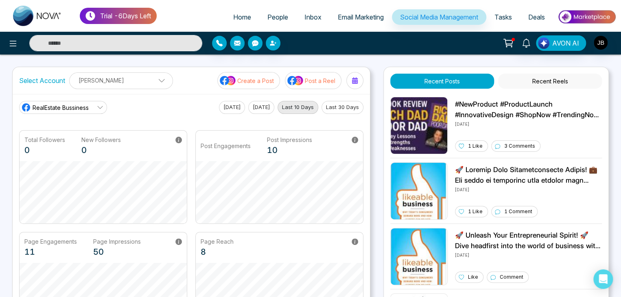
click at [540, 80] on button "Recent Reels" at bounding box center [550, 81] width 104 height 15
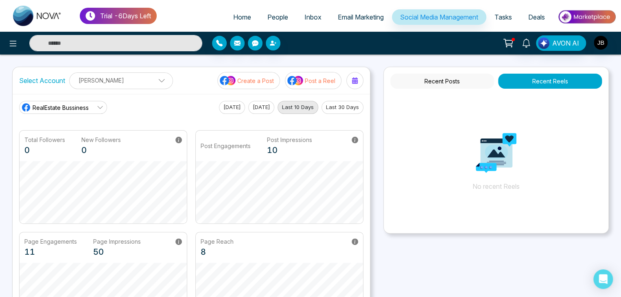
click at [434, 82] on button "Recent Posts" at bounding box center [442, 81] width 104 height 15
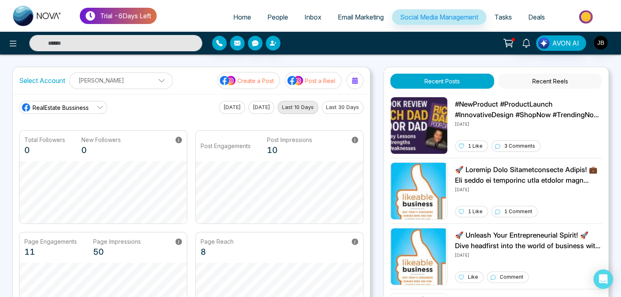
click at [465, 79] on button "Recent Posts" at bounding box center [442, 81] width 104 height 15
click at [91, 105] on link "RealEstate Bussiness" at bounding box center [63, 107] width 88 height 13
click at [68, 146] on span "[PERSON_NAME]" at bounding box center [69, 143] width 65 height 9
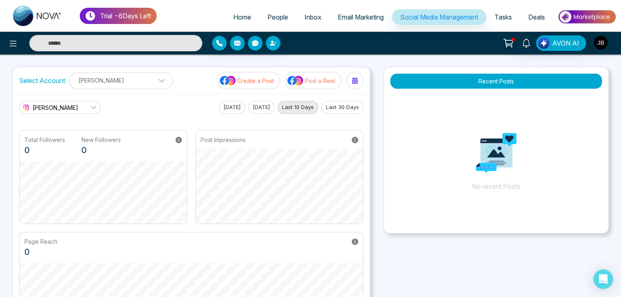
click at [240, 79] on p "Create a Post" at bounding box center [255, 80] width 37 height 9
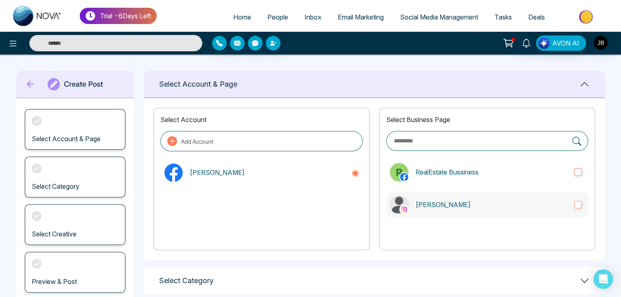
click at [425, 203] on p "[PERSON_NAME]" at bounding box center [491, 205] width 152 height 10
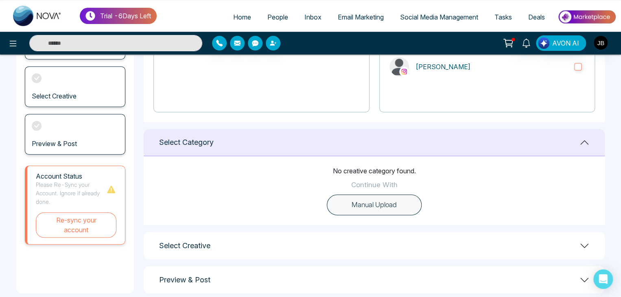
scroll to position [138, 0]
click at [378, 208] on button "Manual Upload" at bounding box center [374, 204] width 95 height 21
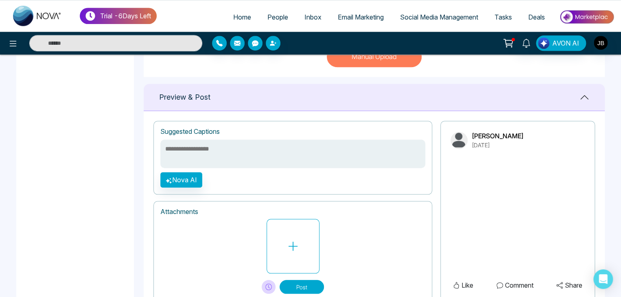
scroll to position [290, 0]
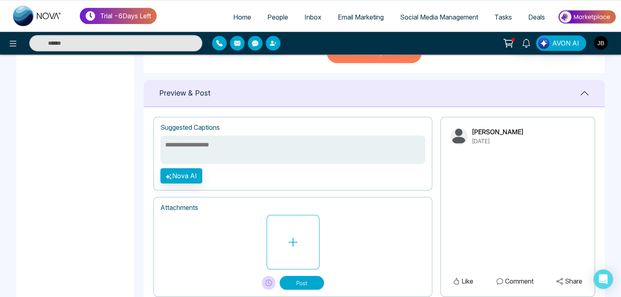
click at [230, 145] on textarea at bounding box center [292, 149] width 265 height 28
click at [186, 145] on textarea at bounding box center [292, 149] width 265 height 28
type textarea "*"
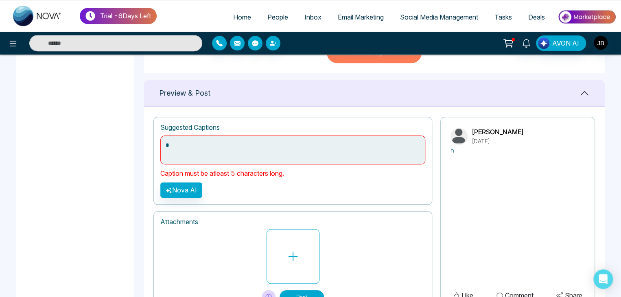
type textarea "**"
type textarea "***"
type textarea "****"
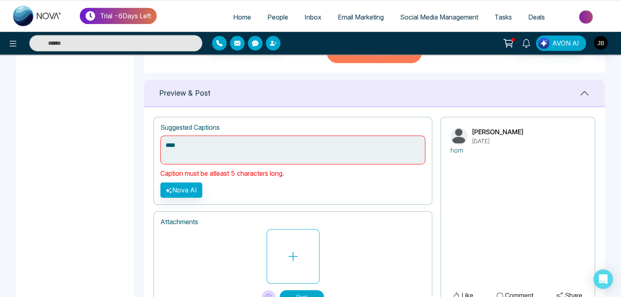
type textarea "****"
click at [175, 187] on button "Nova AI" at bounding box center [181, 189] width 42 height 15
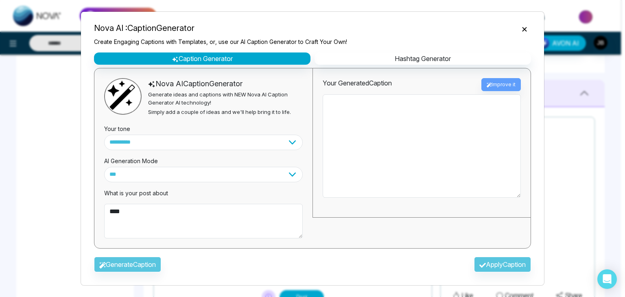
click at [138, 269] on div "Generate Caption Apply Caption" at bounding box center [312, 267] width 450 height 24
click at [137, 212] on textarea "****" at bounding box center [203, 221] width 199 height 35
click at [147, 259] on div "Generate Caption Apply Caption" at bounding box center [312, 267] width 450 height 24
click at [144, 262] on div "Generate Caption Apply Caption" at bounding box center [312, 267] width 450 height 24
click at [150, 217] on textarea "********" at bounding box center [203, 221] width 199 height 35
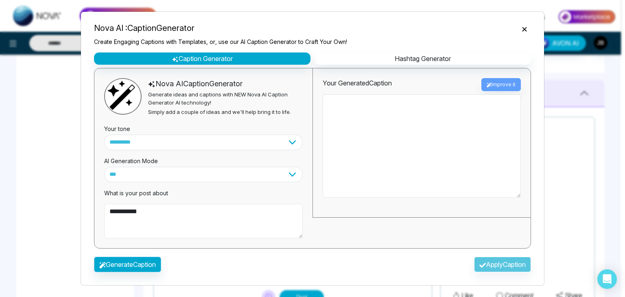
type textarea "**********"
click at [138, 263] on button "Generate Caption" at bounding box center [127, 264] width 67 height 15
type textarea "**********"
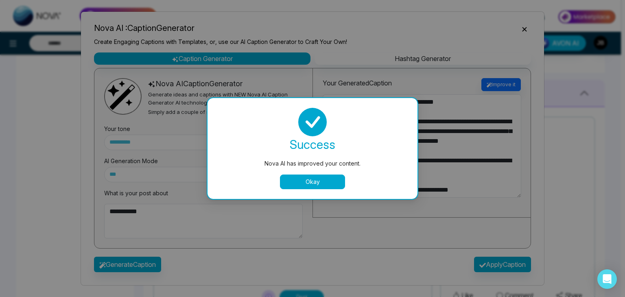
click at [298, 186] on button "Okay" at bounding box center [312, 182] width 65 height 15
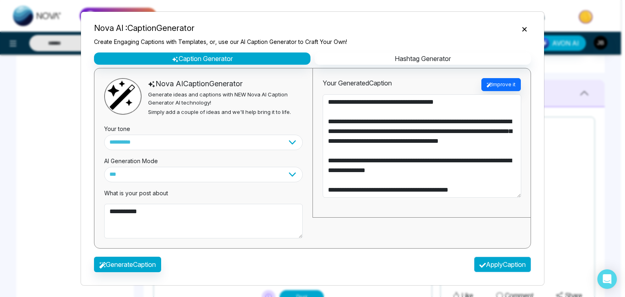
click at [506, 264] on button "Apply Caption" at bounding box center [502, 264] width 57 height 15
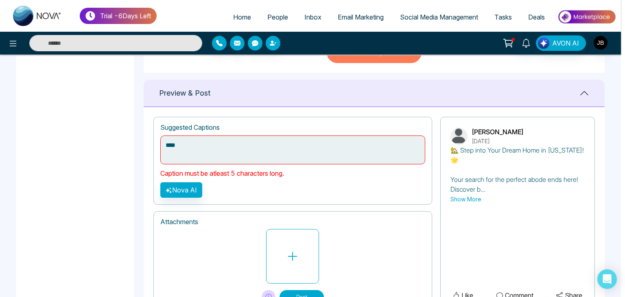
type textarea "**********"
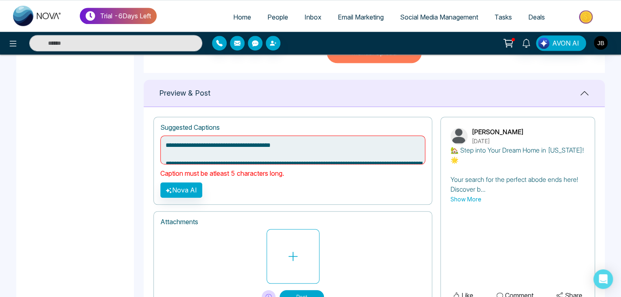
click at [346, 155] on textarea "**********" at bounding box center [292, 149] width 265 height 29
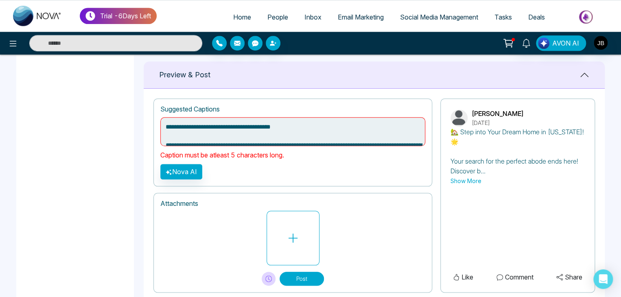
scroll to position [329, 0]
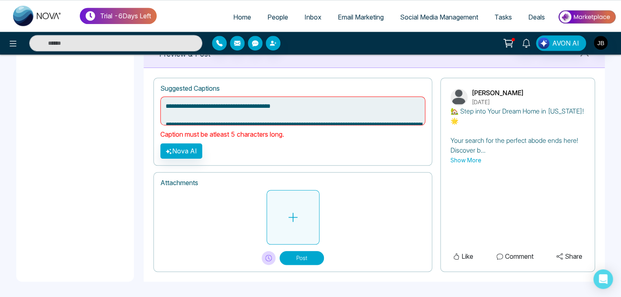
click at [302, 214] on button at bounding box center [292, 217] width 53 height 55
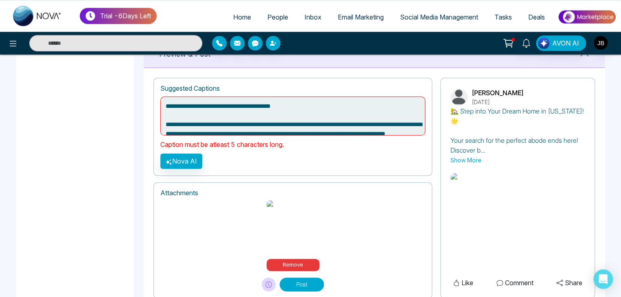
scroll to position [383, 0]
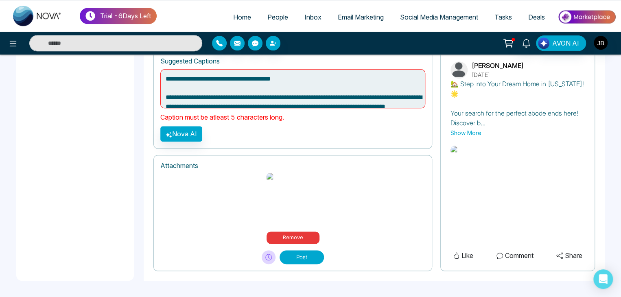
click at [297, 259] on button "Post" at bounding box center [301, 257] width 44 height 14
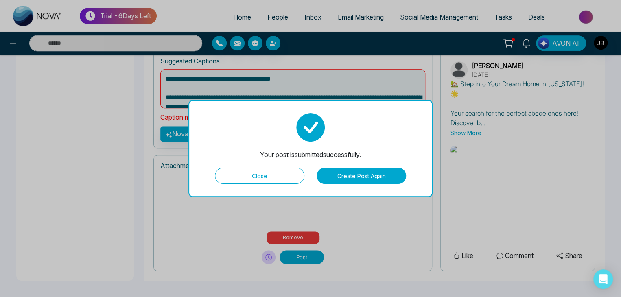
drag, startPoint x: 370, startPoint y: 168, endPoint x: 366, endPoint y: 172, distance: 6.0
click at [368, 171] on button "Create Post Again" at bounding box center [360, 176] width 89 height 16
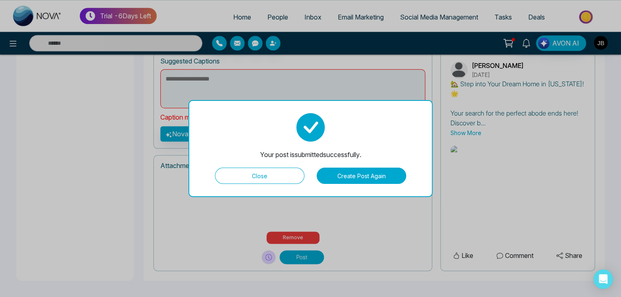
scroll to position [114, 0]
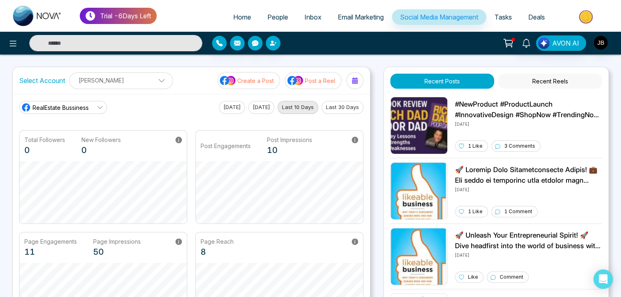
click at [94, 105] on link "RealEstate Bussiness" at bounding box center [63, 107] width 88 height 13
click at [81, 145] on span "[PERSON_NAME]" at bounding box center [69, 143] width 65 height 9
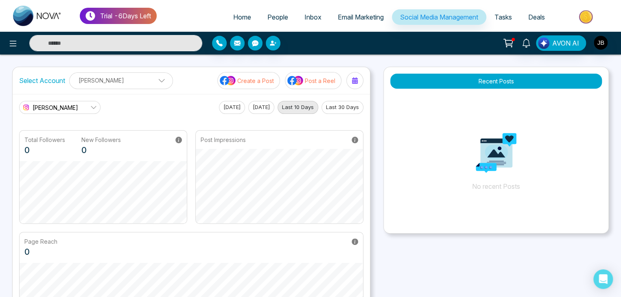
click at [323, 82] on p "Post a Reel" at bounding box center [320, 80] width 31 height 9
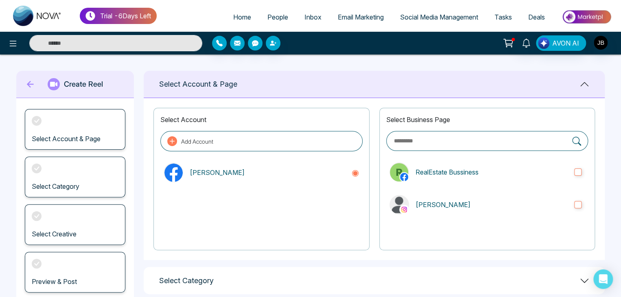
click at [34, 81] on icon at bounding box center [30, 84] width 12 height 16
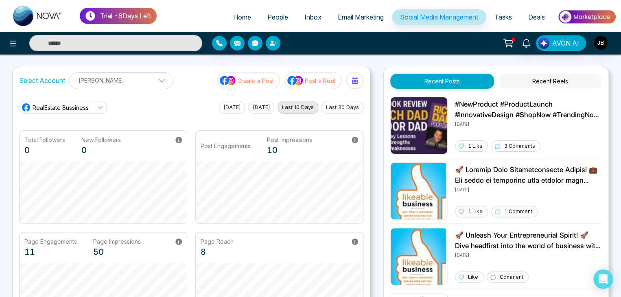
click at [100, 104] on icon at bounding box center [100, 107] width 7 height 7
click at [59, 143] on span "[PERSON_NAME]" at bounding box center [69, 143] width 65 height 9
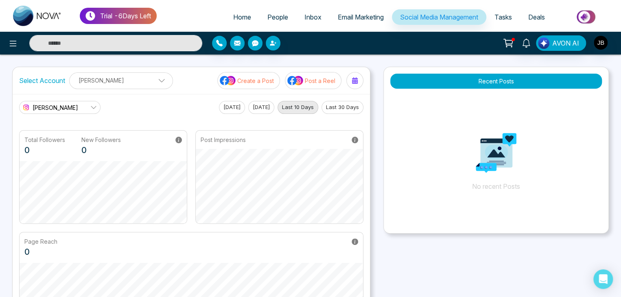
click at [496, 83] on button "Recent Posts" at bounding box center [496, 81] width 212 height 15
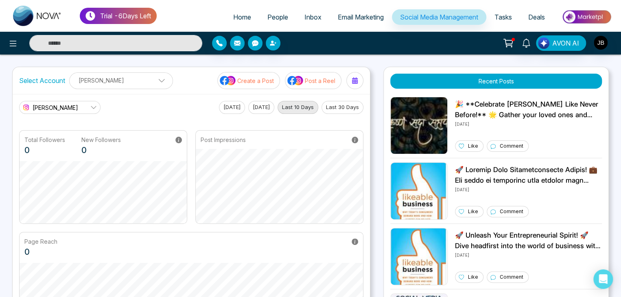
click at [65, 104] on link "[PERSON_NAME]" at bounding box center [59, 107] width 81 height 13
